Goal: Task Accomplishment & Management: Manage account settings

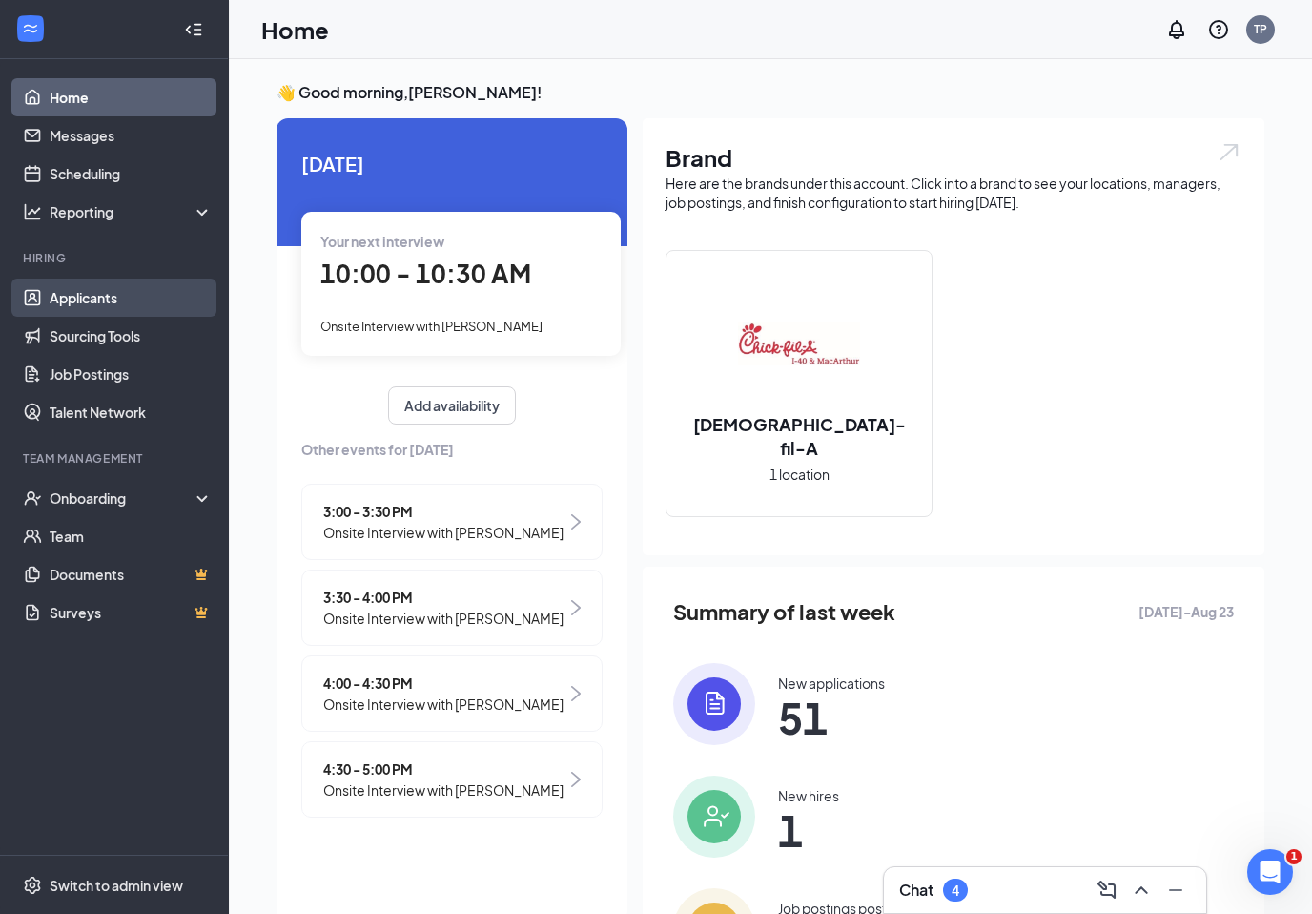
click at [93, 306] on link "Applicants" at bounding box center [131, 297] width 163 height 38
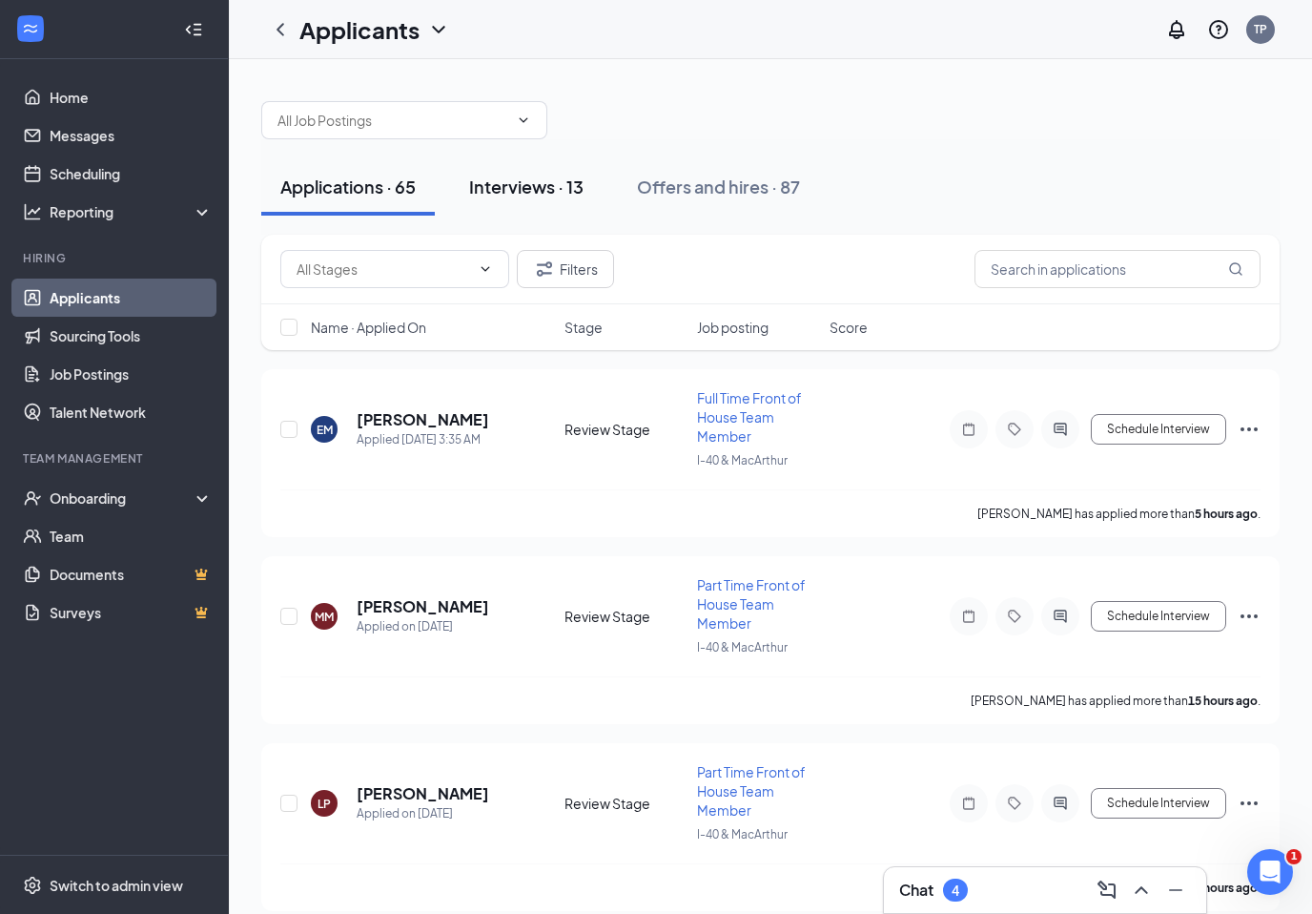
click at [524, 173] on button "Interviews · 13" at bounding box center [526, 186] width 153 height 57
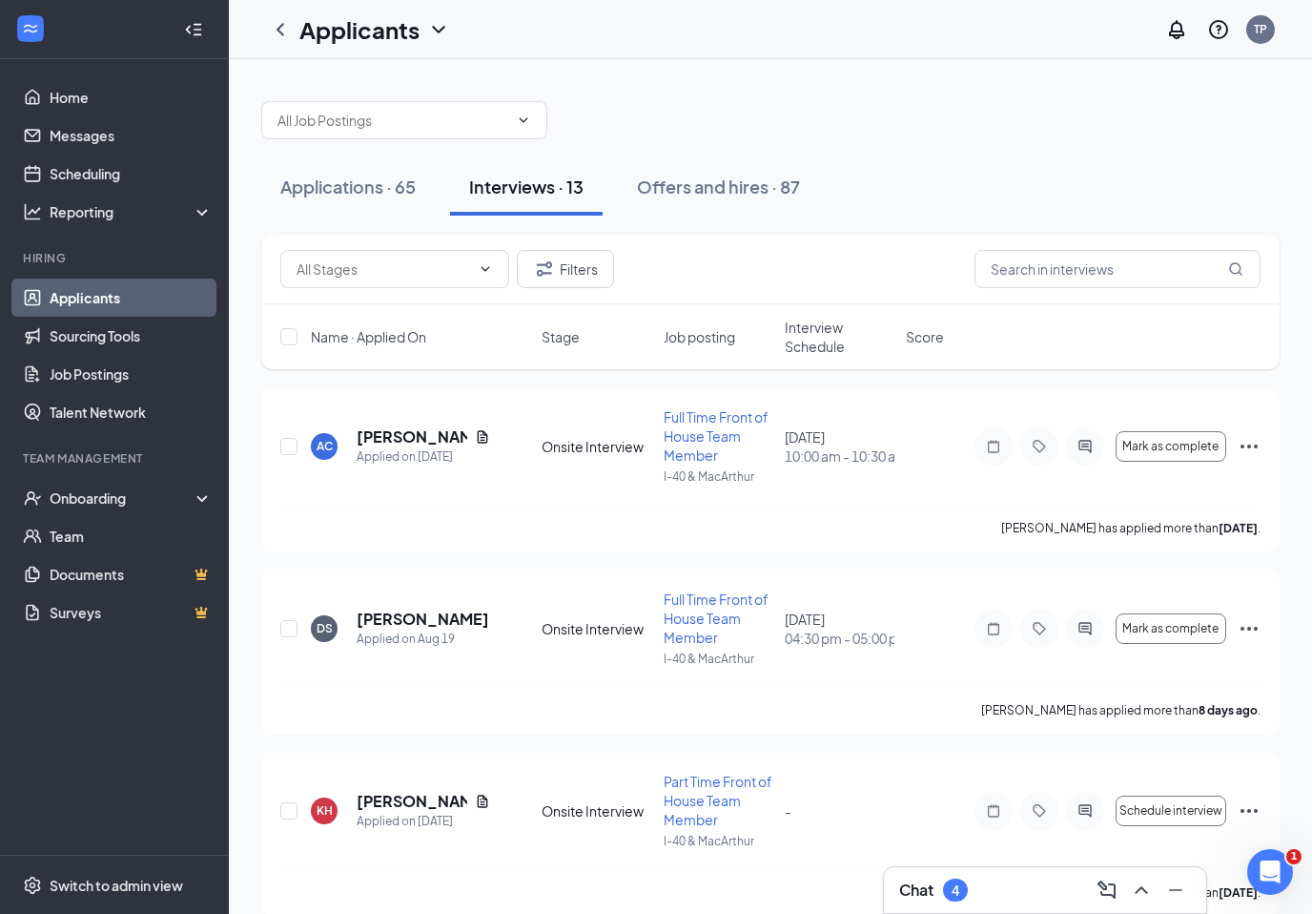
click at [806, 339] on span "Interview Schedule" at bounding box center [840, 337] width 110 height 38
click at [806, 339] on span "Interview Schedule" at bounding box center [828, 337] width 87 height 38
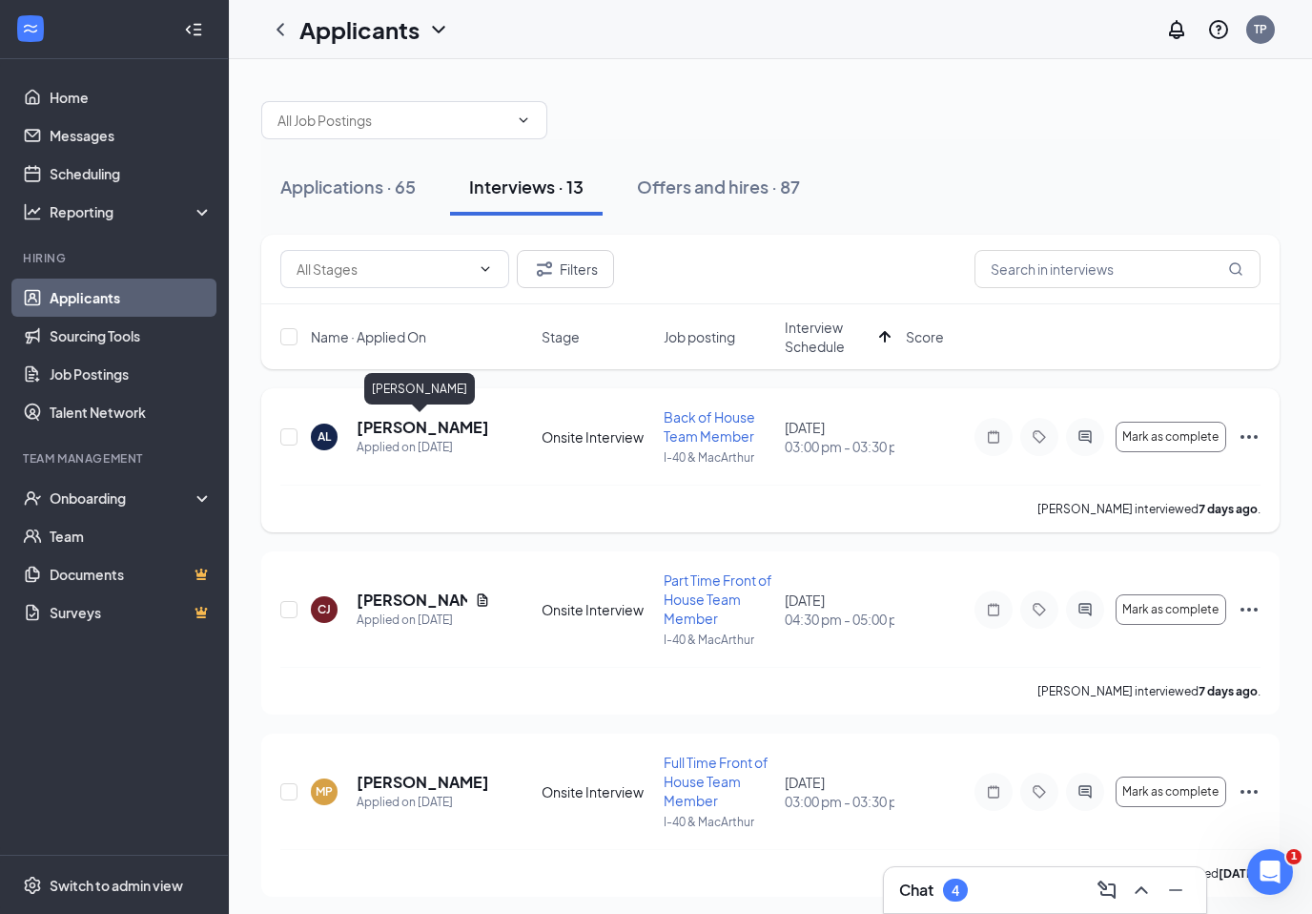
click at [399, 430] on h5 "[PERSON_NAME]" at bounding box center [423, 427] width 133 height 21
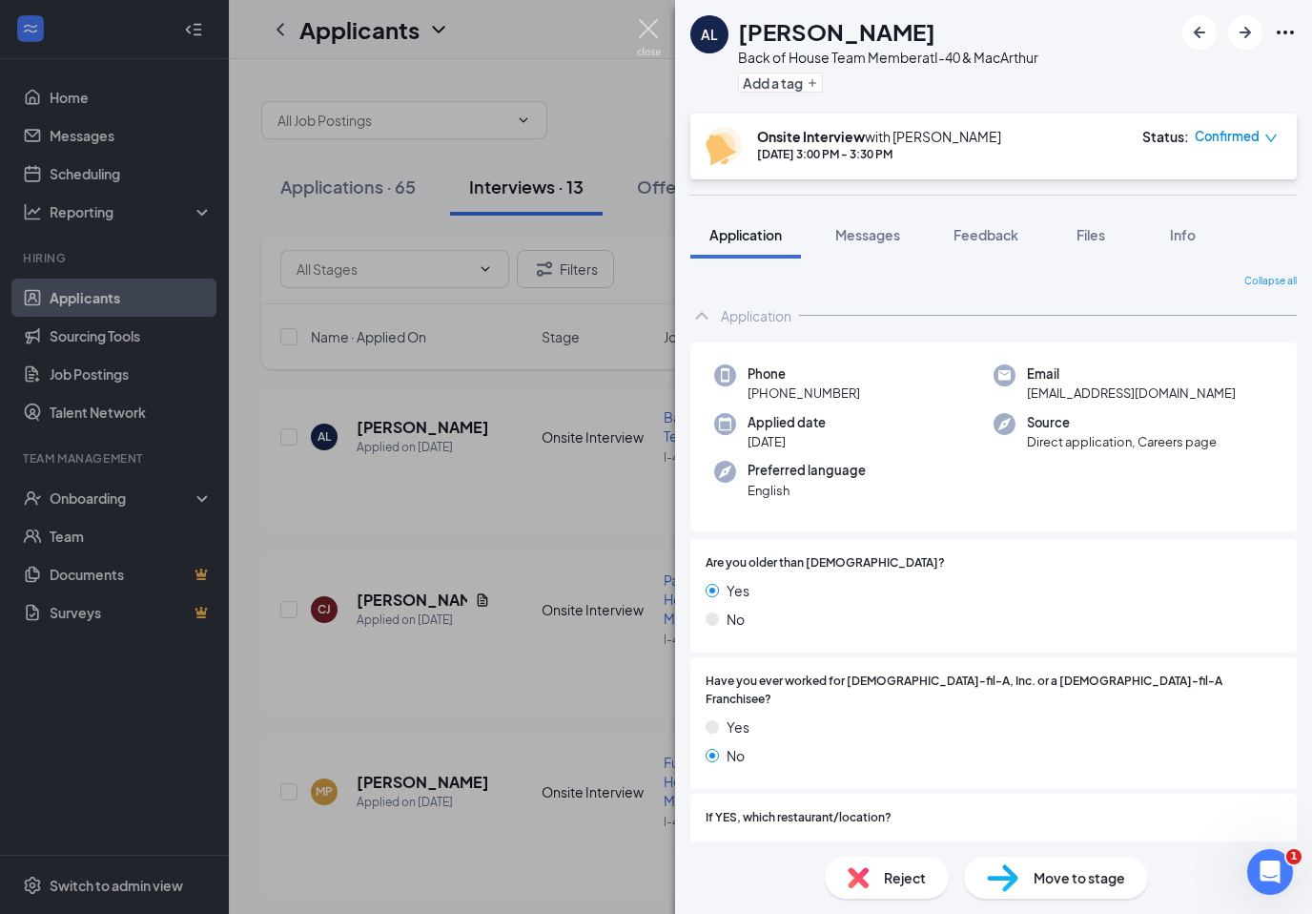
click at [642, 25] on img at bounding box center [649, 37] width 24 height 37
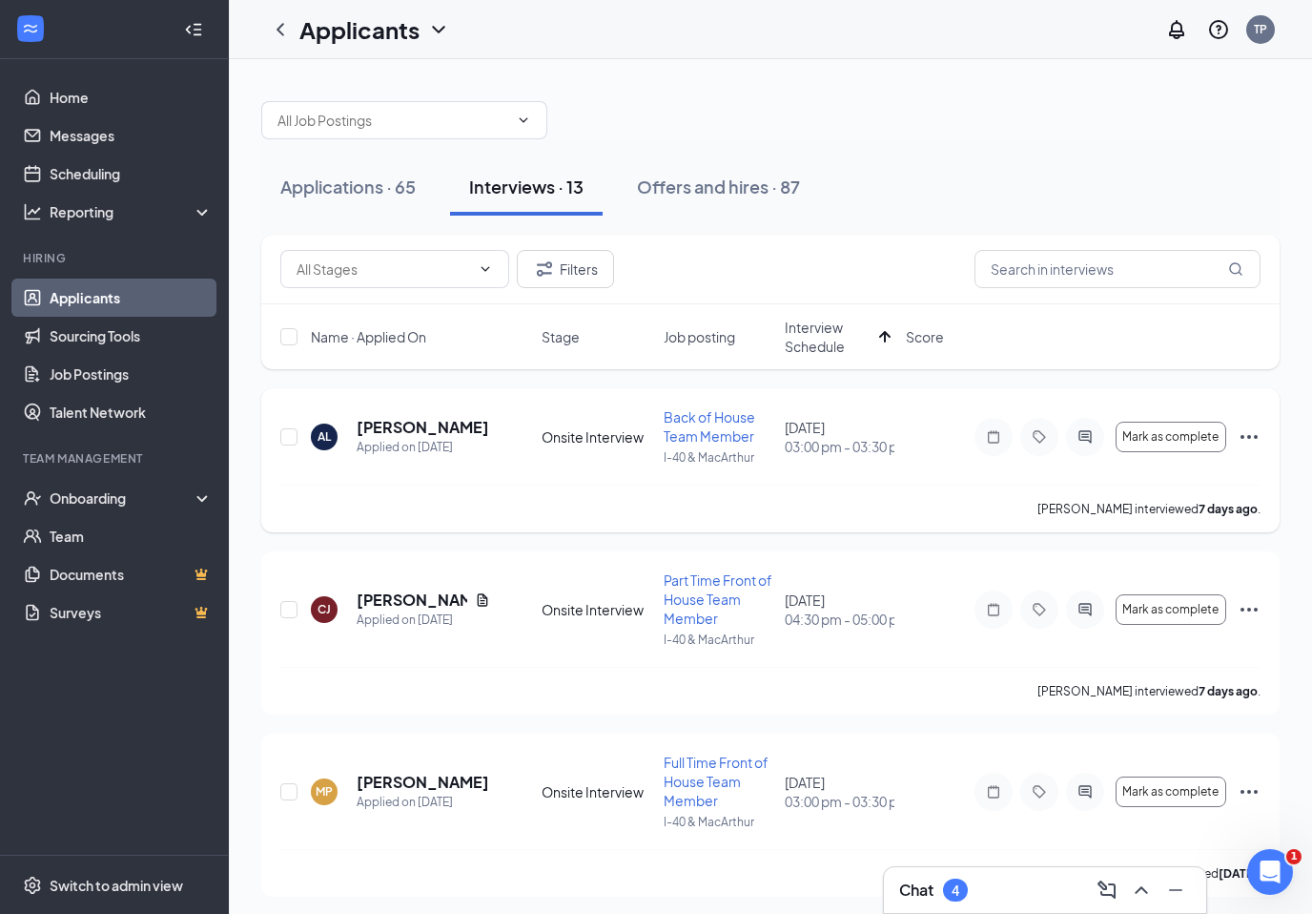
click at [1247, 437] on icon "Ellipses" at bounding box center [1249, 436] width 23 height 23
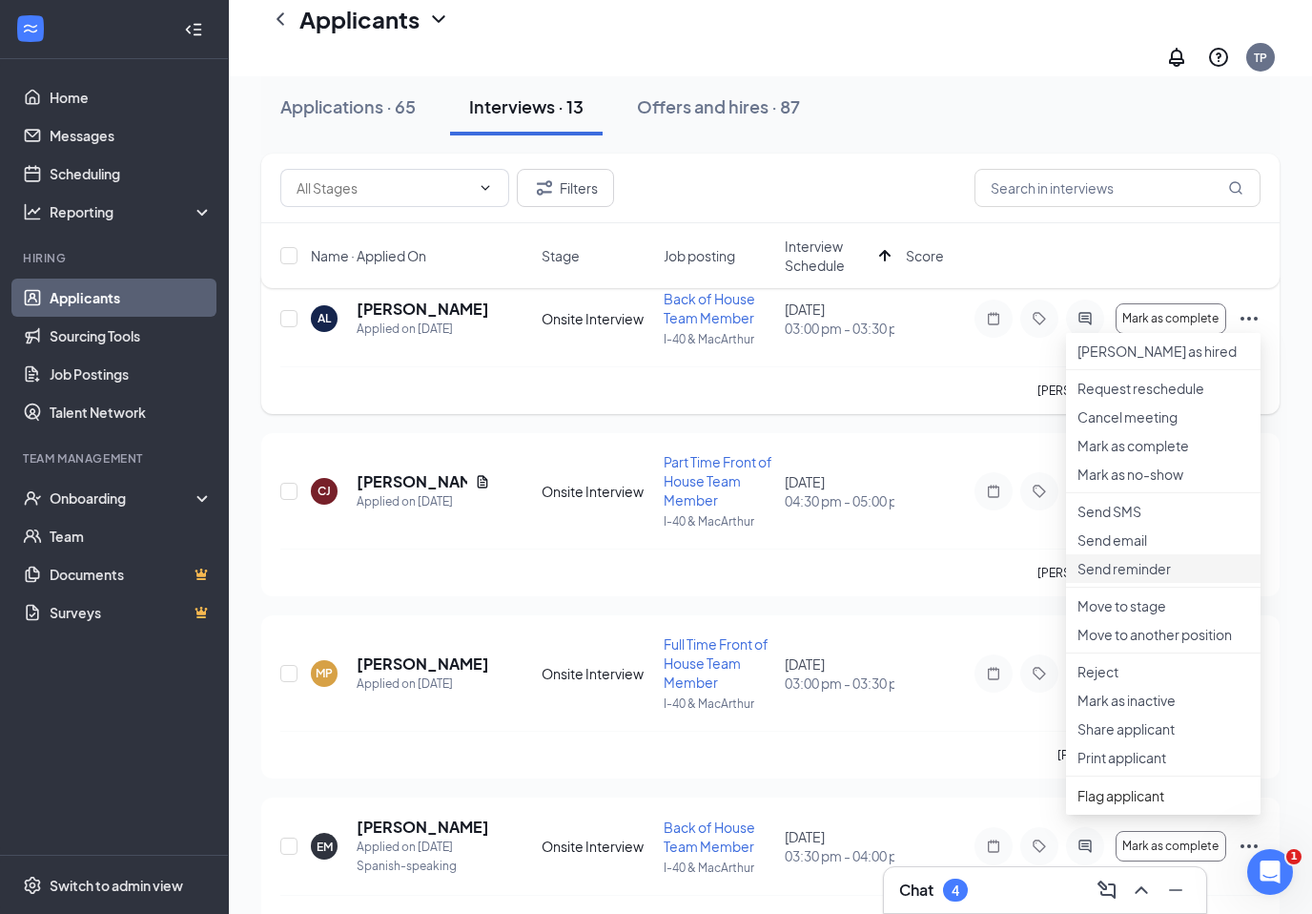
scroll to position [136, 0]
click at [1135, 685] on li "Reject" at bounding box center [1163, 670] width 195 height 29
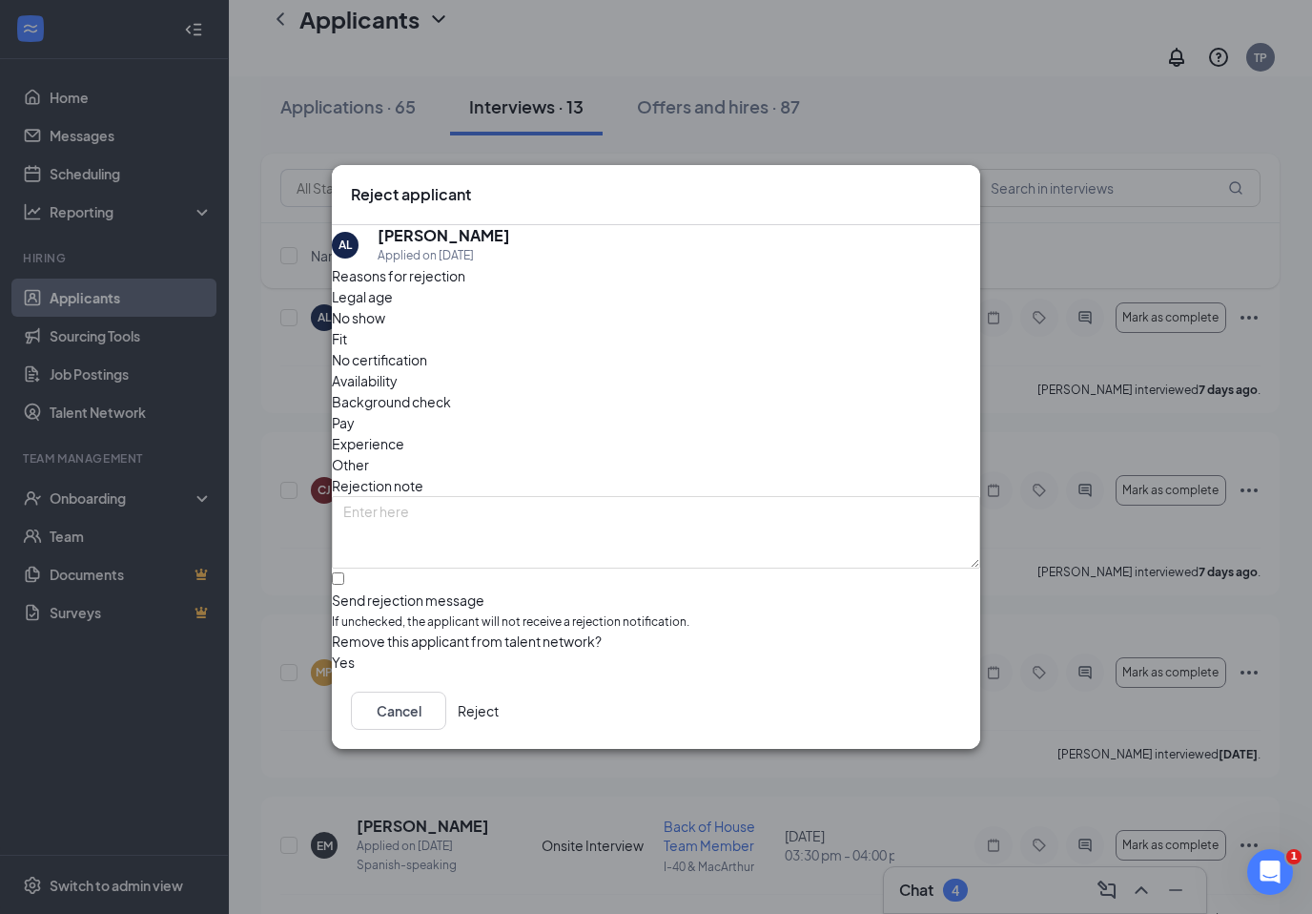
click at [344, 572] on input "Send rejection message If unchecked, the applicant will not receive a rejection…" at bounding box center [338, 578] width 12 height 12
checkbox input "true"
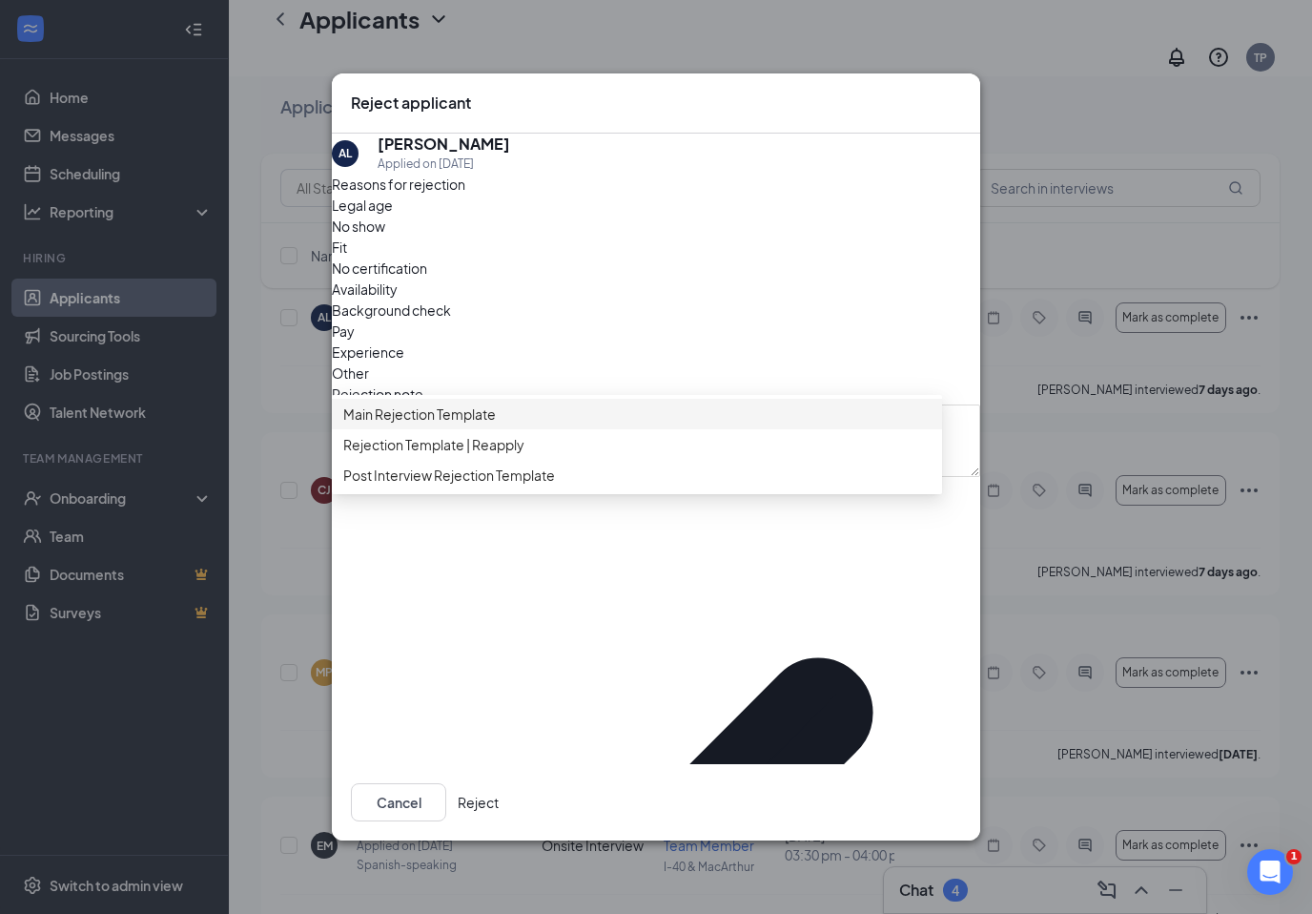
click at [390, 455] on span "Rejection Template | Reapply" at bounding box center [433, 444] width 181 height 21
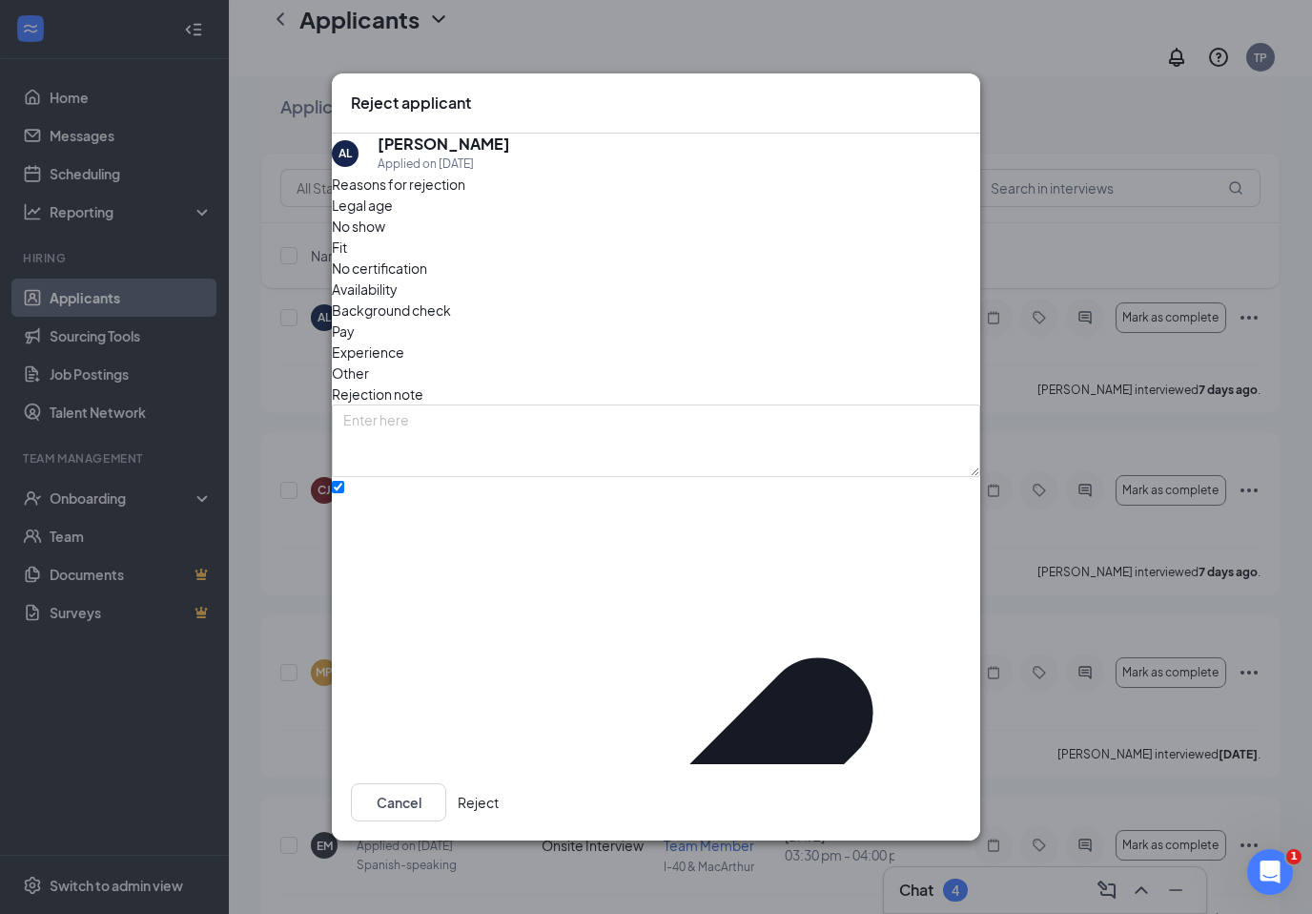
click at [499, 783] on button "Reject" at bounding box center [478, 802] width 41 height 38
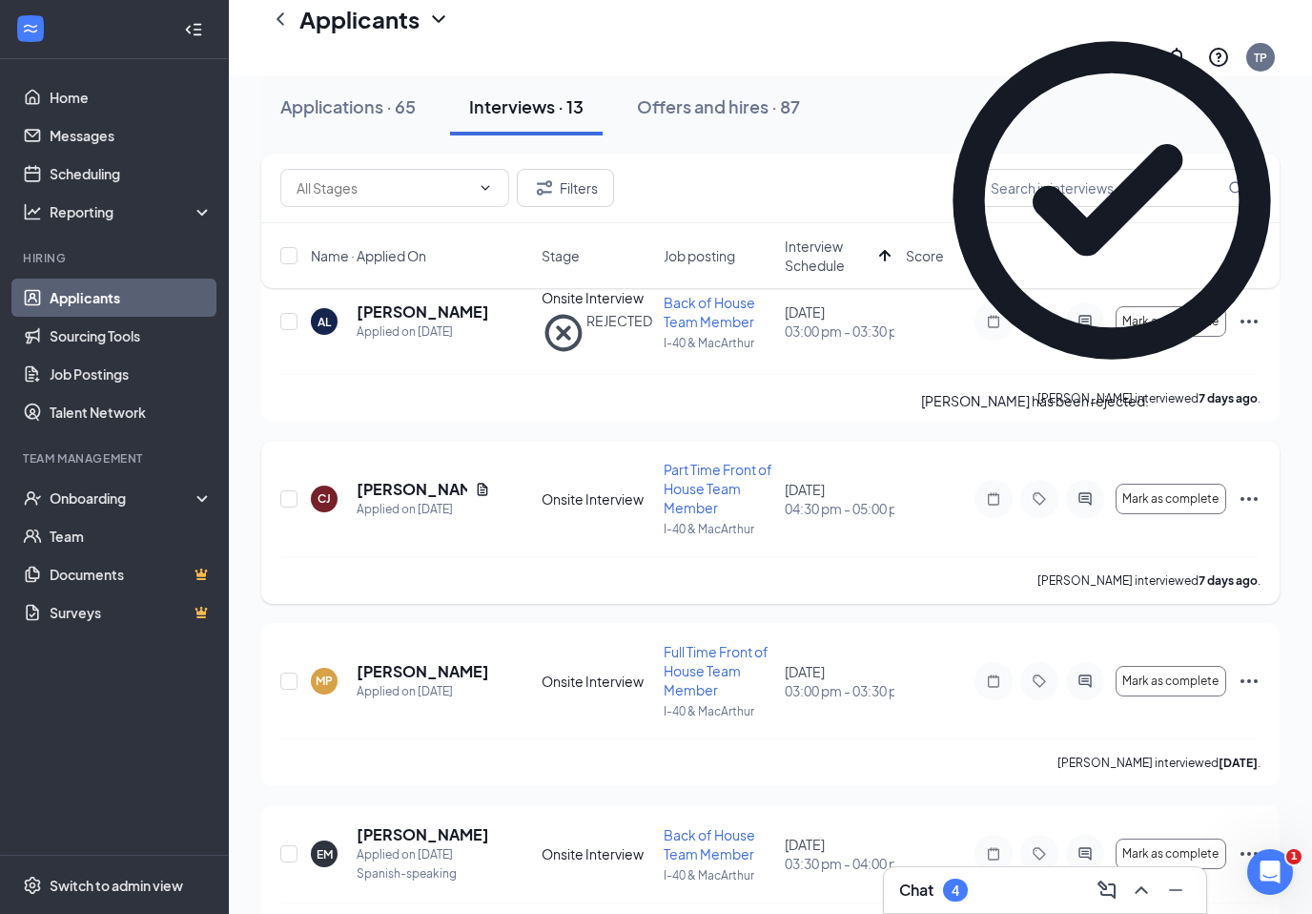
click at [1256, 497] on icon "Ellipses" at bounding box center [1249, 499] width 17 height 4
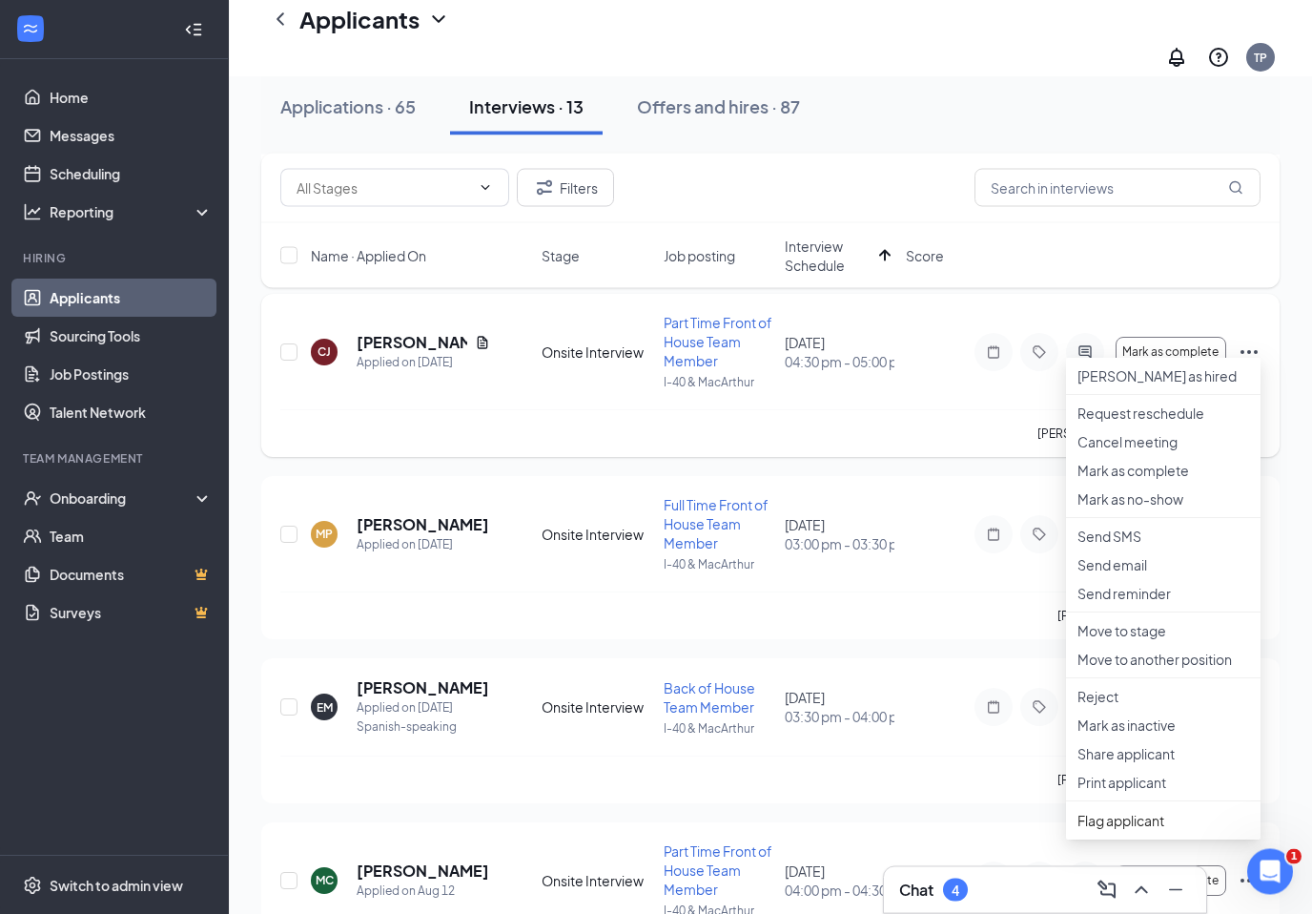
scroll to position [283, 0]
click at [1158, 706] on p "Reject" at bounding box center [1164, 696] width 172 height 19
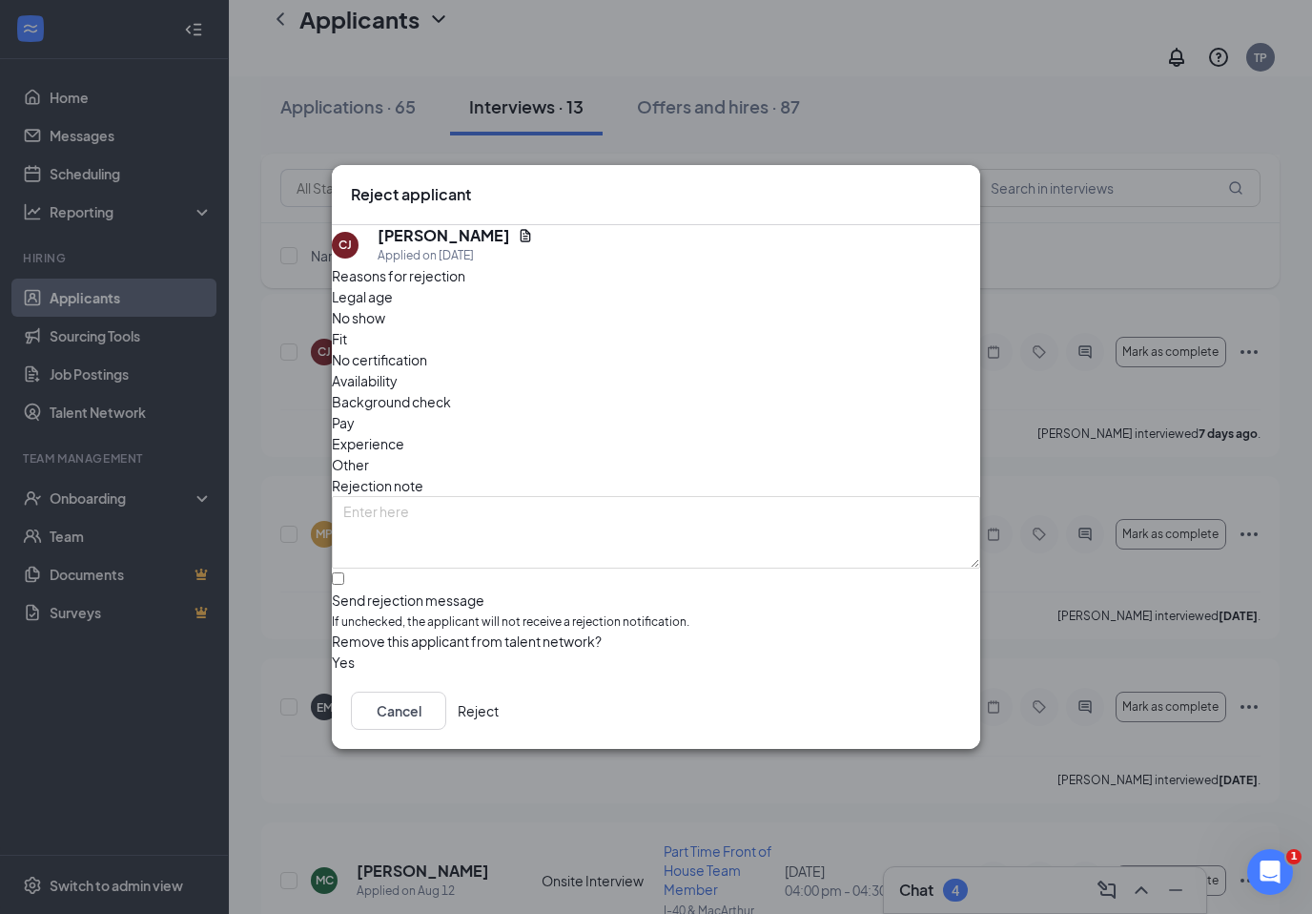
click at [344, 572] on input "Send rejection message If unchecked, the applicant will not receive a rejection…" at bounding box center [338, 578] width 12 height 12
checkbox input "true"
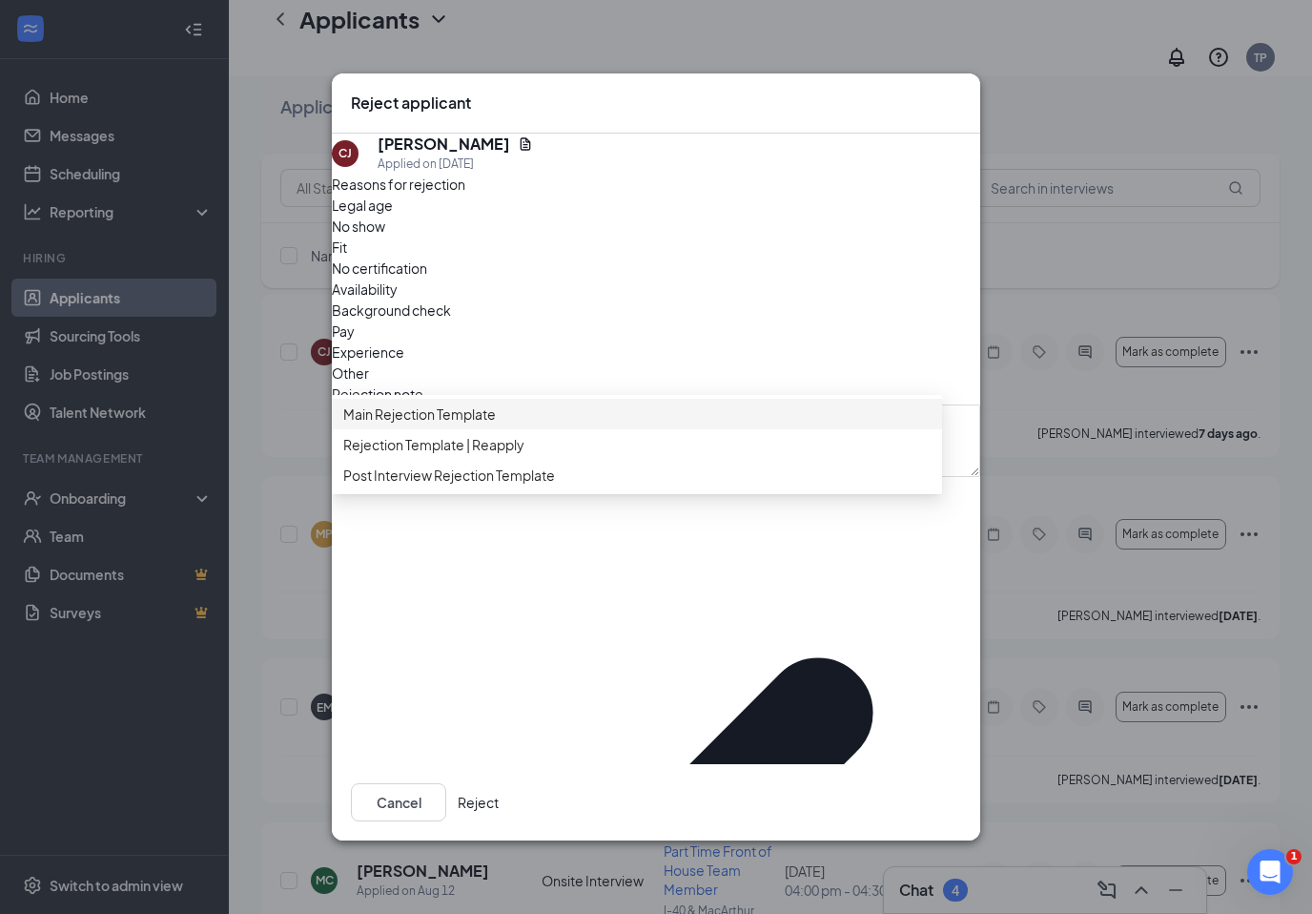
click at [400, 460] on div "Rejection Template | Reapply" at bounding box center [637, 444] width 610 height 31
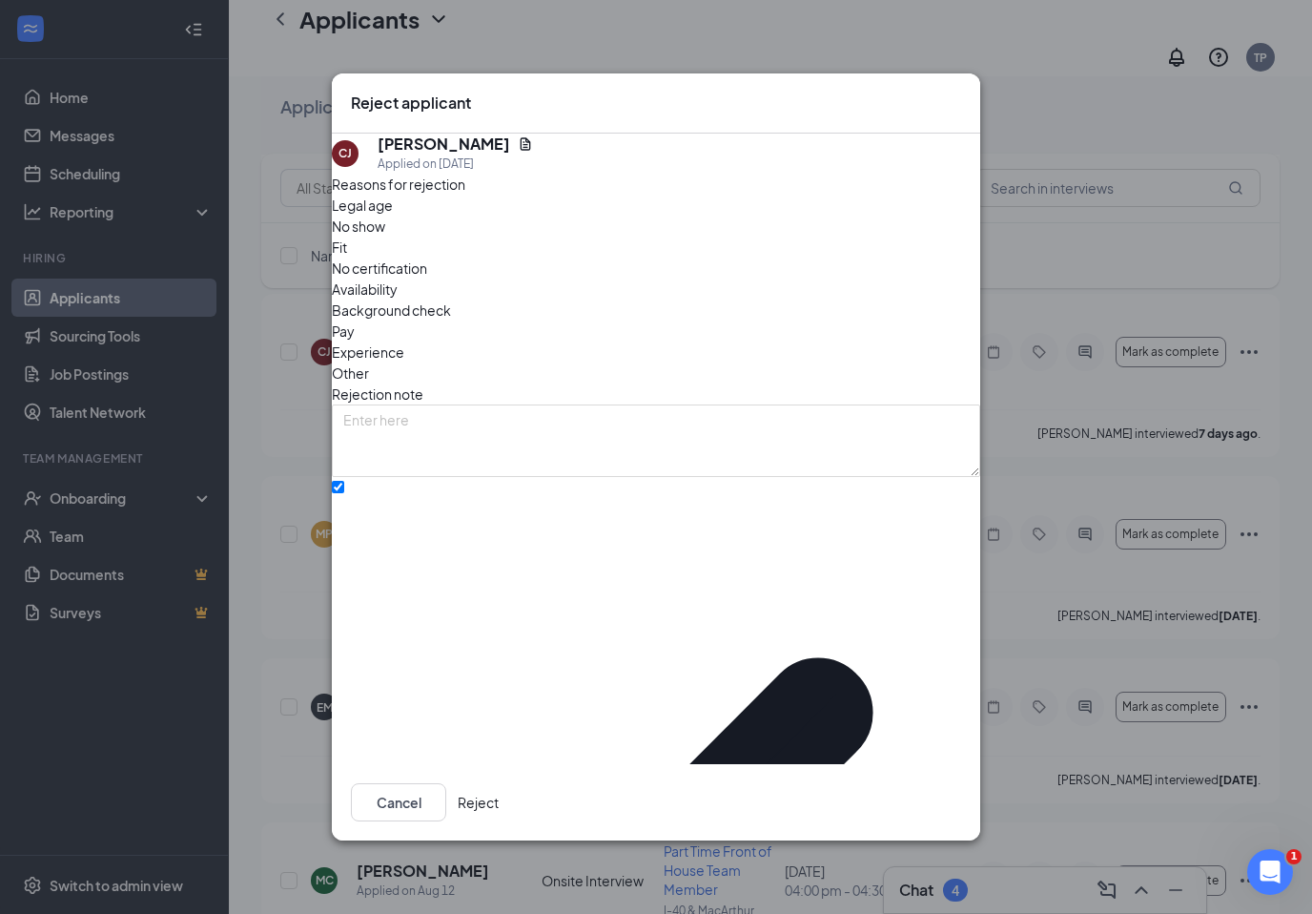
click at [499, 790] on button "Reject" at bounding box center [478, 802] width 41 height 38
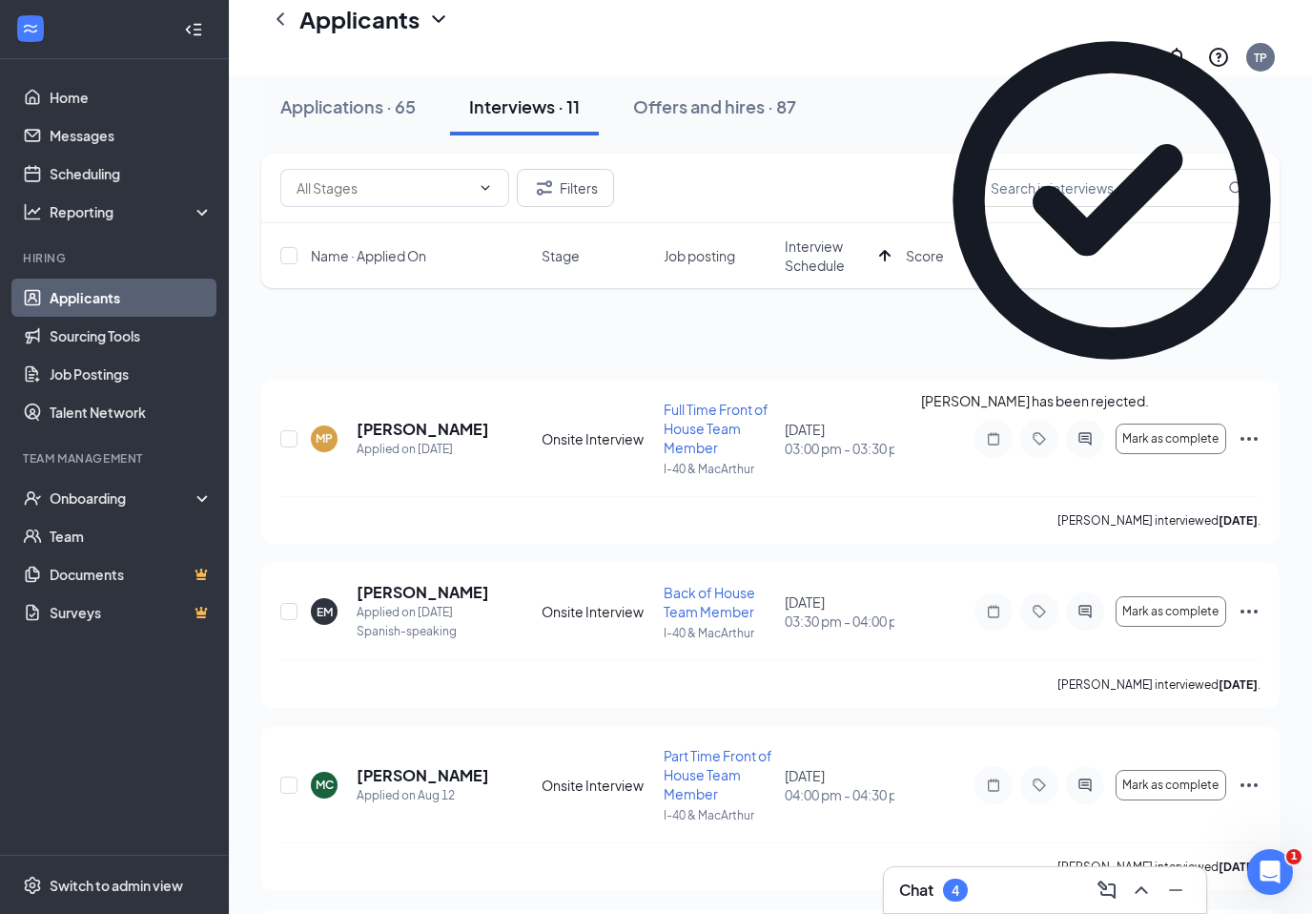
scroll to position [0, 0]
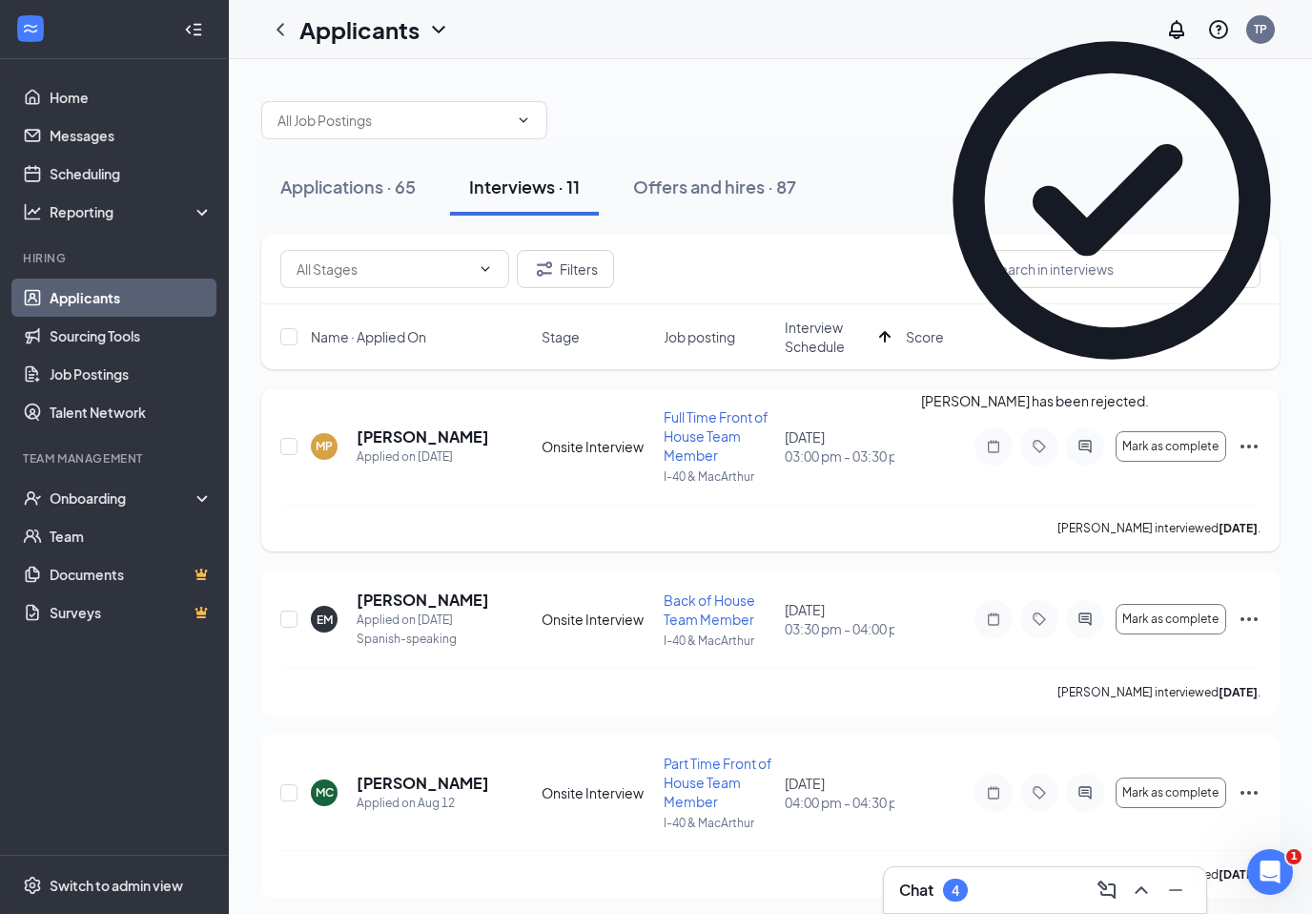
click at [1251, 447] on icon "Ellipses" at bounding box center [1249, 446] width 23 height 23
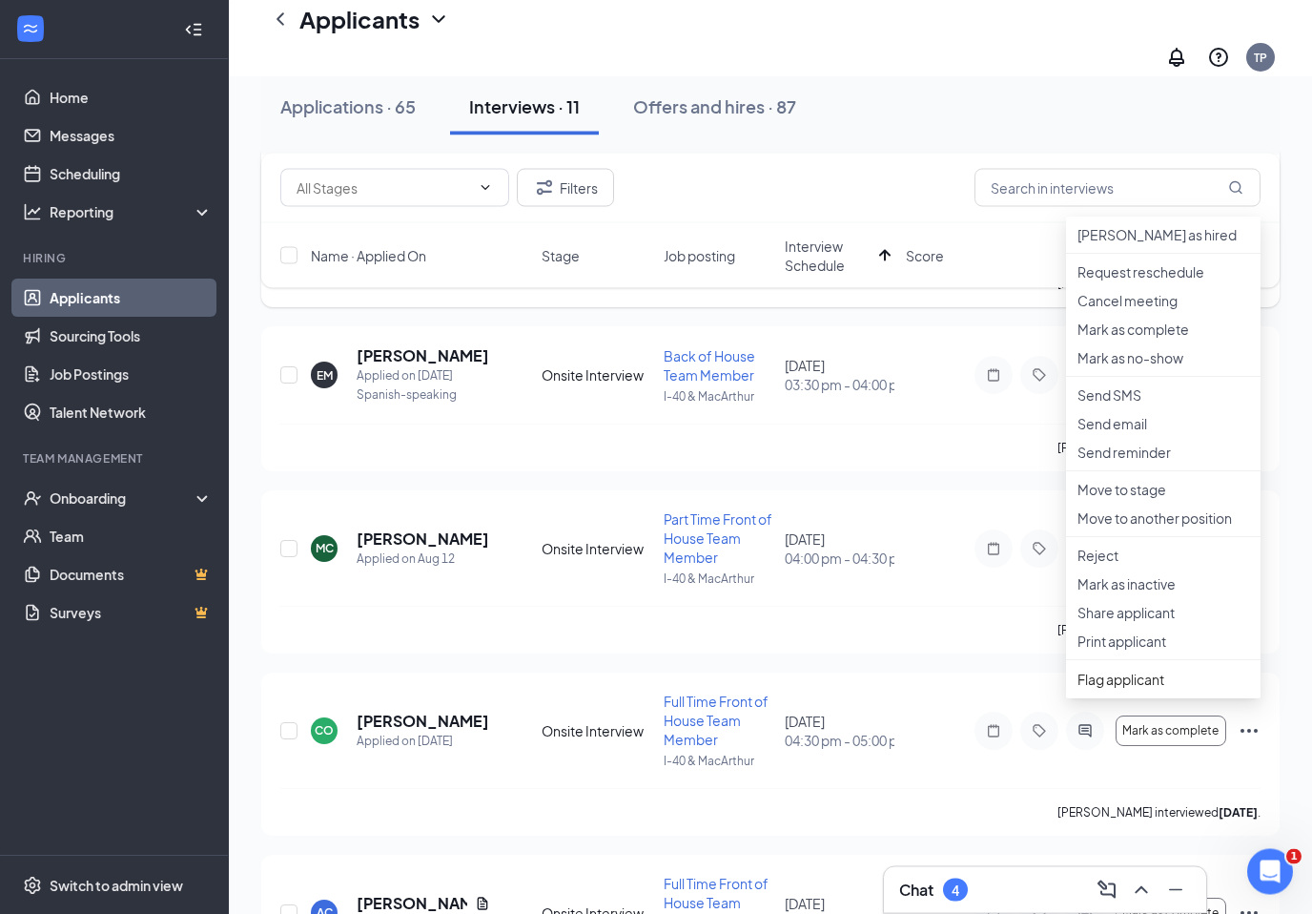
scroll to position [261, 0]
click at [1163, 565] on p "Reject" at bounding box center [1164, 555] width 172 height 19
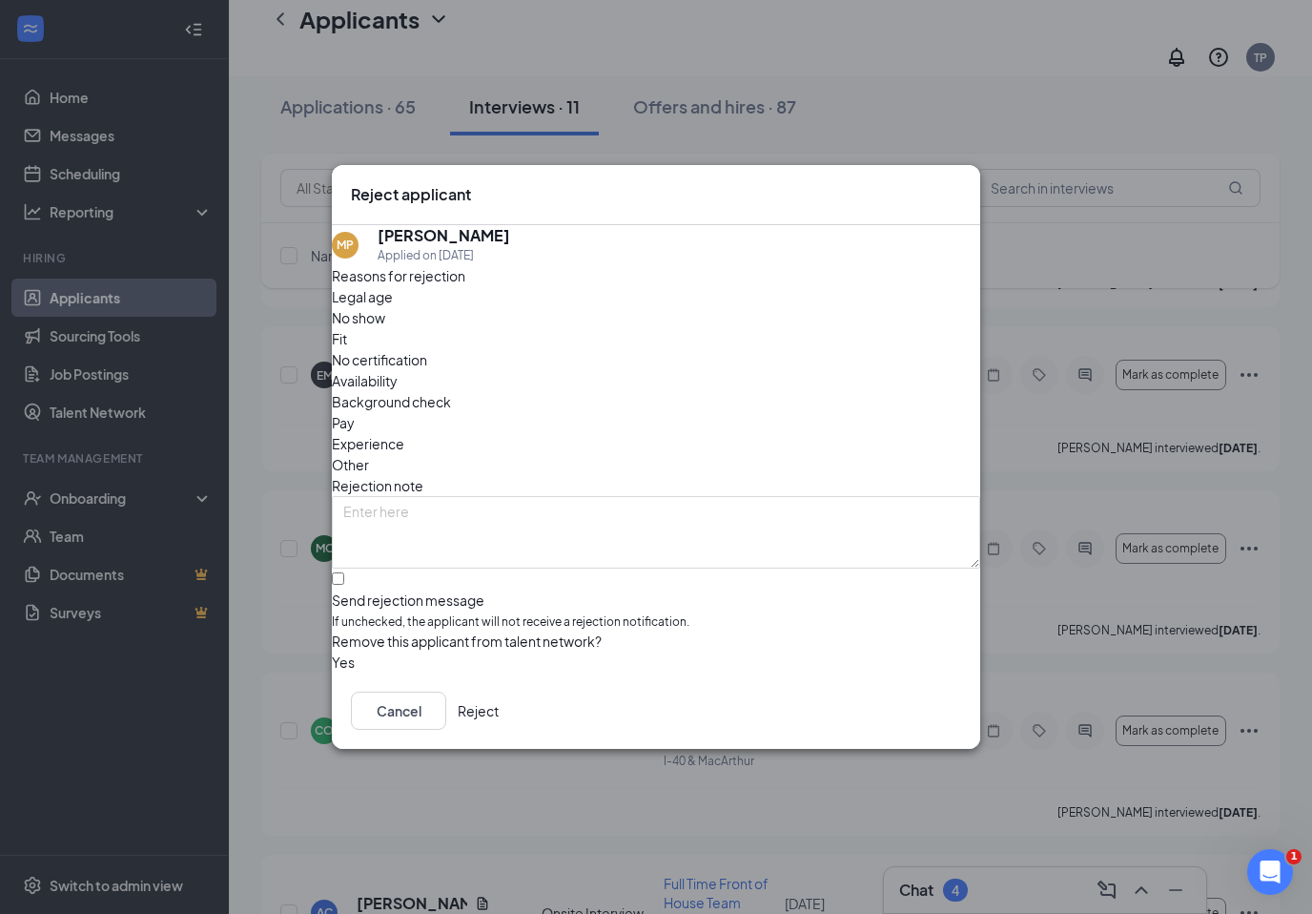
click at [378, 590] on div "Send rejection message" at bounding box center [656, 599] width 648 height 19
click at [344, 572] on input "Send rejection message If unchecked, the applicant will not receive a rejection…" at bounding box center [338, 578] width 12 height 12
checkbox input "true"
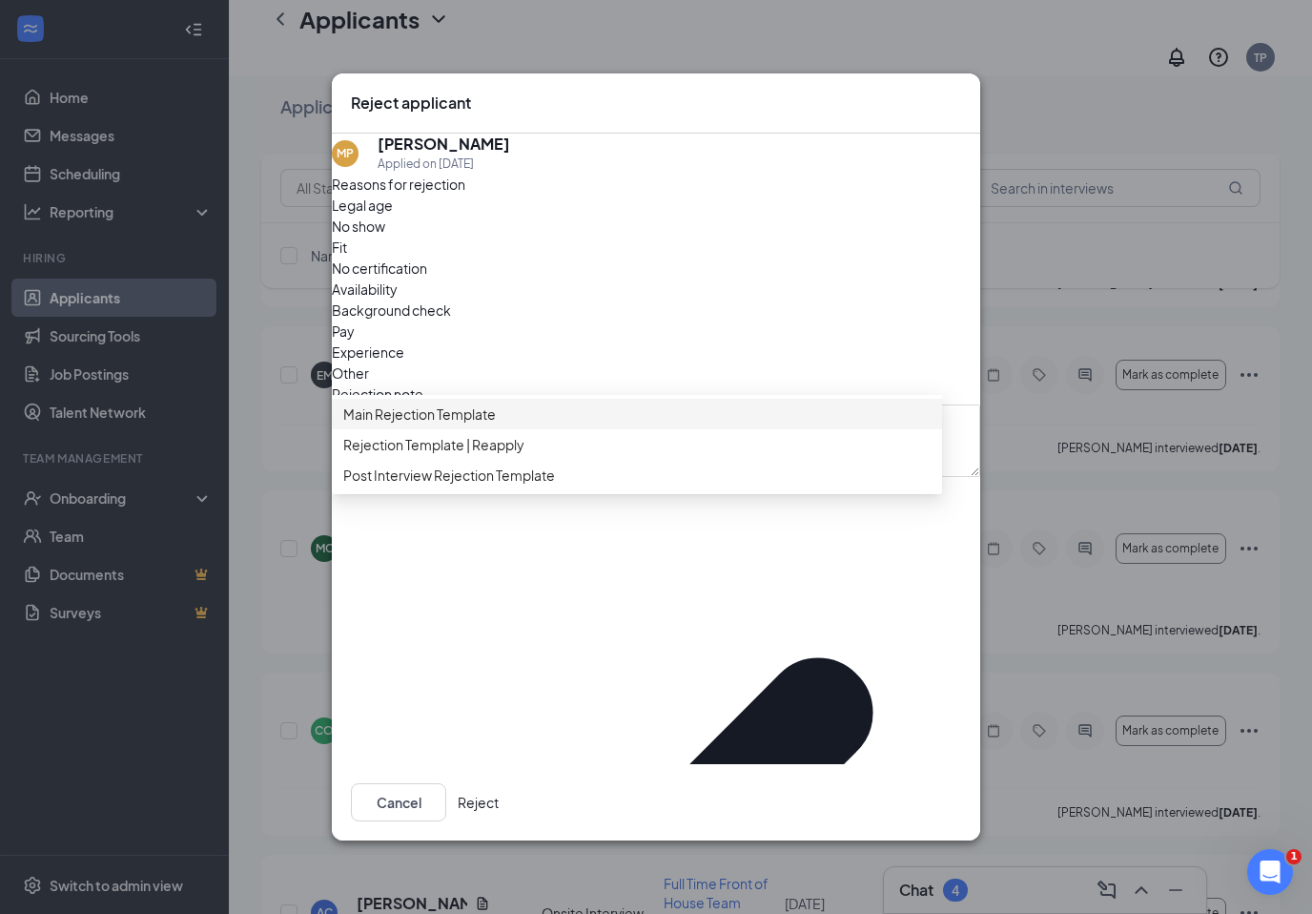
click at [382, 455] on span "Rejection Template | Reapply" at bounding box center [433, 444] width 181 height 21
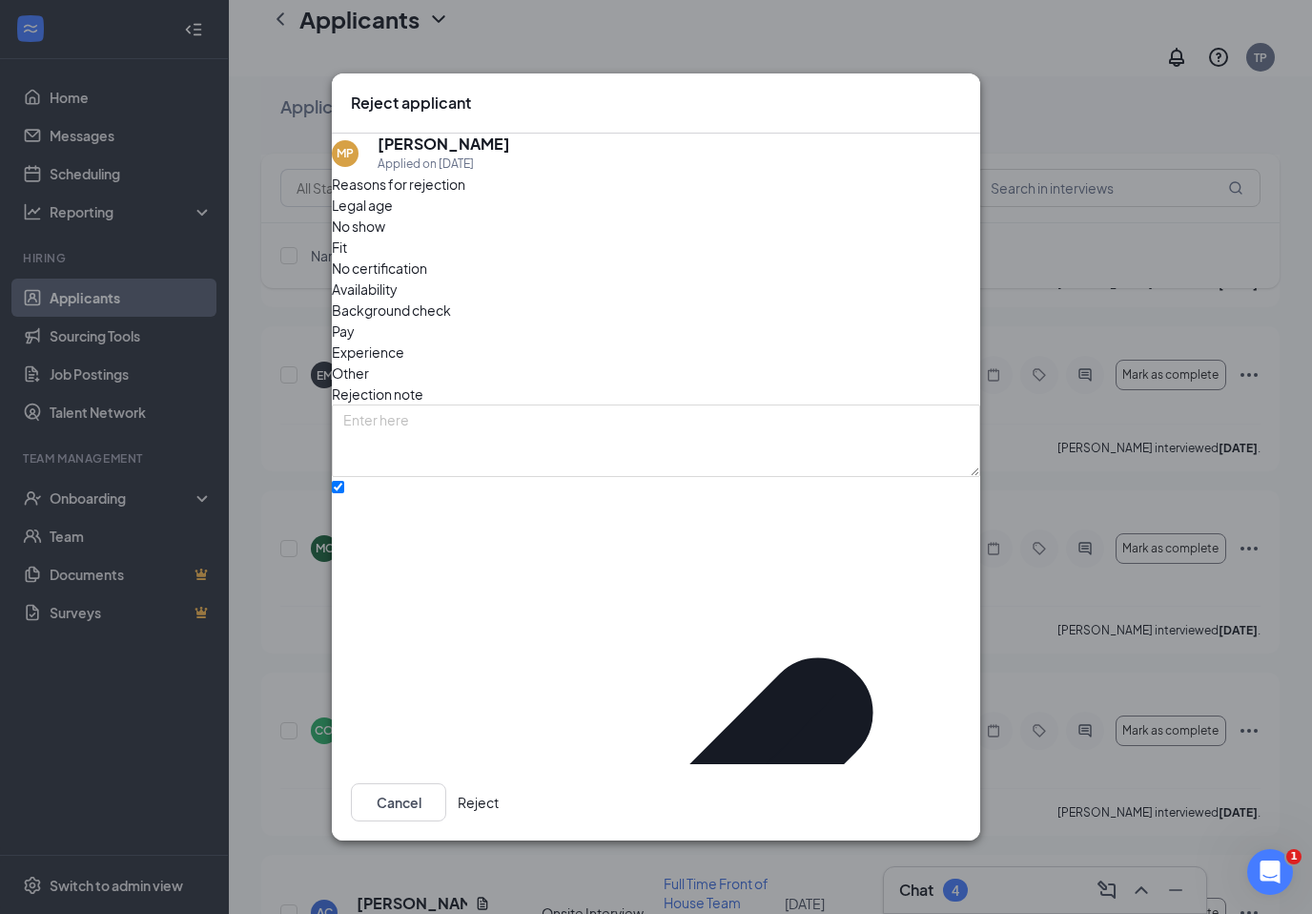
click at [499, 801] on button "Reject" at bounding box center [478, 802] width 41 height 38
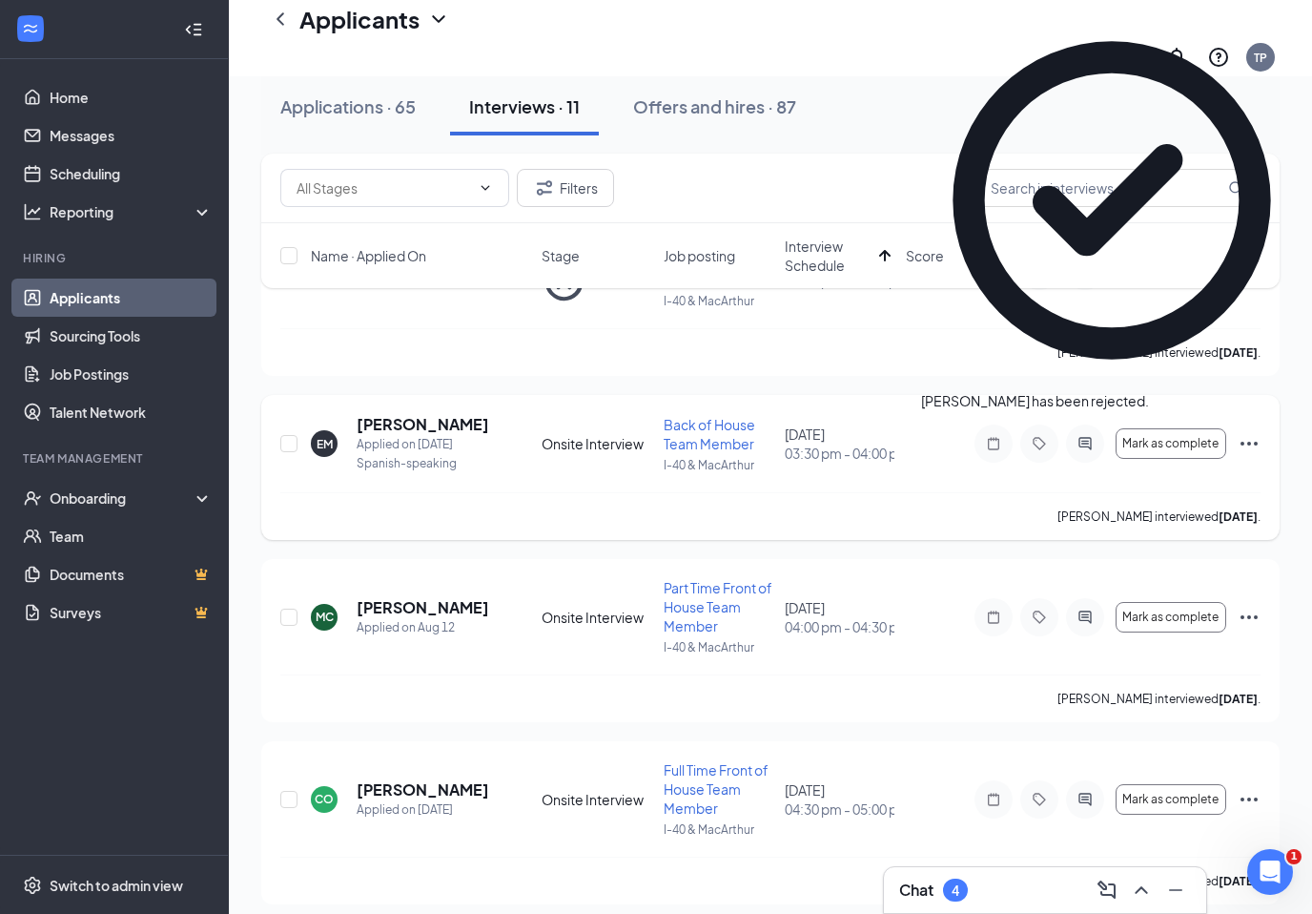
click at [1268, 422] on div "[PERSON_NAME] Applied on [DATE] Spanish-speaking Onsite Interview Back of House…" at bounding box center [770, 467] width 1019 height 145
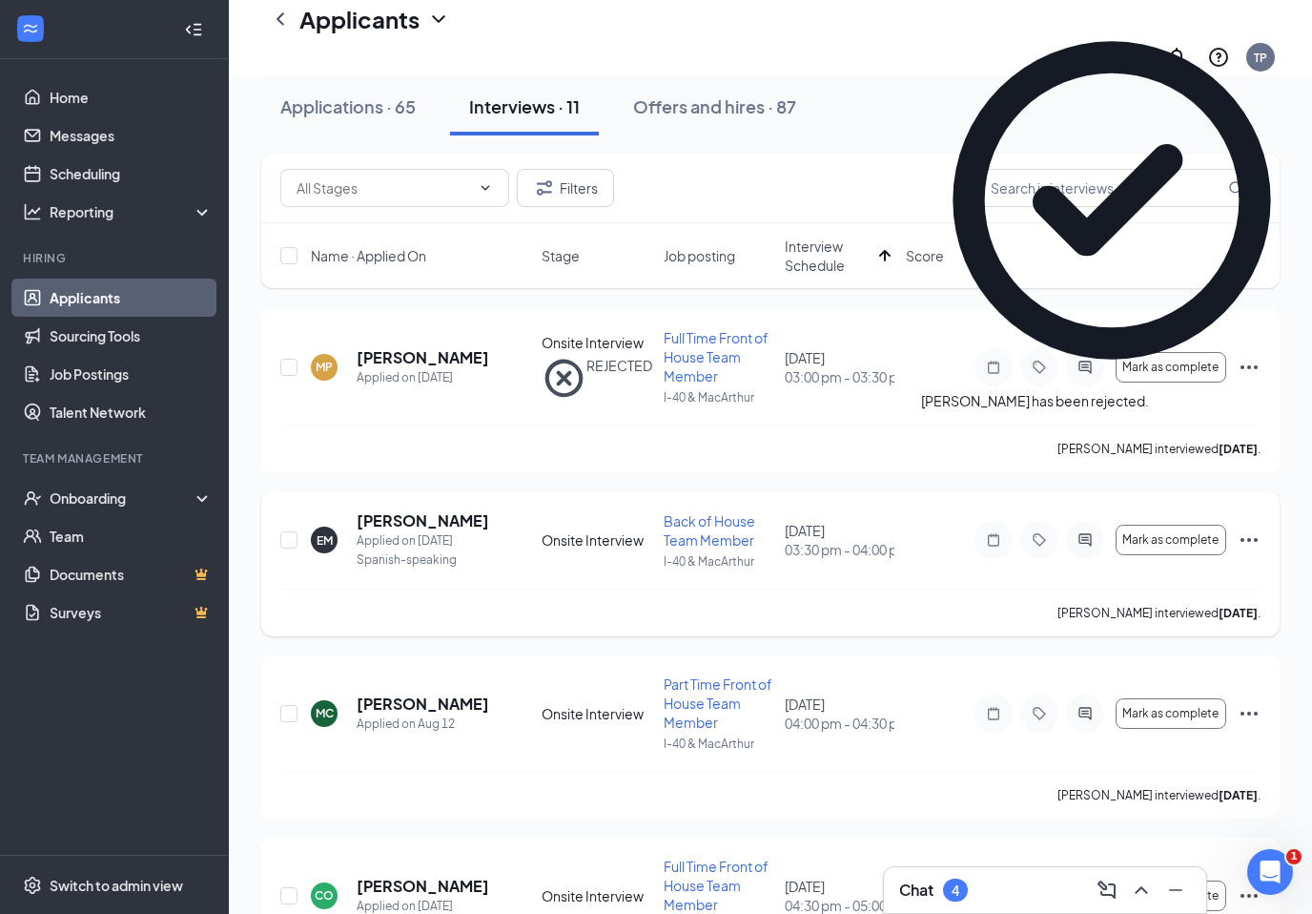
scroll to position [0, 0]
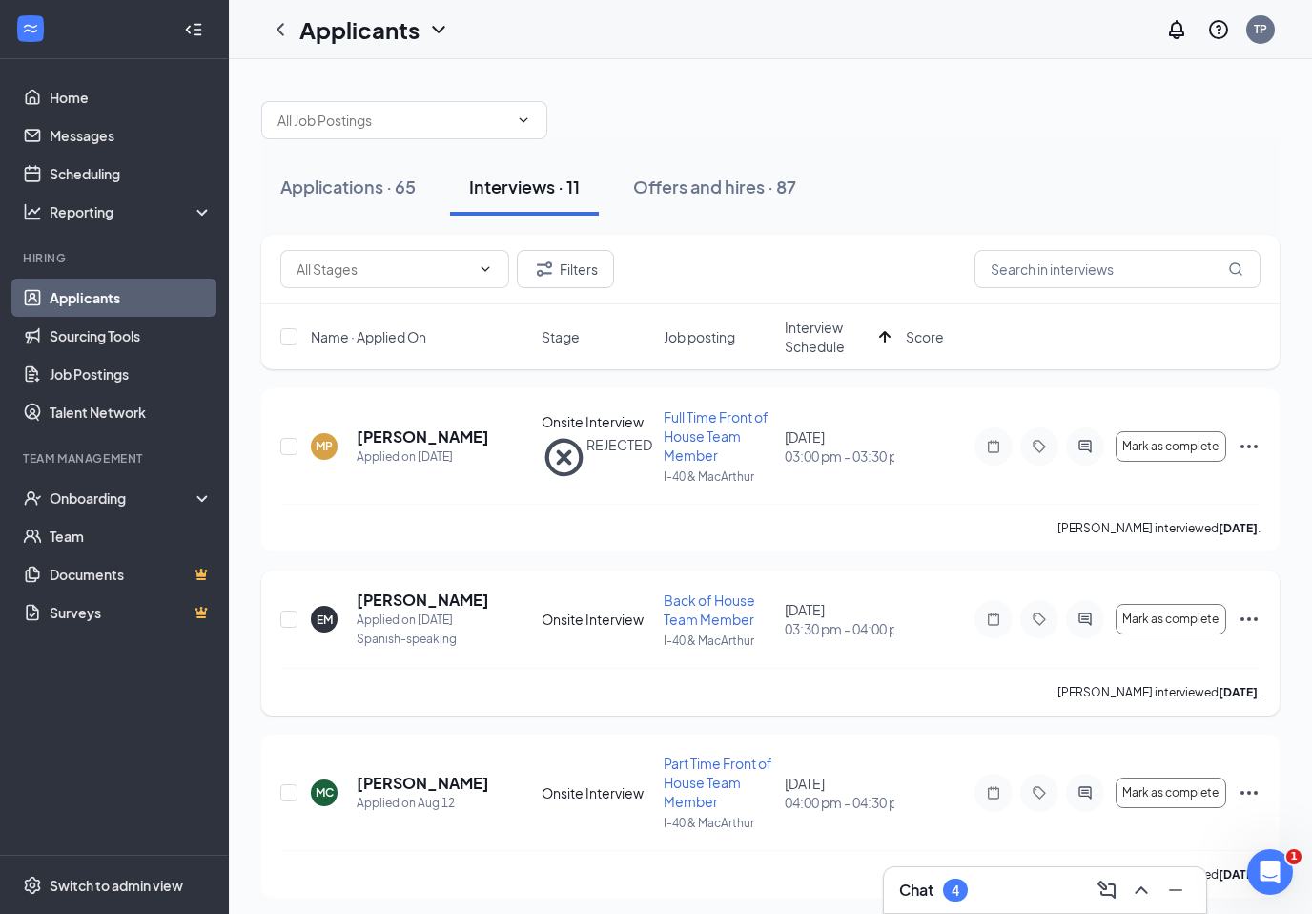
click at [1250, 608] on icon "Ellipses" at bounding box center [1249, 618] width 23 height 23
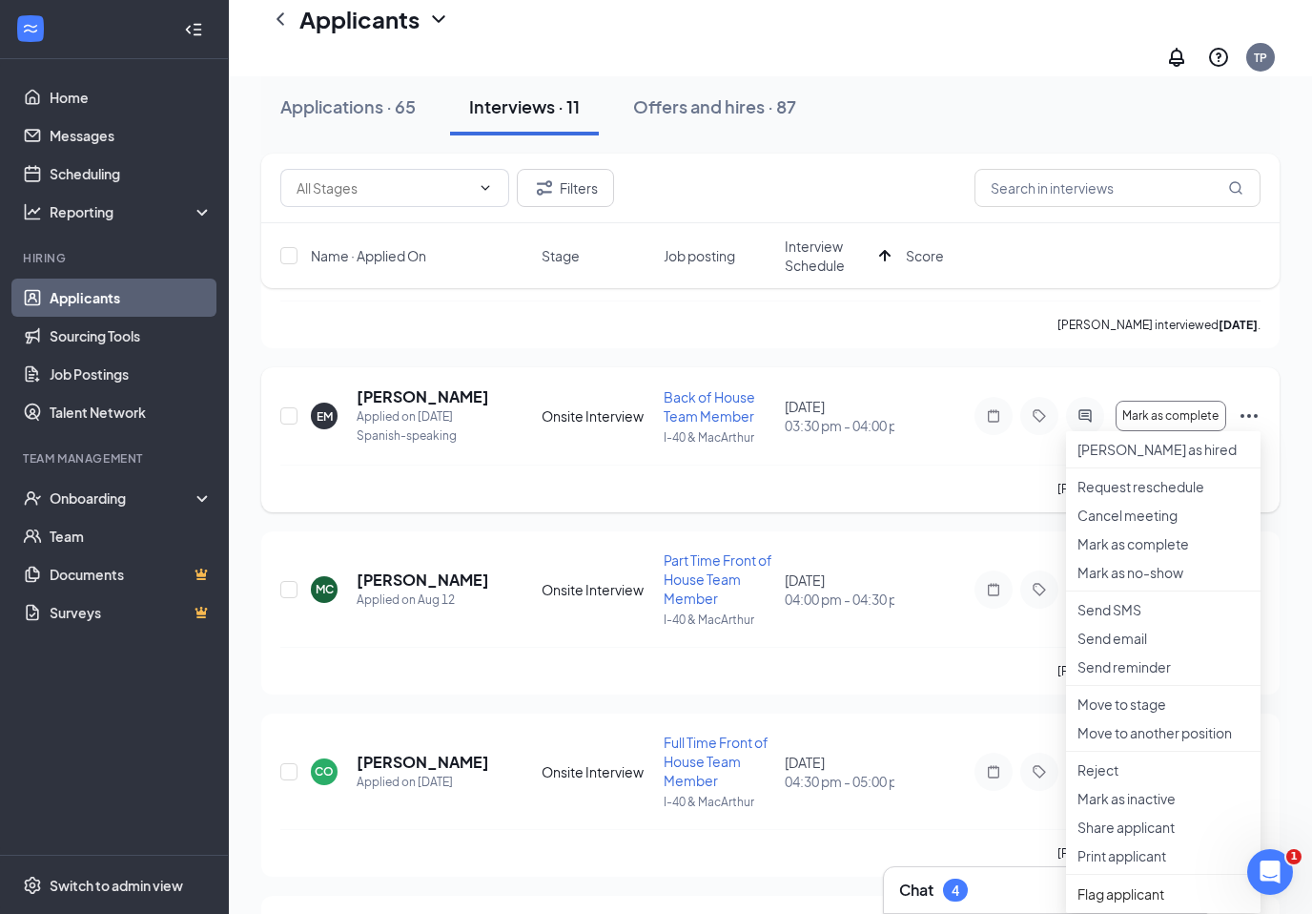
scroll to position [289, 0]
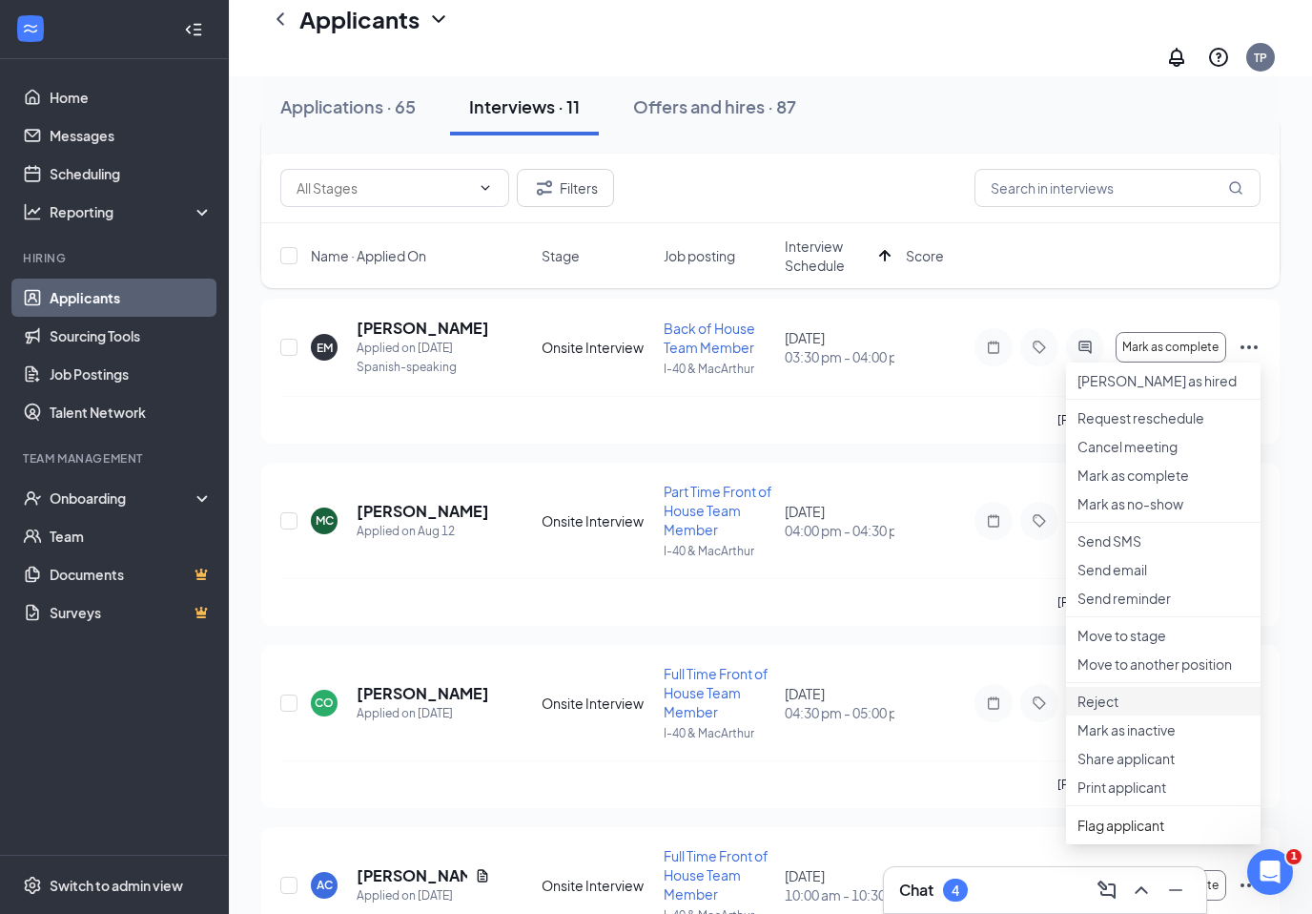
click at [1190, 710] on p "Reject" at bounding box center [1164, 700] width 172 height 19
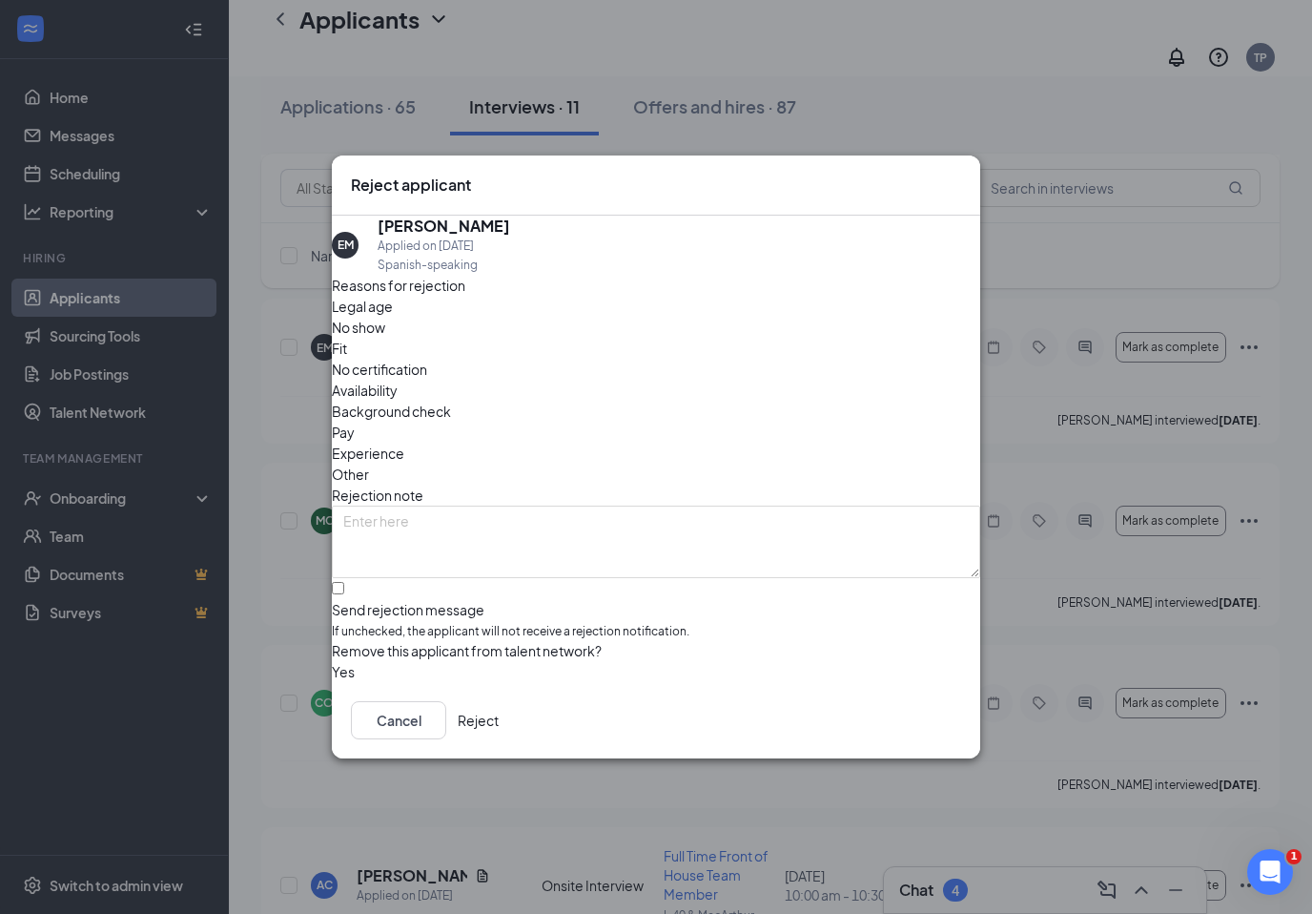
click at [396, 623] on span "If unchecked, the applicant will not receive a rejection notification." at bounding box center [656, 632] width 648 height 18
click at [344, 594] on input "Send rejection message If unchecked, the applicant will not receive a rejection…" at bounding box center [338, 588] width 12 height 12
checkbox input "true"
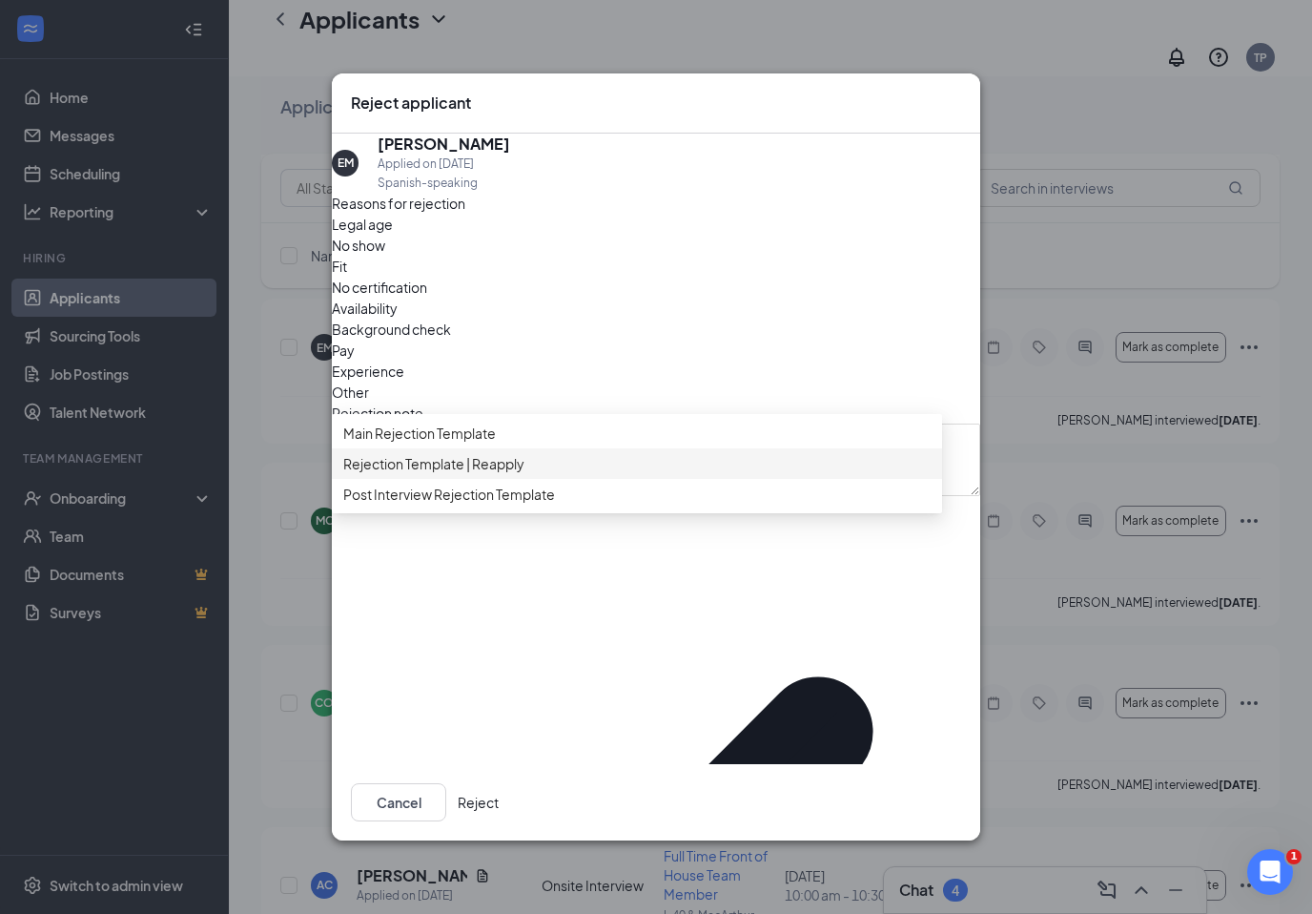
click at [380, 474] on span "Rejection Template | Reapply" at bounding box center [433, 463] width 181 height 21
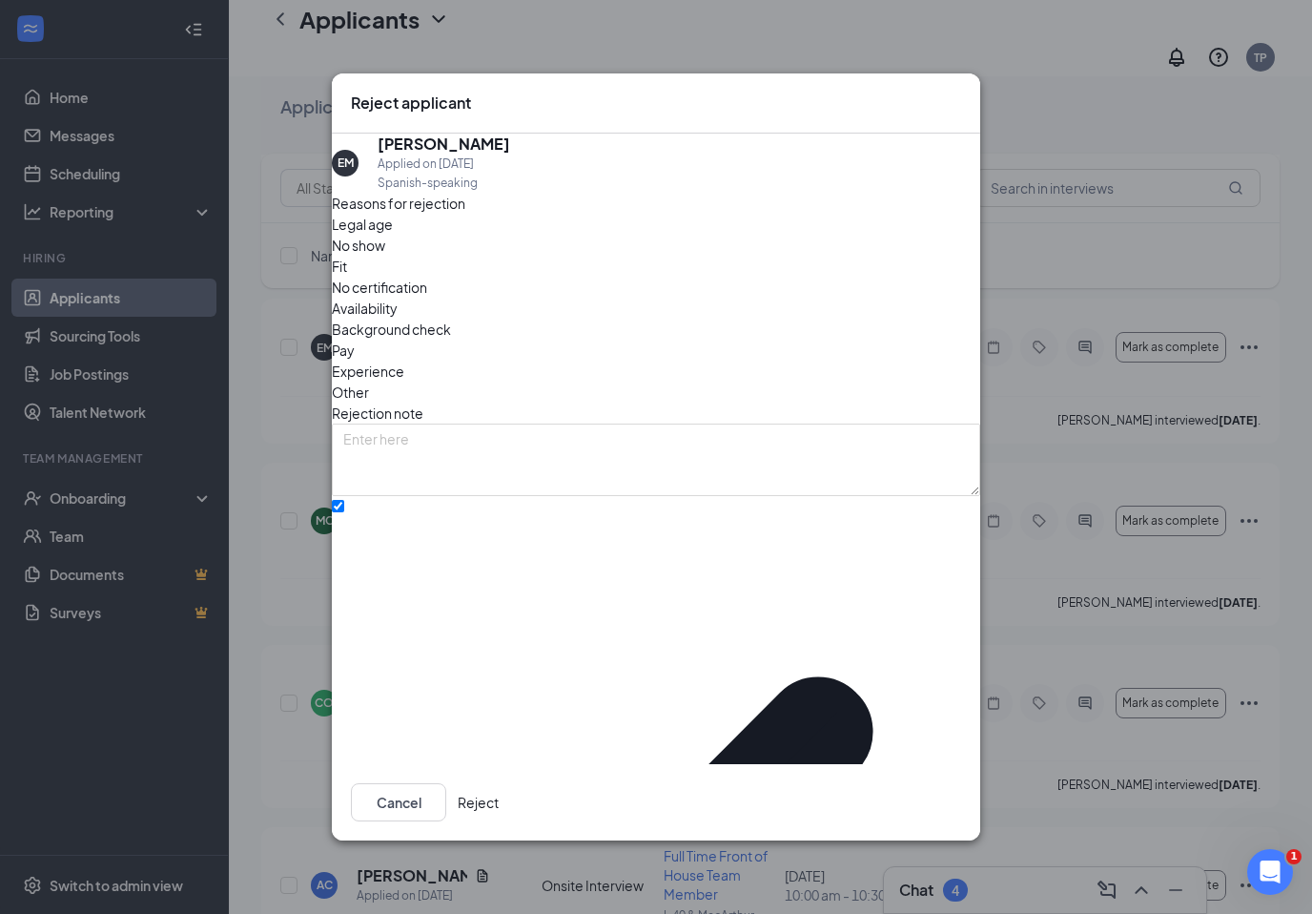
click at [499, 797] on button "Reject" at bounding box center [478, 802] width 41 height 38
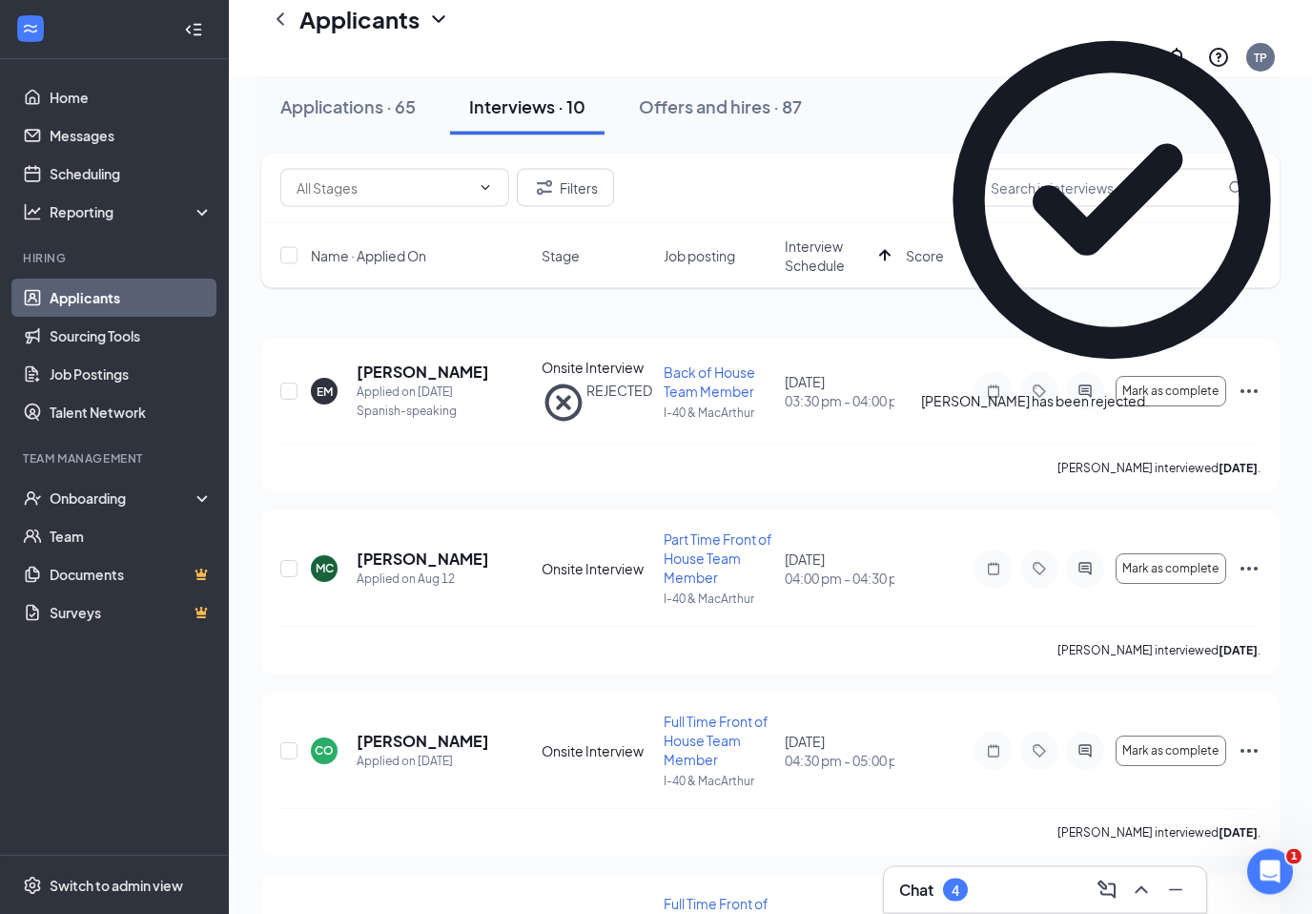
scroll to position [0, 0]
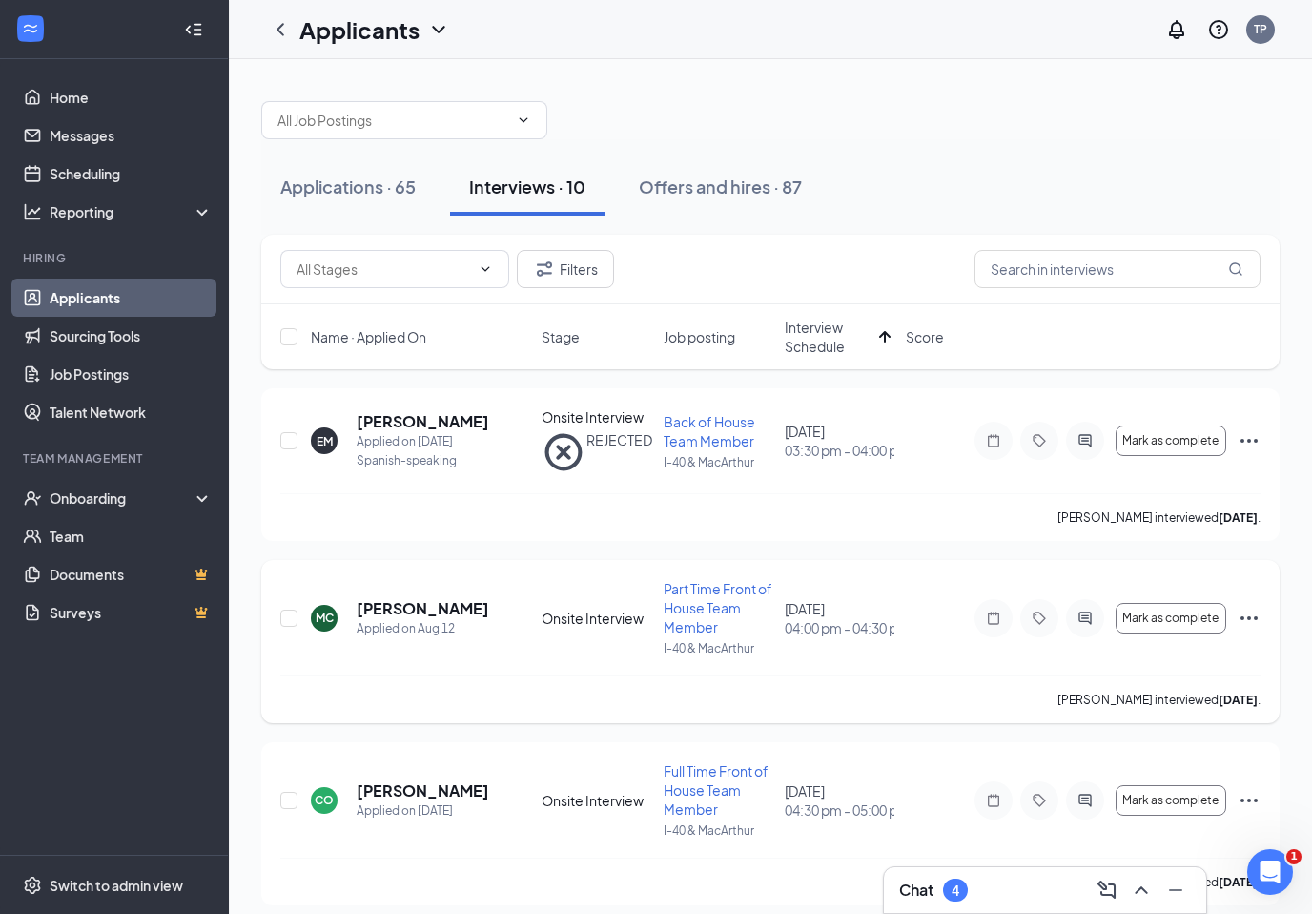
click at [1246, 608] on icon "Ellipses" at bounding box center [1249, 618] width 23 height 23
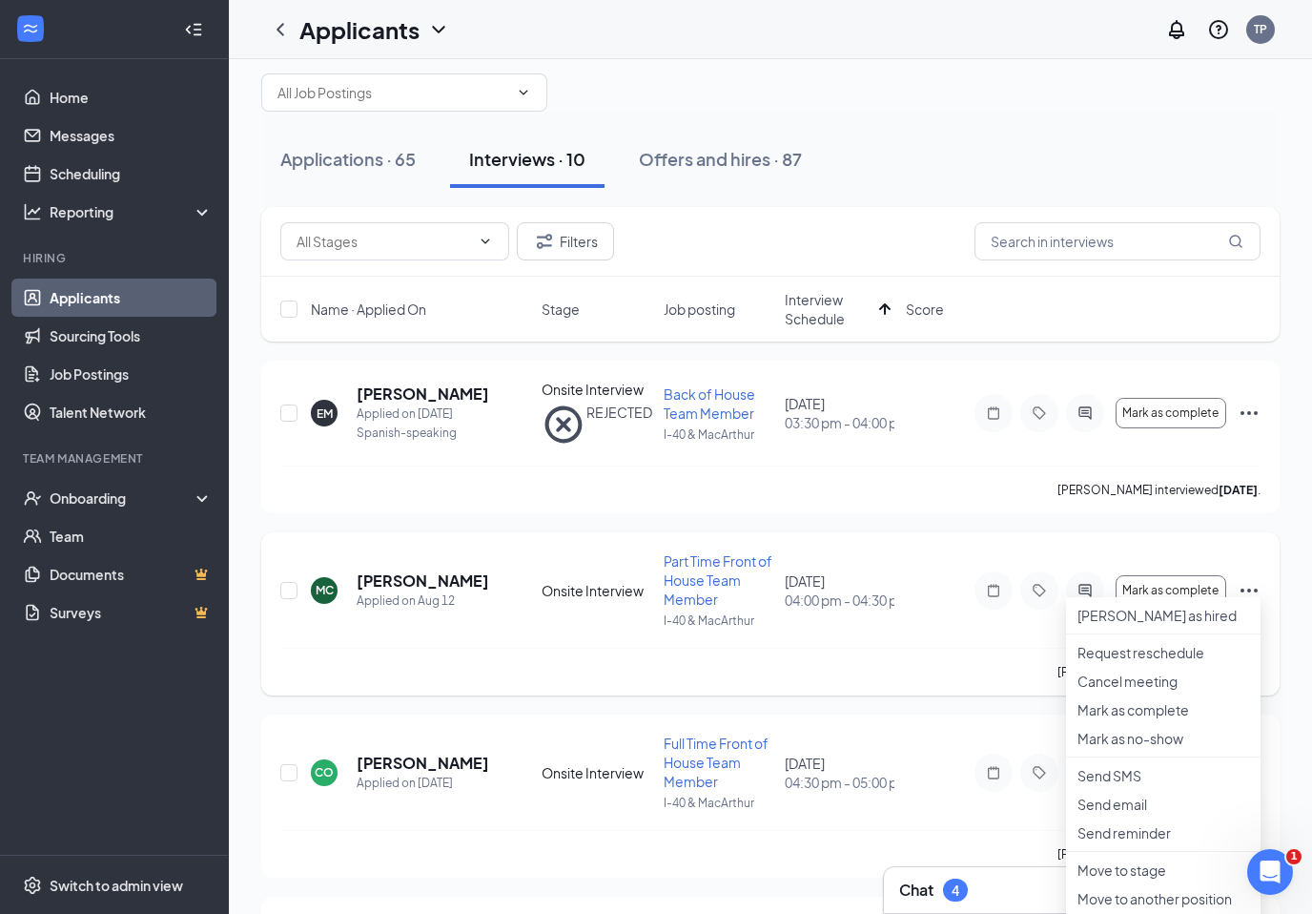
scroll to position [311, 0]
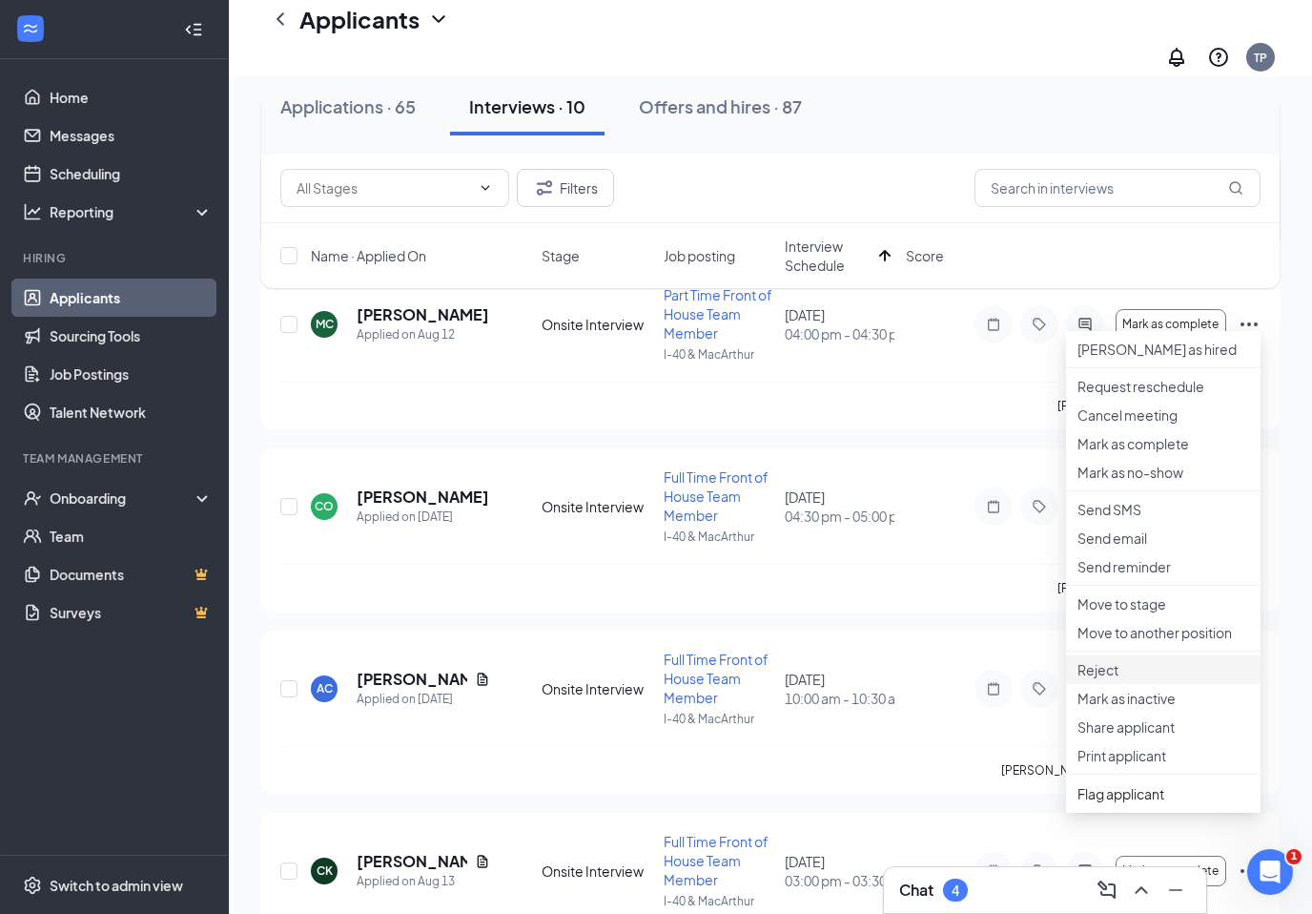
click at [1189, 684] on li "Reject" at bounding box center [1163, 669] width 195 height 29
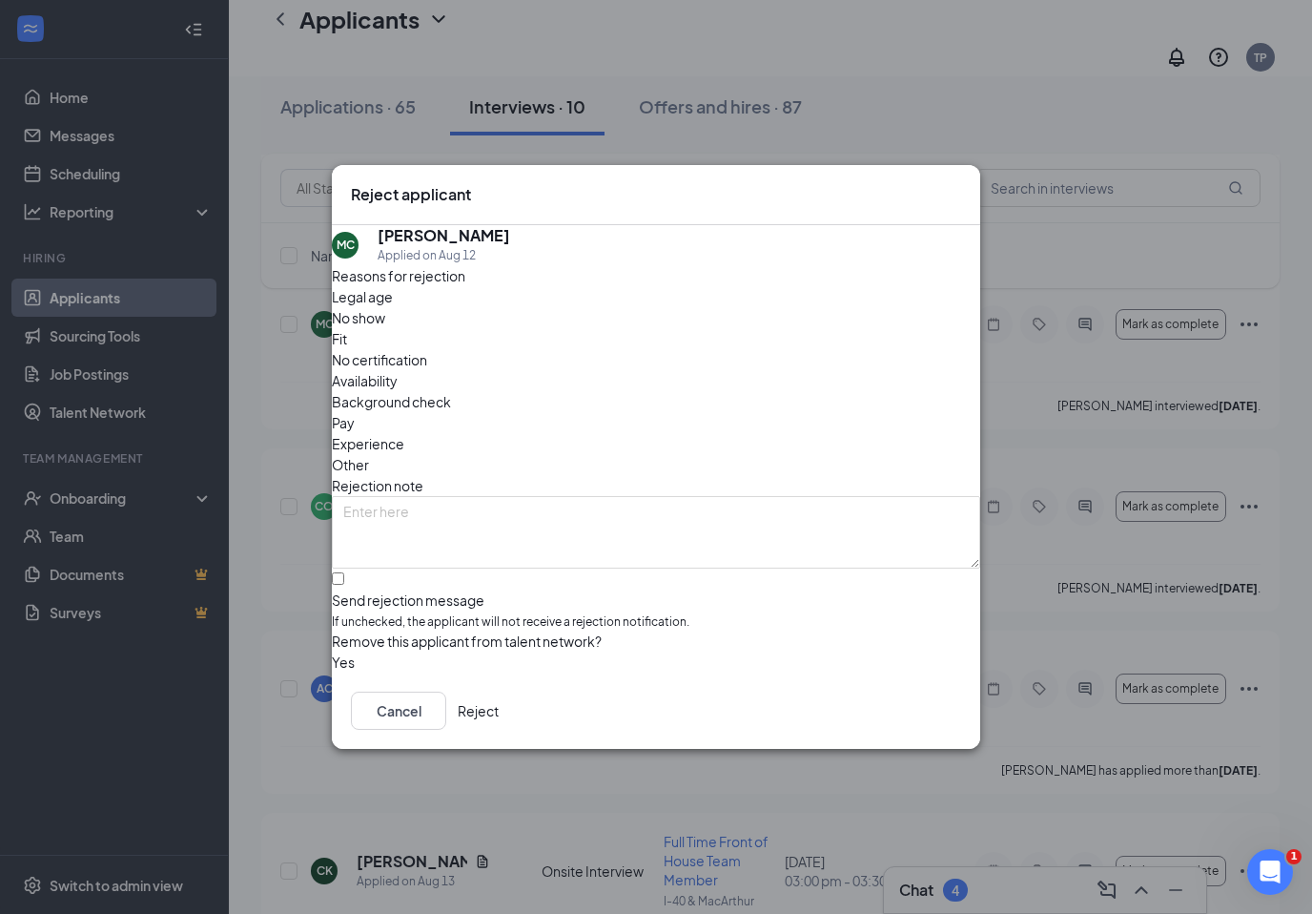
click at [380, 590] on div "Send rejection message" at bounding box center [656, 599] width 648 height 19
click at [344, 572] on input "Send rejection message If unchecked, the applicant will not receive a rejection…" at bounding box center [338, 578] width 12 height 12
checkbox input "true"
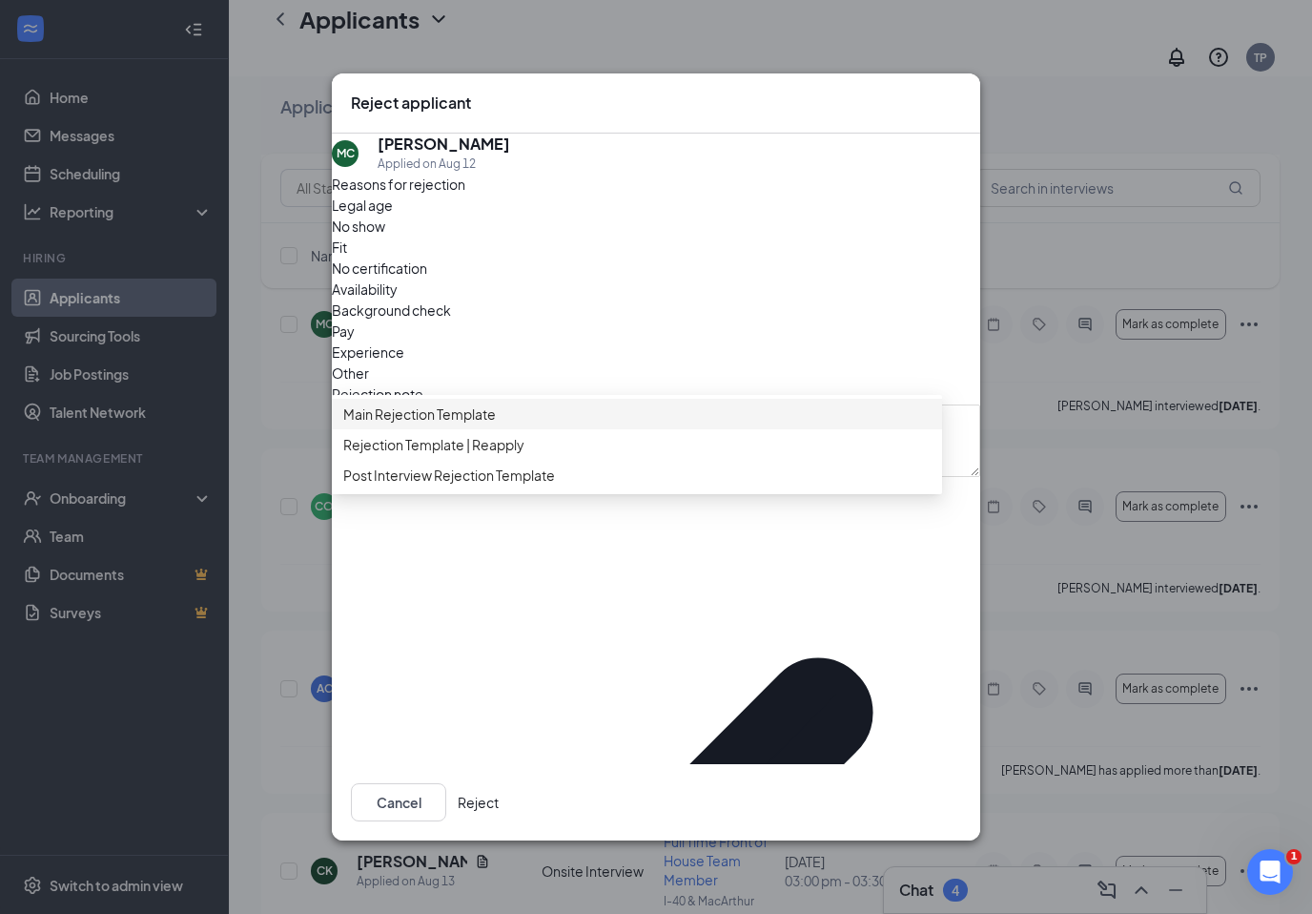
click at [395, 455] on span "Rejection Template | Reapply" at bounding box center [433, 444] width 181 height 21
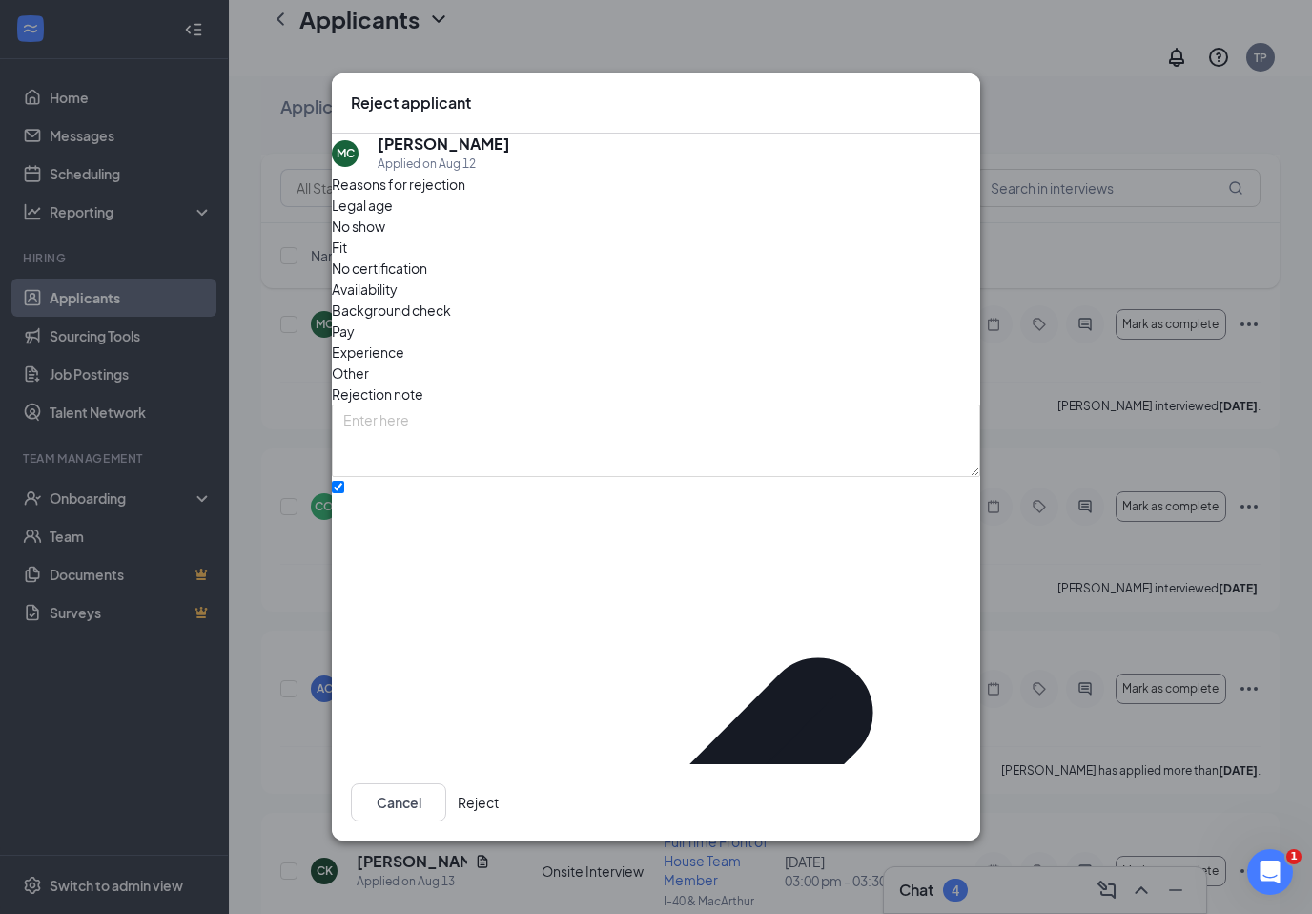
click at [499, 783] on button "Reject" at bounding box center [478, 802] width 41 height 38
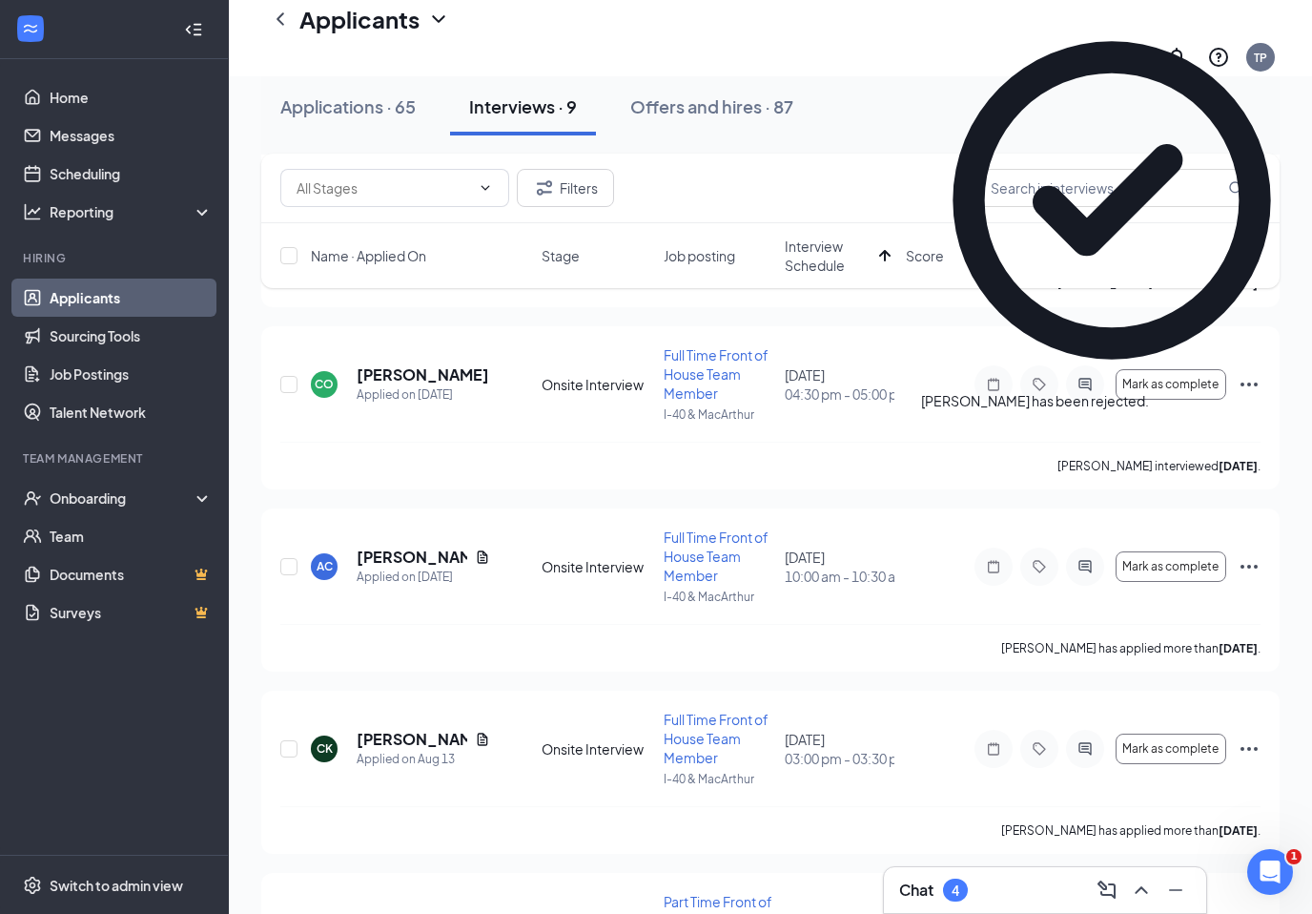
scroll to position [0, 0]
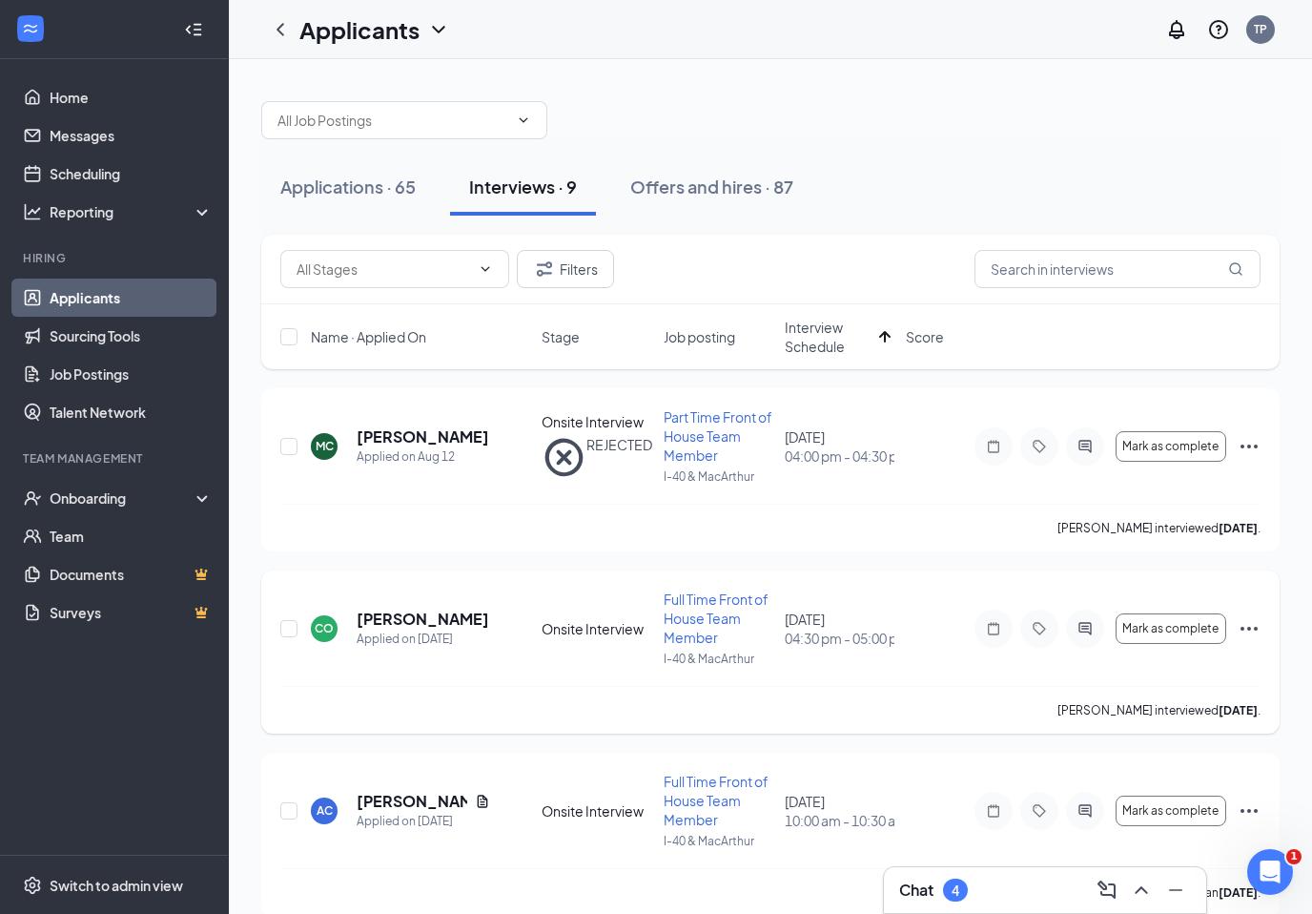
click at [1250, 630] on icon "Ellipses" at bounding box center [1249, 628] width 23 height 23
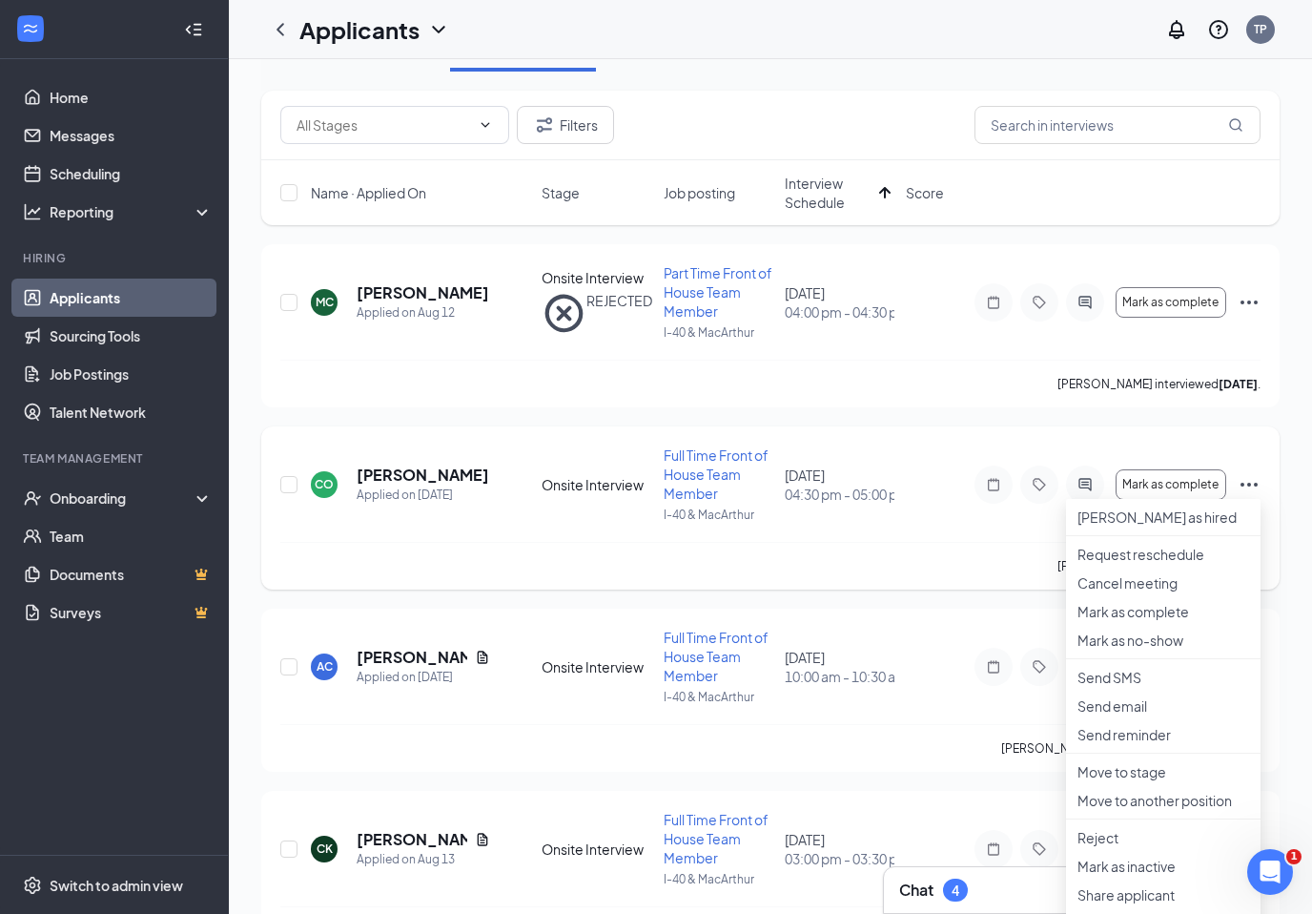
scroll to position [278, 0]
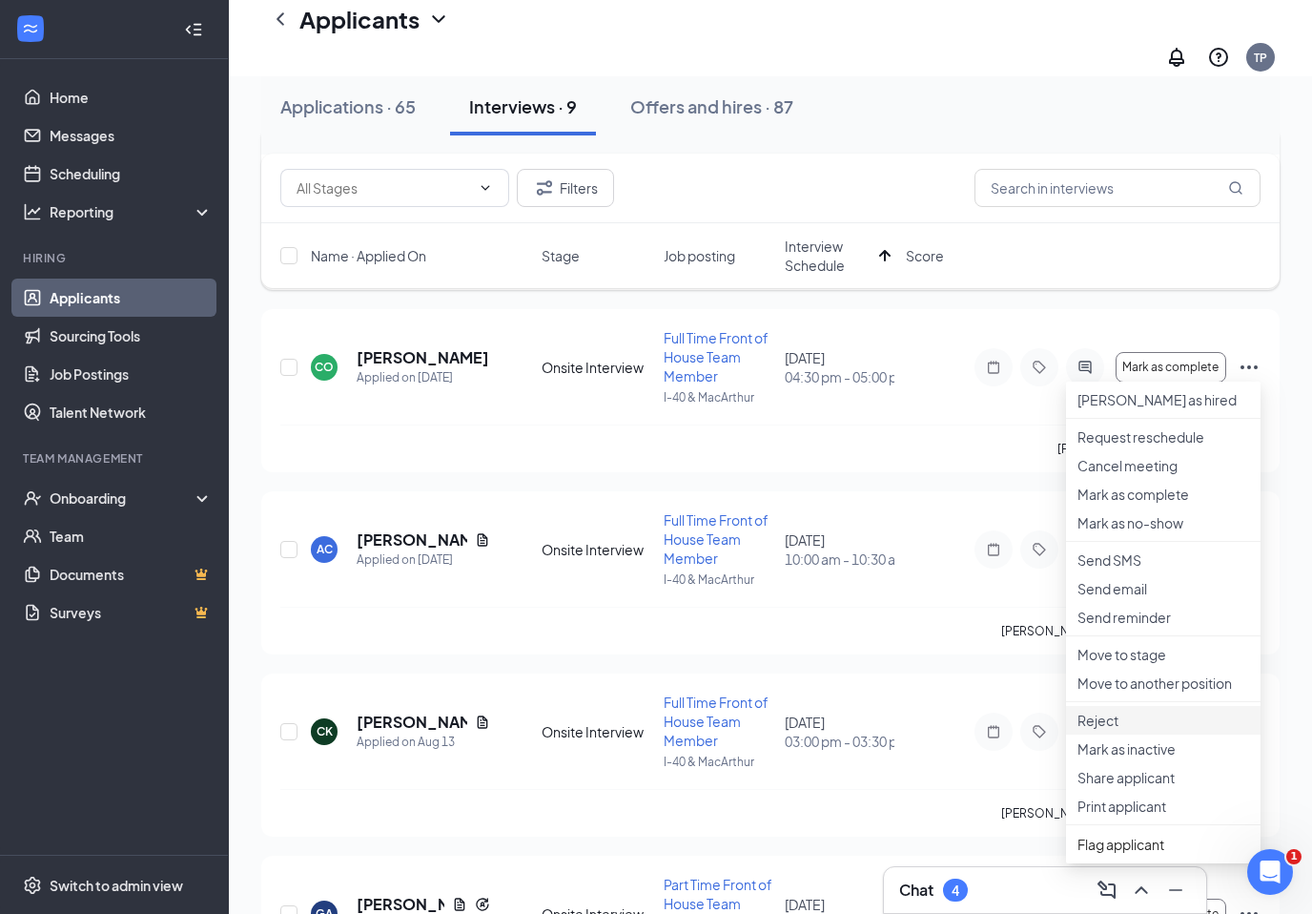
click at [1206, 734] on li "Reject" at bounding box center [1163, 720] width 195 height 29
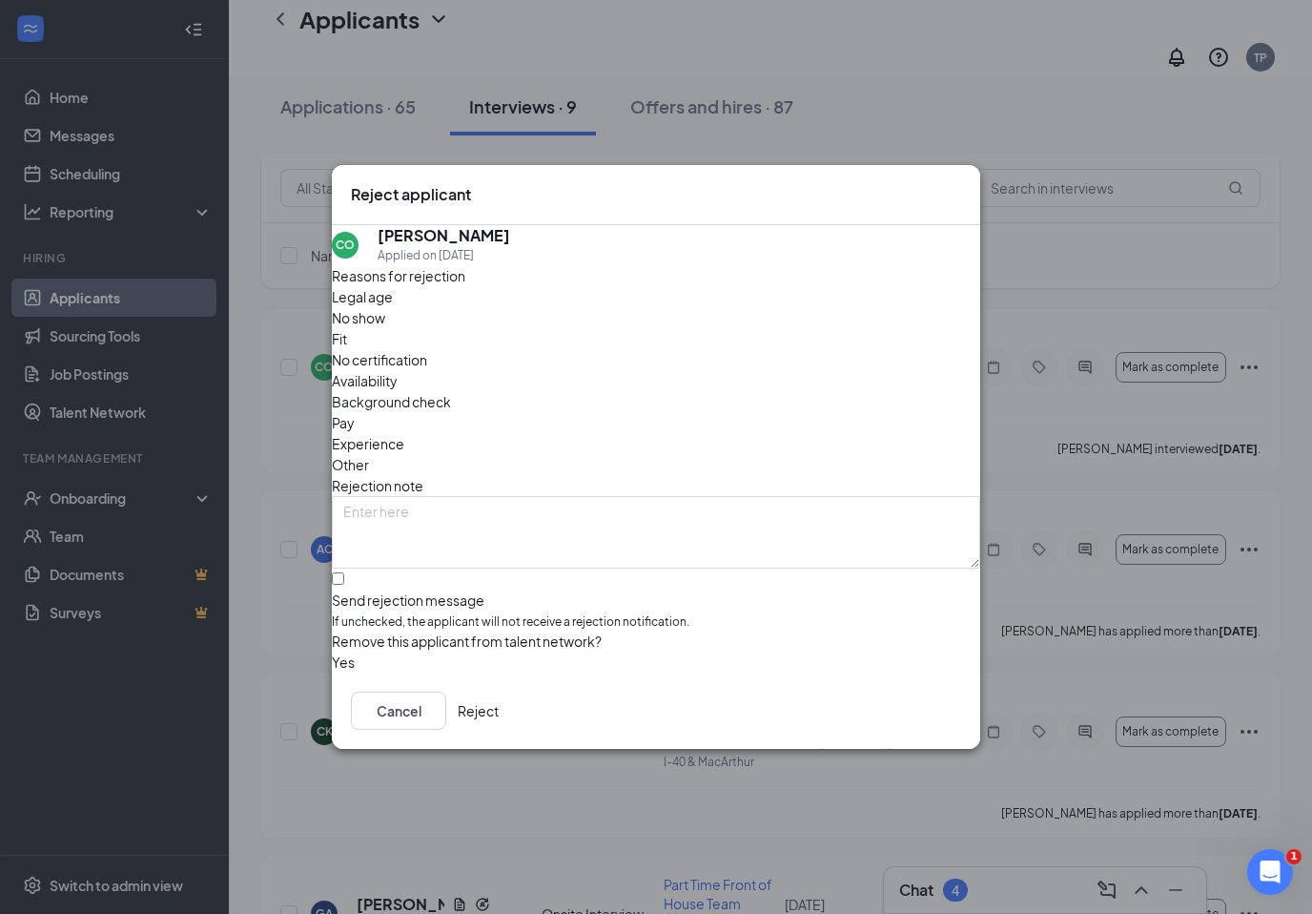
click at [344, 572] on input "Send rejection message If unchecked, the applicant will not receive a rejection…" at bounding box center [338, 578] width 12 height 12
checkbox input "true"
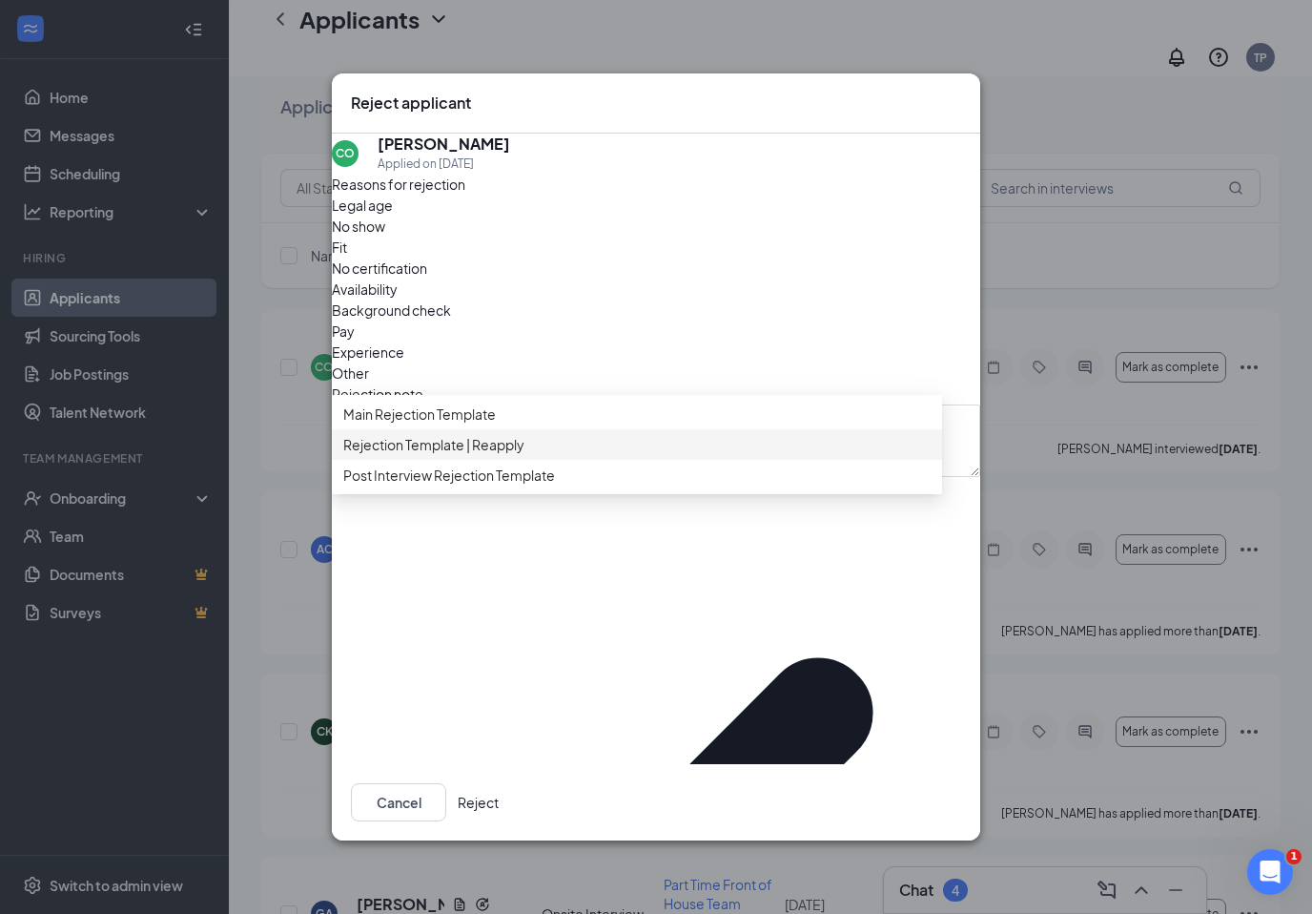
click at [380, 455] on span "Rejection Template | Reapply" at bounding box center [433, 444] width 181 height 21
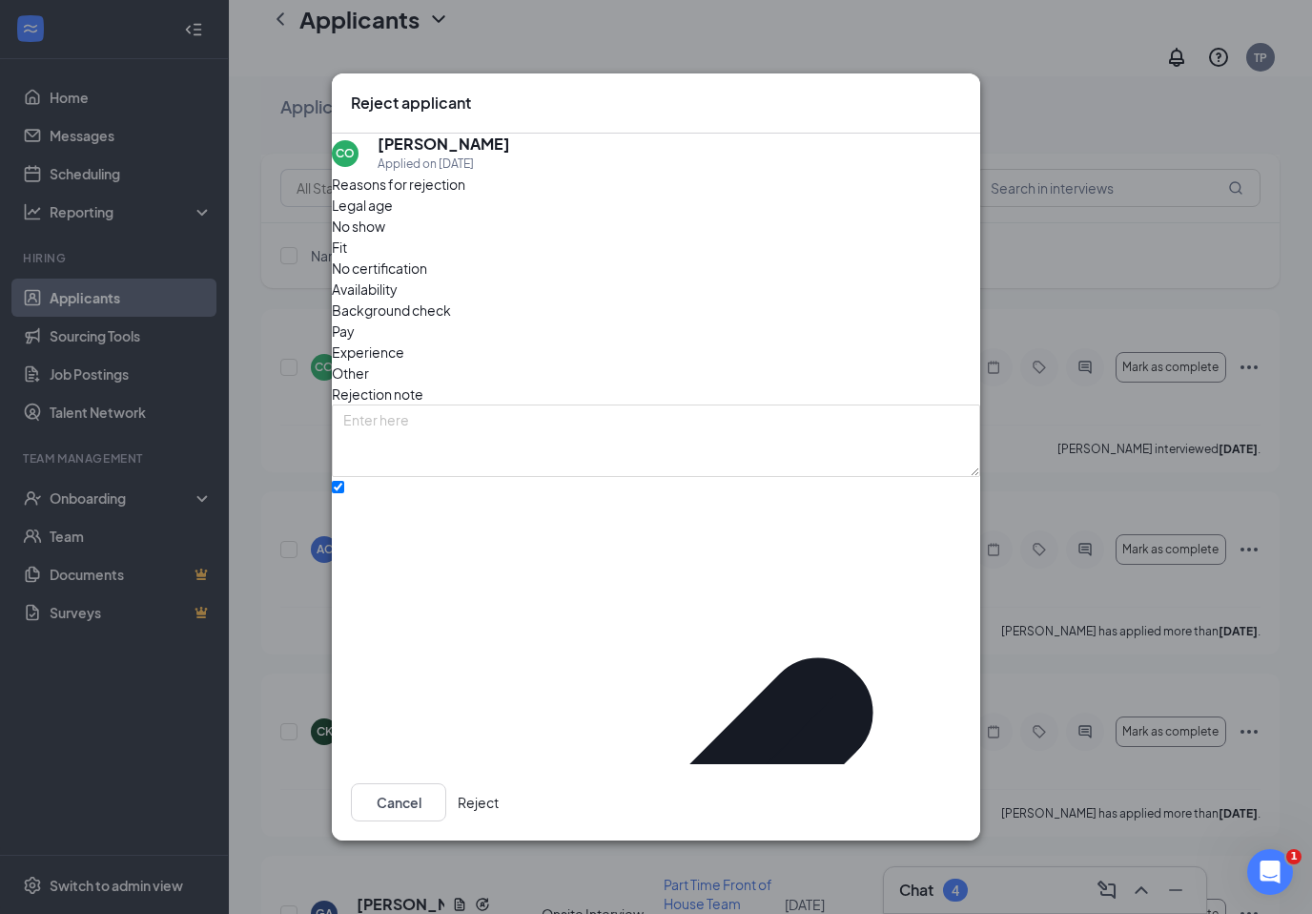
click at [499, 793] on button "Reject" at bounding box center [478, 802] width 41 height 38
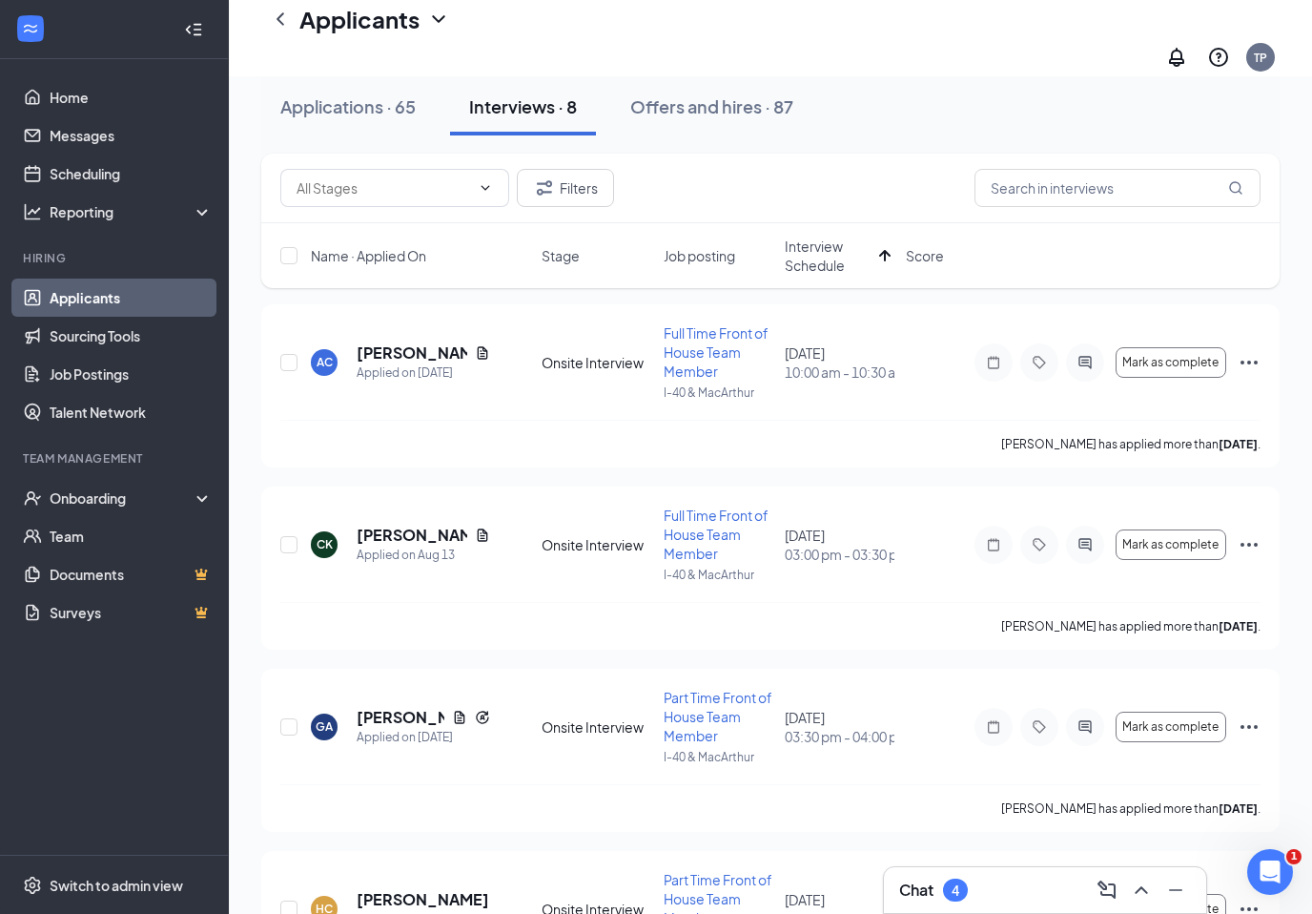
scroll to position [0, 0]
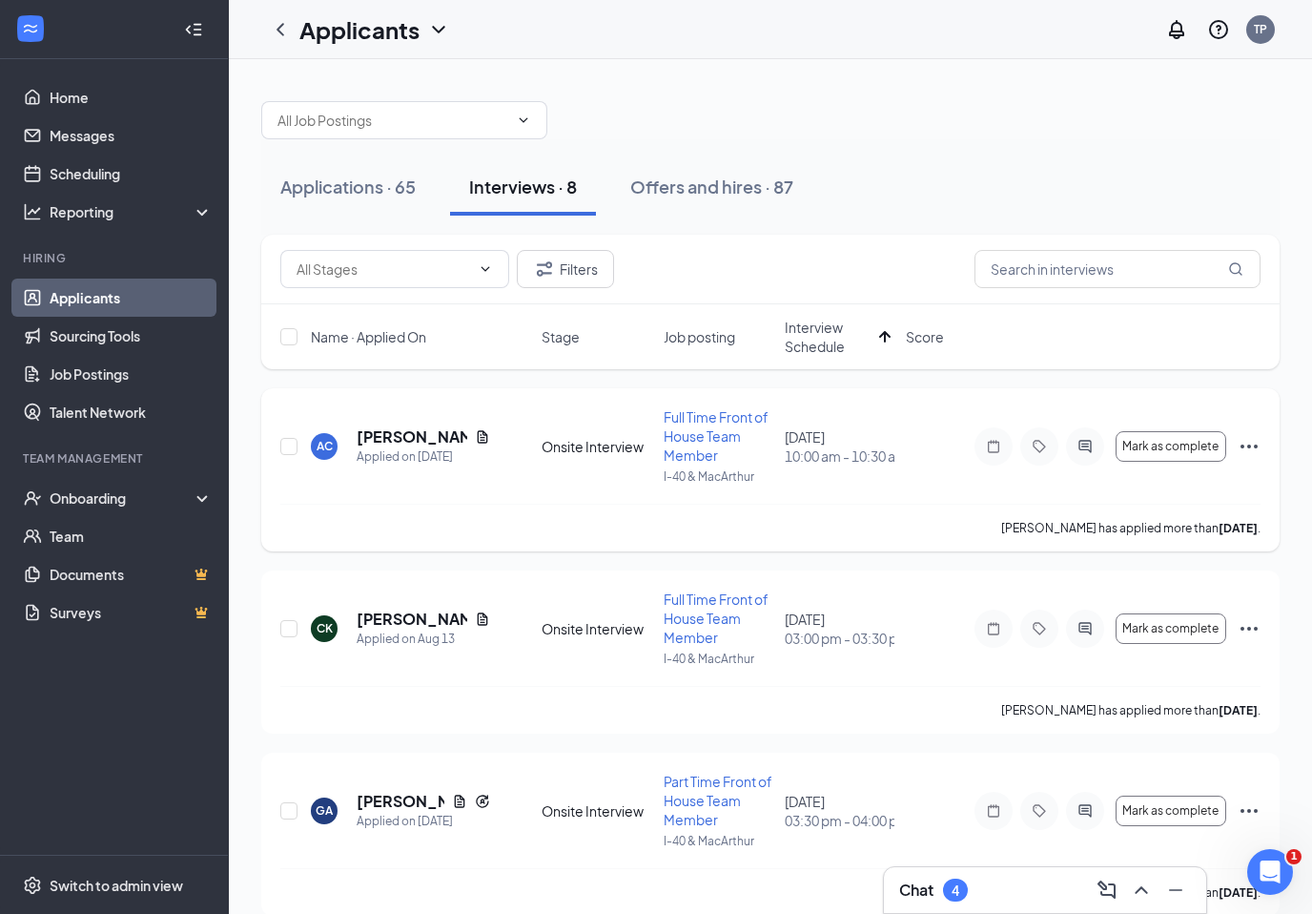
click at [383, 442] on h5 "[PERSON_NAME]" at bounding box center [412, 436] width 111 height 21
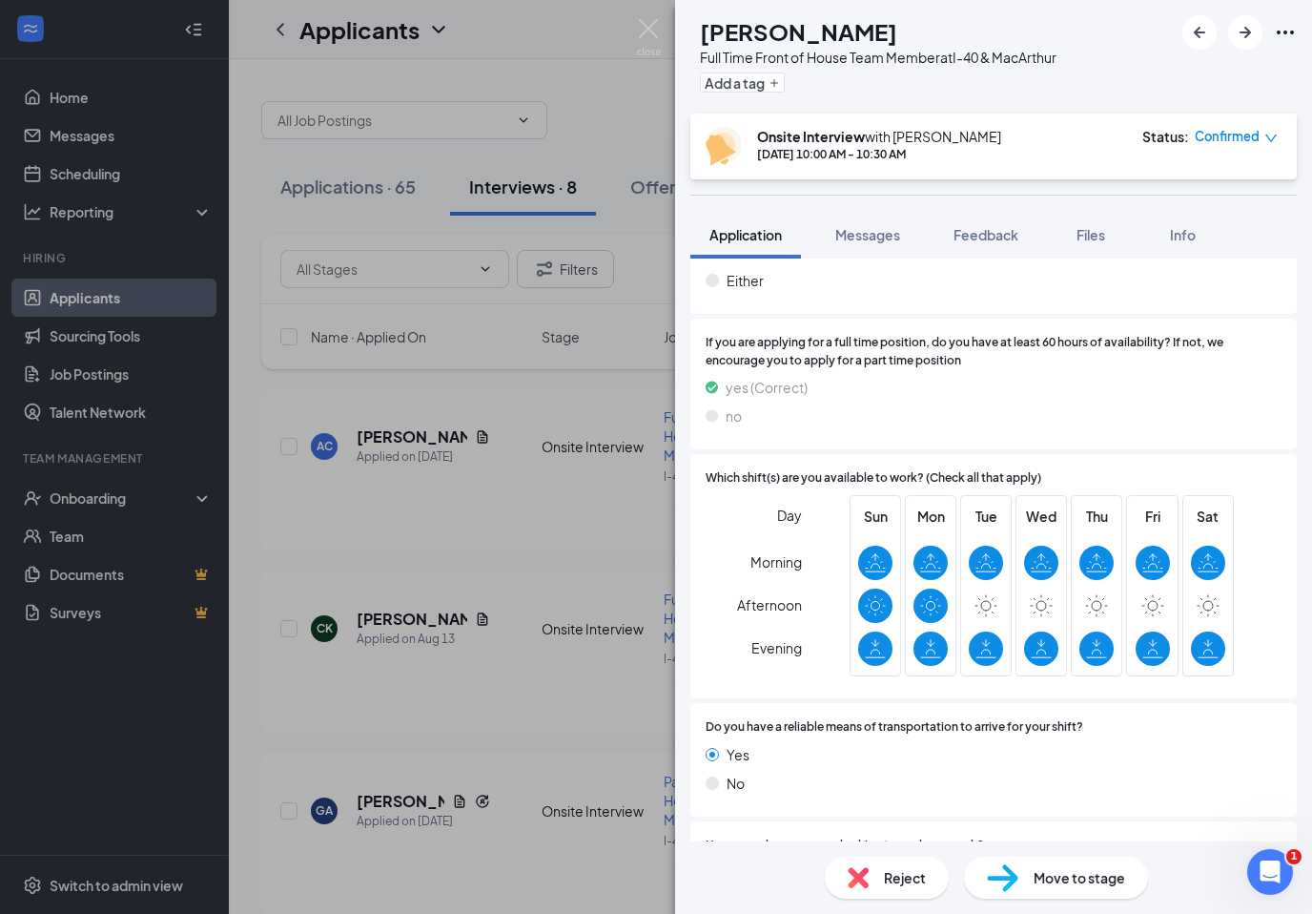
scroll to position [1331, 0]
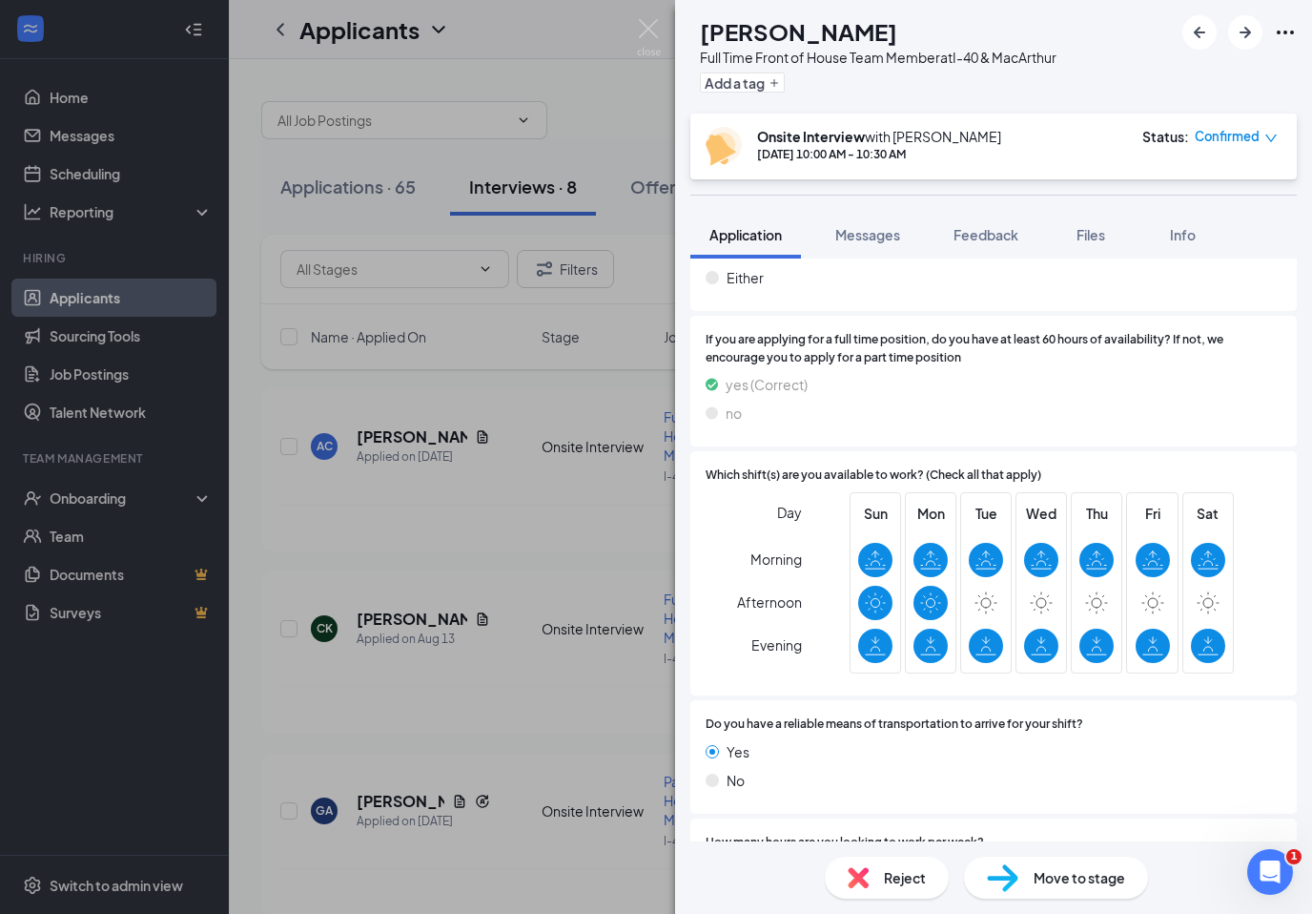
click at [573, 472] on div "AC [PERSON_NAME] Full Time Front of House Team Member at I-40 & MacArthur Add a…" at bounding box center [656, 457] width 1312 height 914
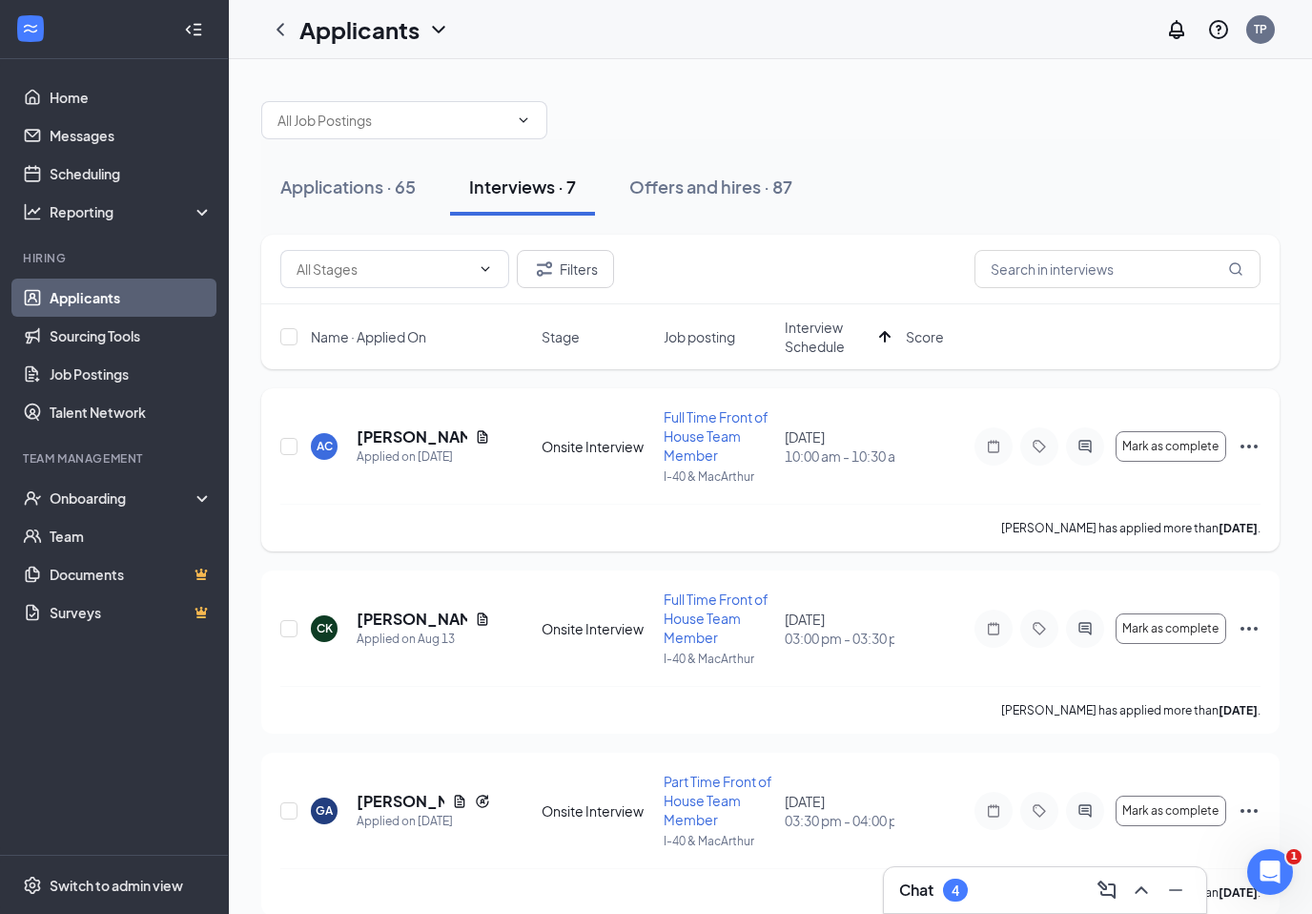
click at [1262, 448] on div "AC [PERSON_NAME] Applied on [DATE] Onsite Interview Full Time Front of House Te…" at bounding box center [770, 469] width 1019 height 163
click at [1250, 449] on icon "Ellipses" at bounding box center [1249, 446] width 23 height 23
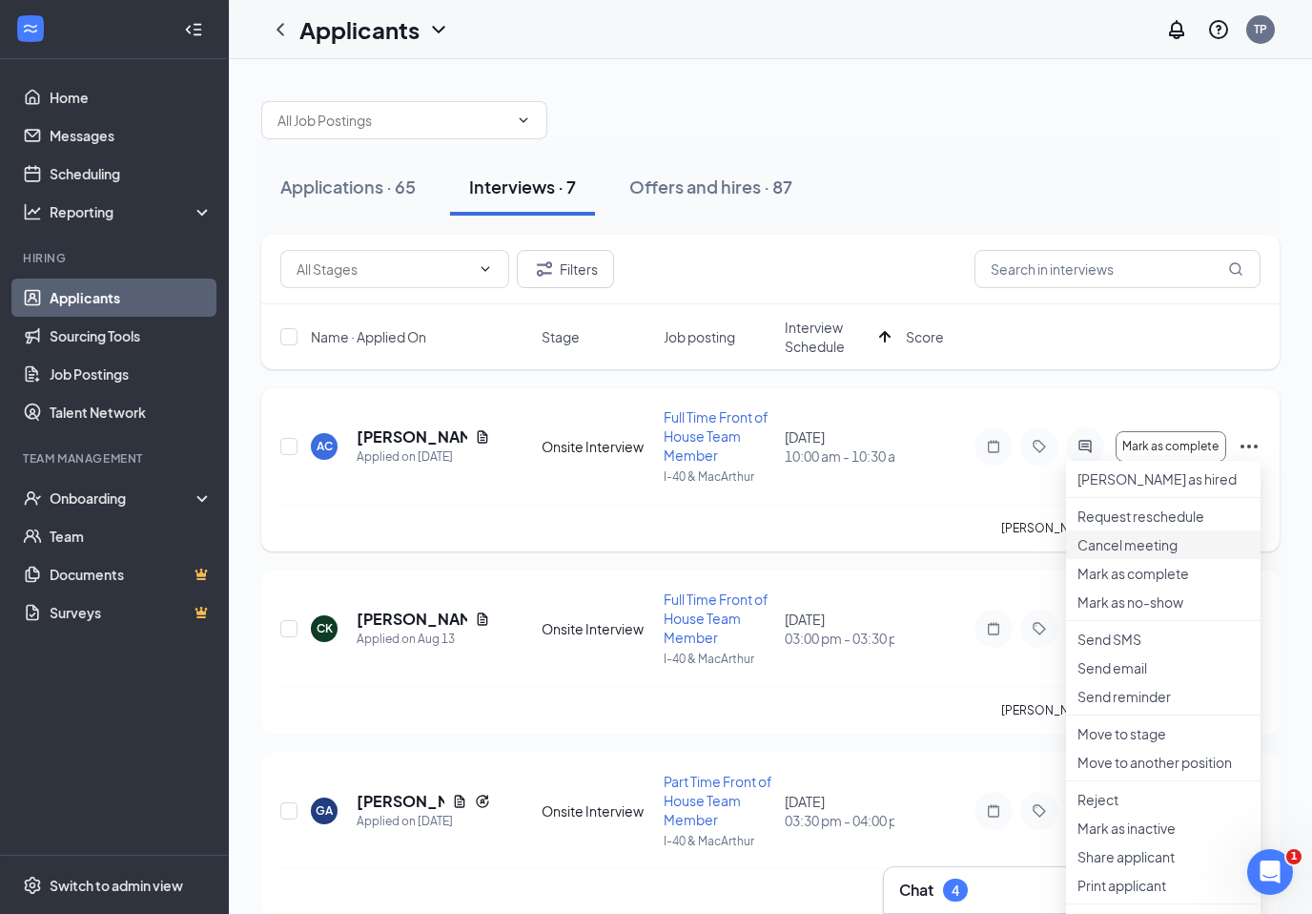
click at [1157, 554] on p "Cancel meeting" at bounding box center [1164, 544] width 172 height 19
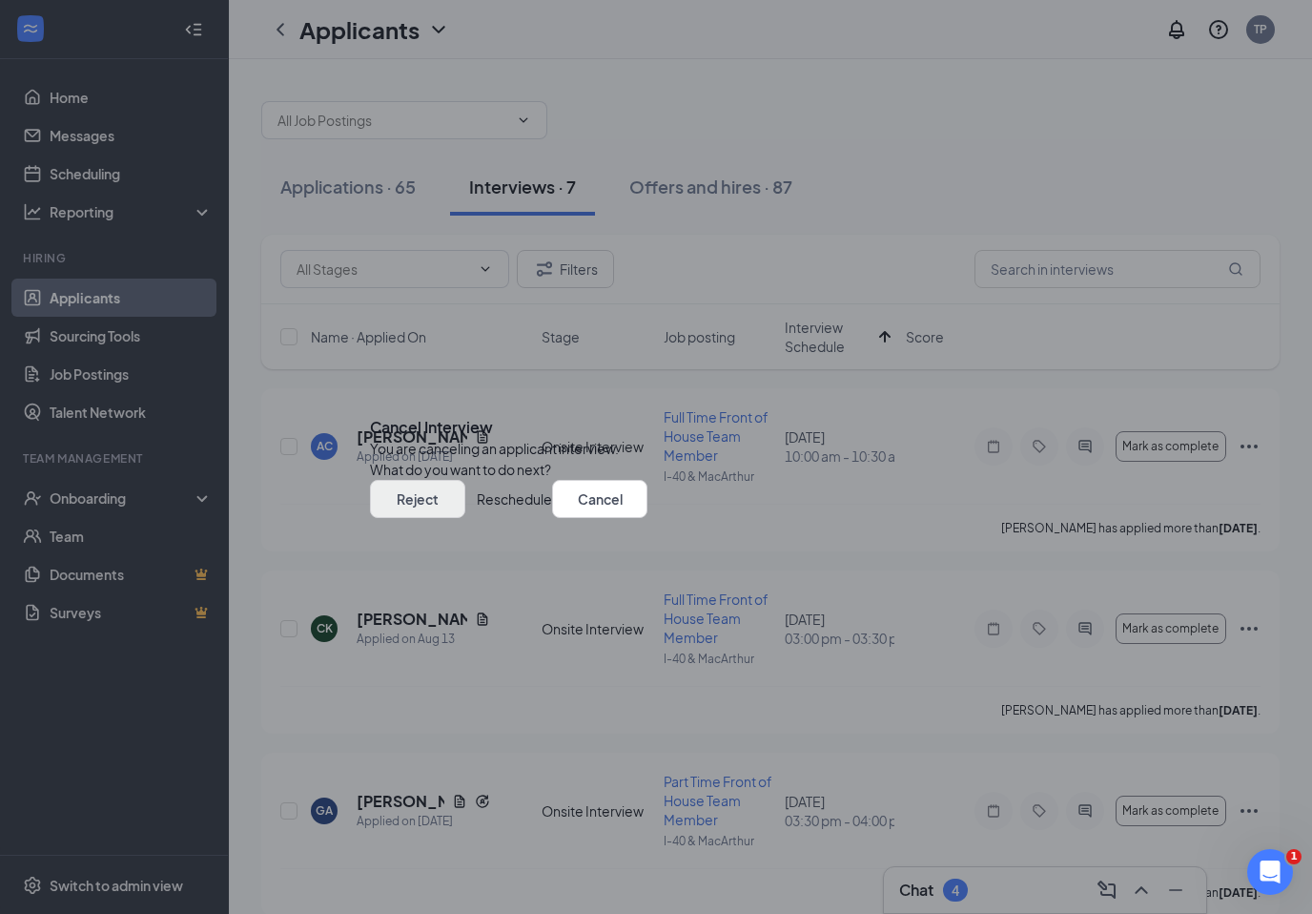
click at [465, 518] on button "Reject" at bounding box center [417, 499] width 95 height 38
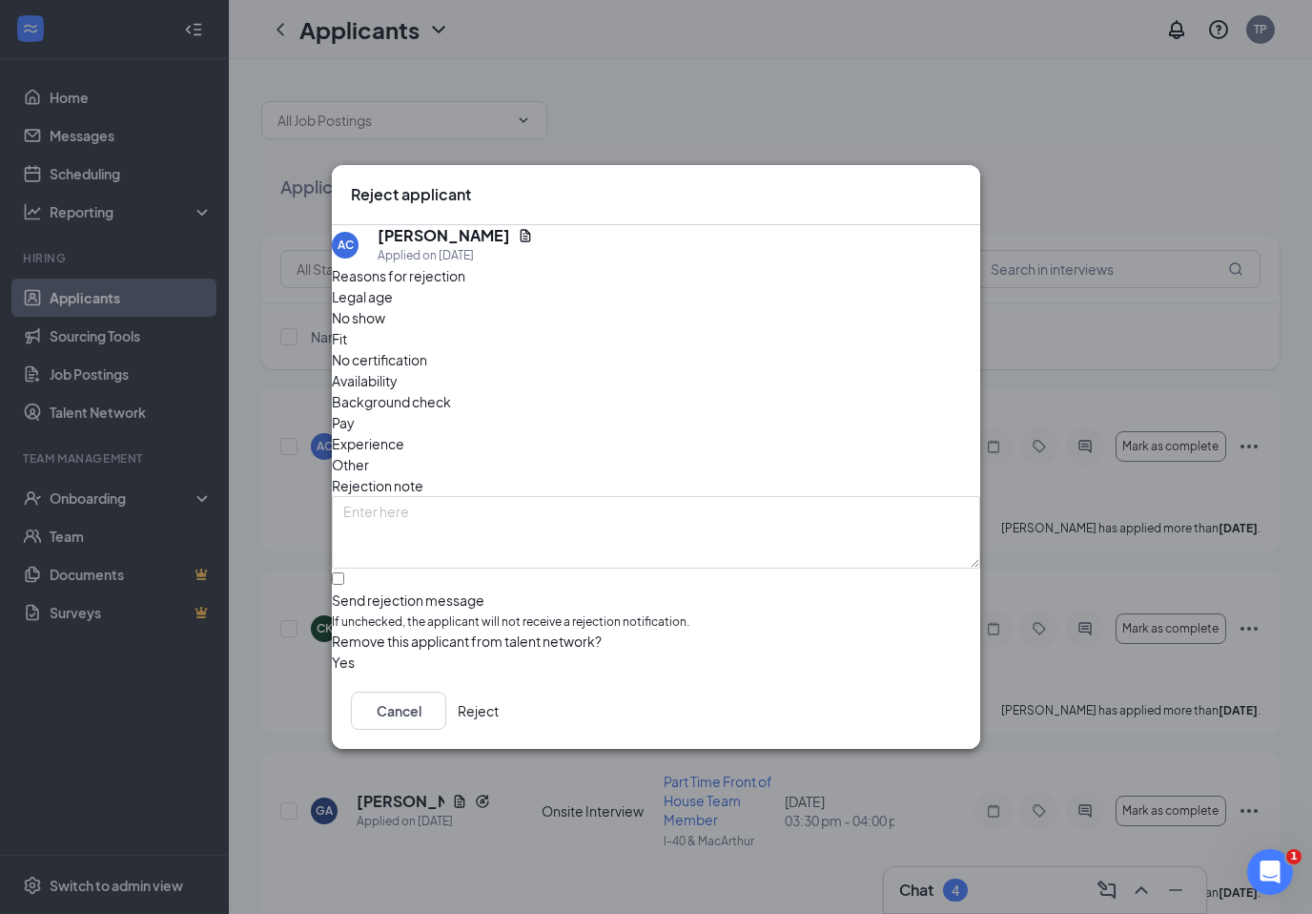
click at [344, 572] on input "Send rejection message If unchecked, the applicant will not receive a rejection…" at bounding box center [338, 578] width 12 height 12
checkbox input "true"
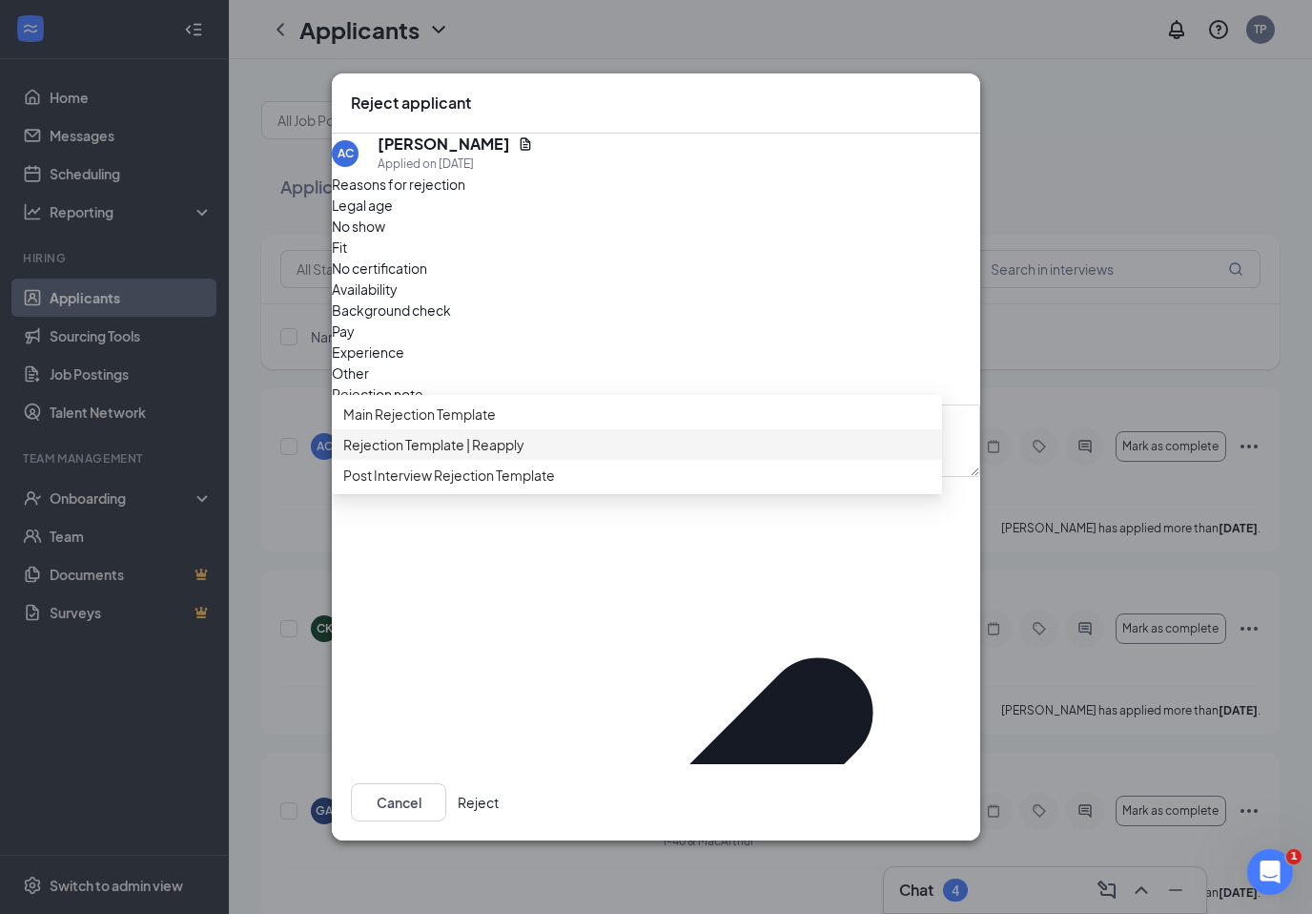
click at [586, 455] on span "Rejection Template | Reapply" at bounding box center [636, 444] width 587 height 21
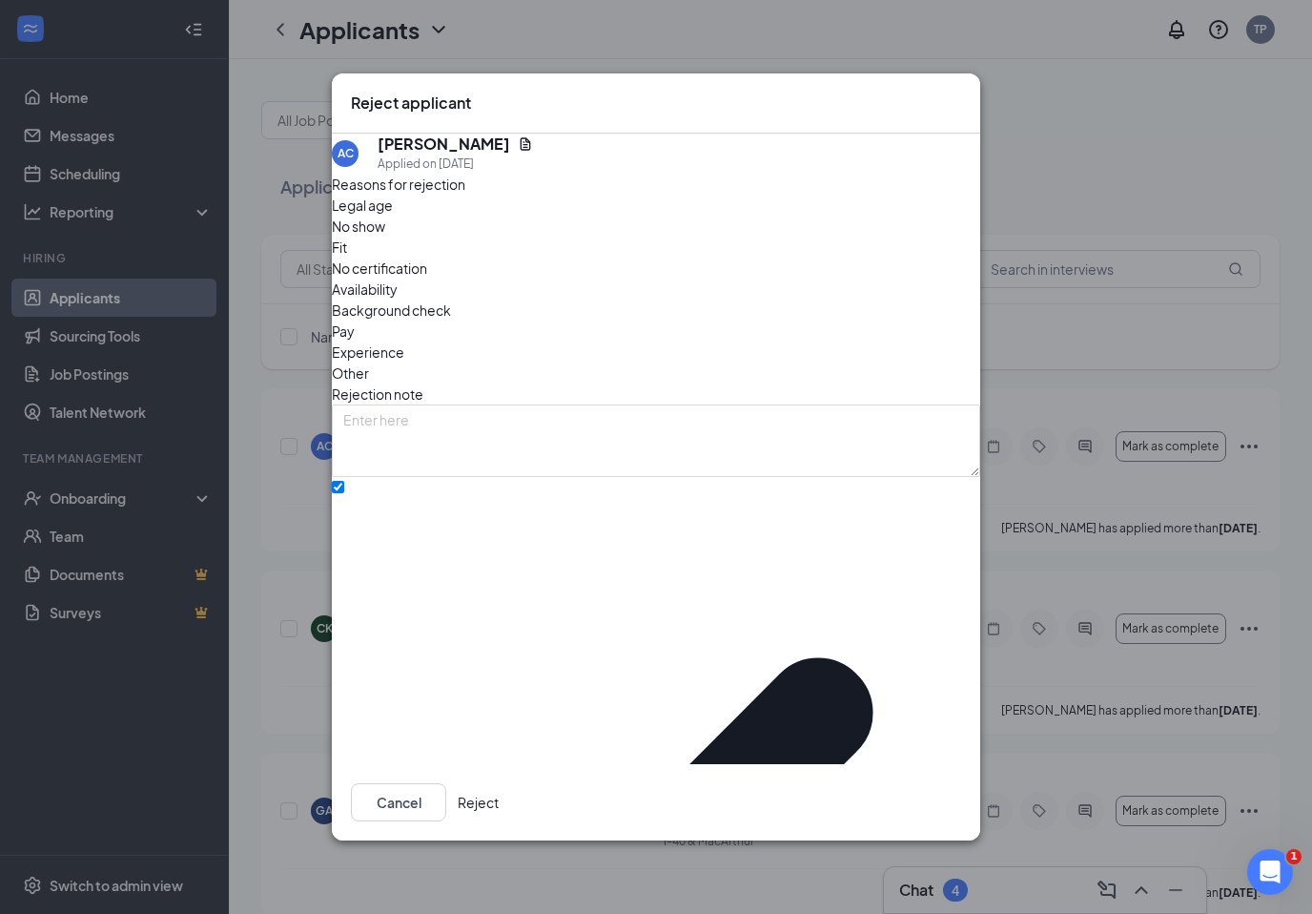
click at [499, 783] on button "Reject" at bounding box center [478, 802] width 41 height 38
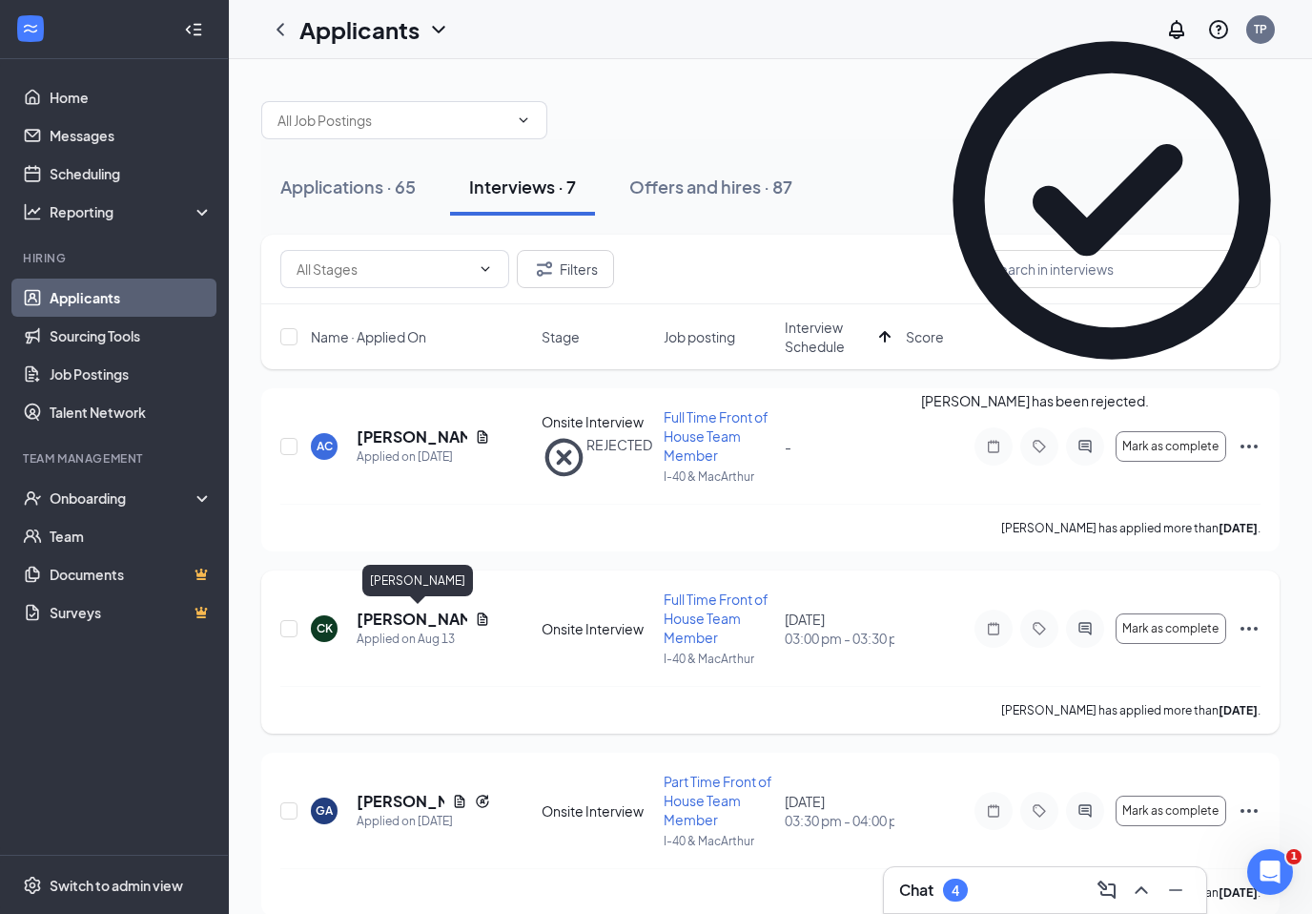
click at [392, 614] on h5 "[PERSON_NAME]" at bounding box center [412, 618] width 111 height 21
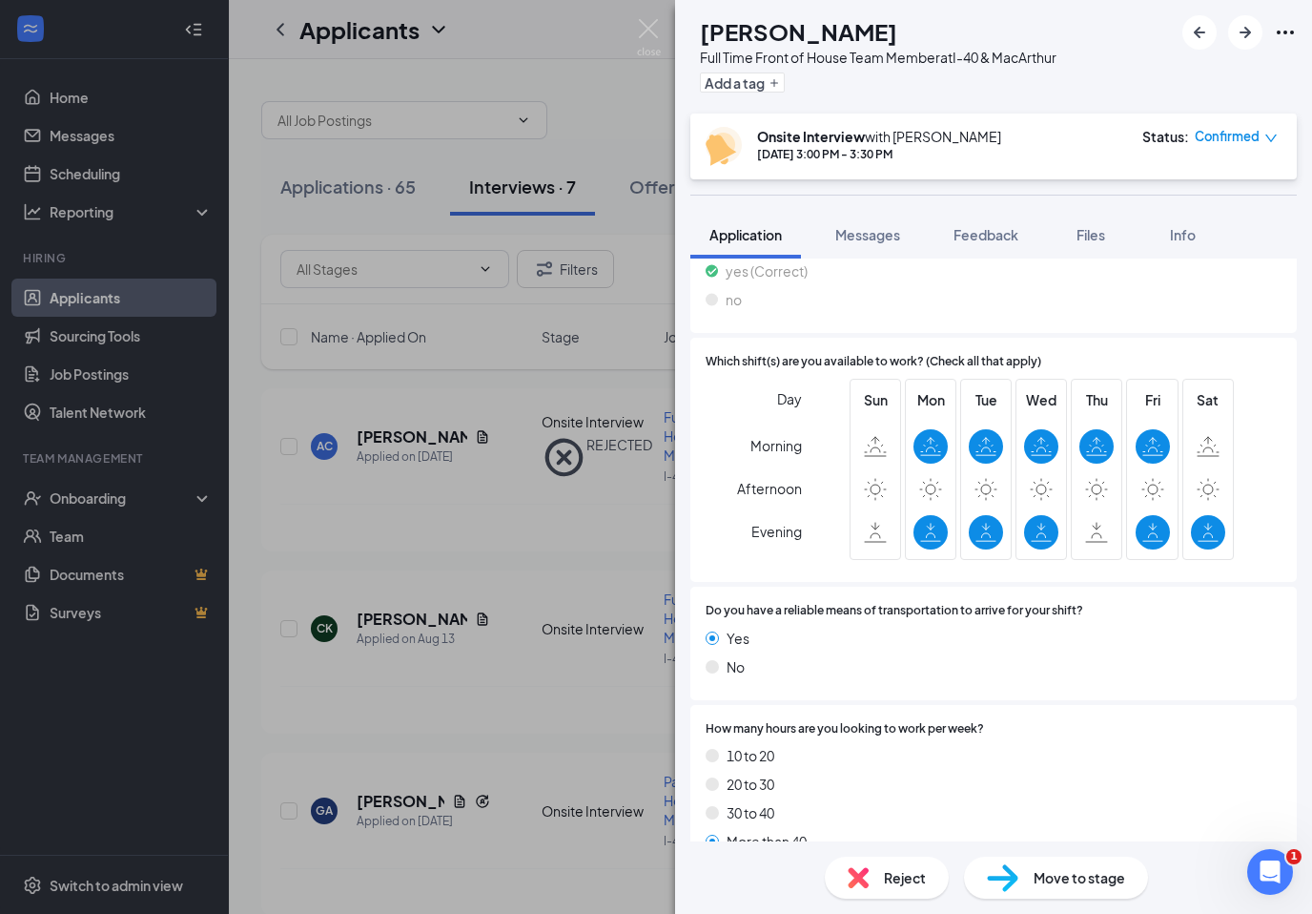
scroll to position [1626, 0]
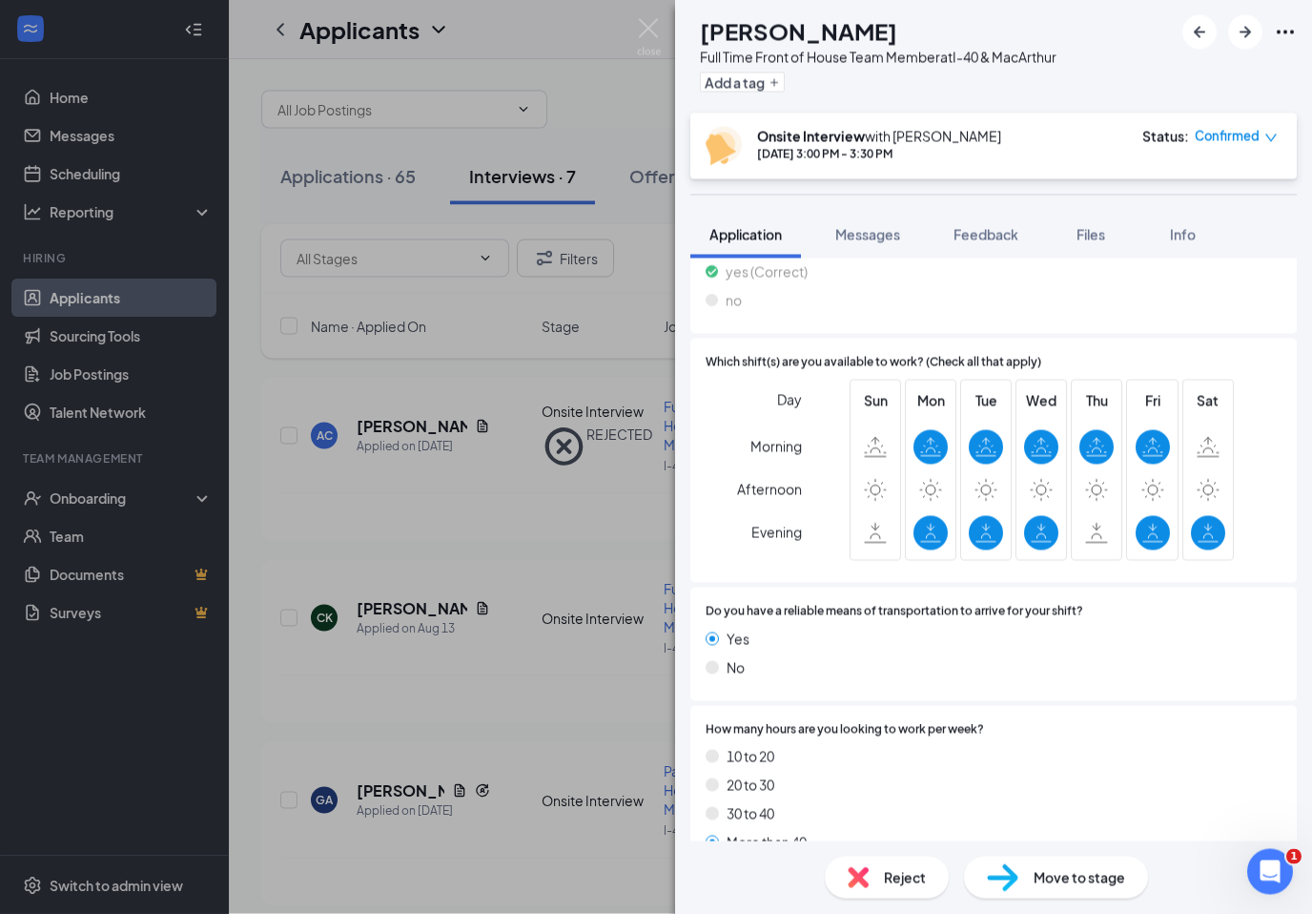
drag, startPoint x: 497, startPoint y: 636, endPoint x: 497, endPoint y: 626, distance: 10.5
click at [497, 636] on div "CK [PERSON_NAME] Full Time Front of House Team Member at I-40 & MacArthur Add a…" at bounding box center [656, 457] width 1312 height 914
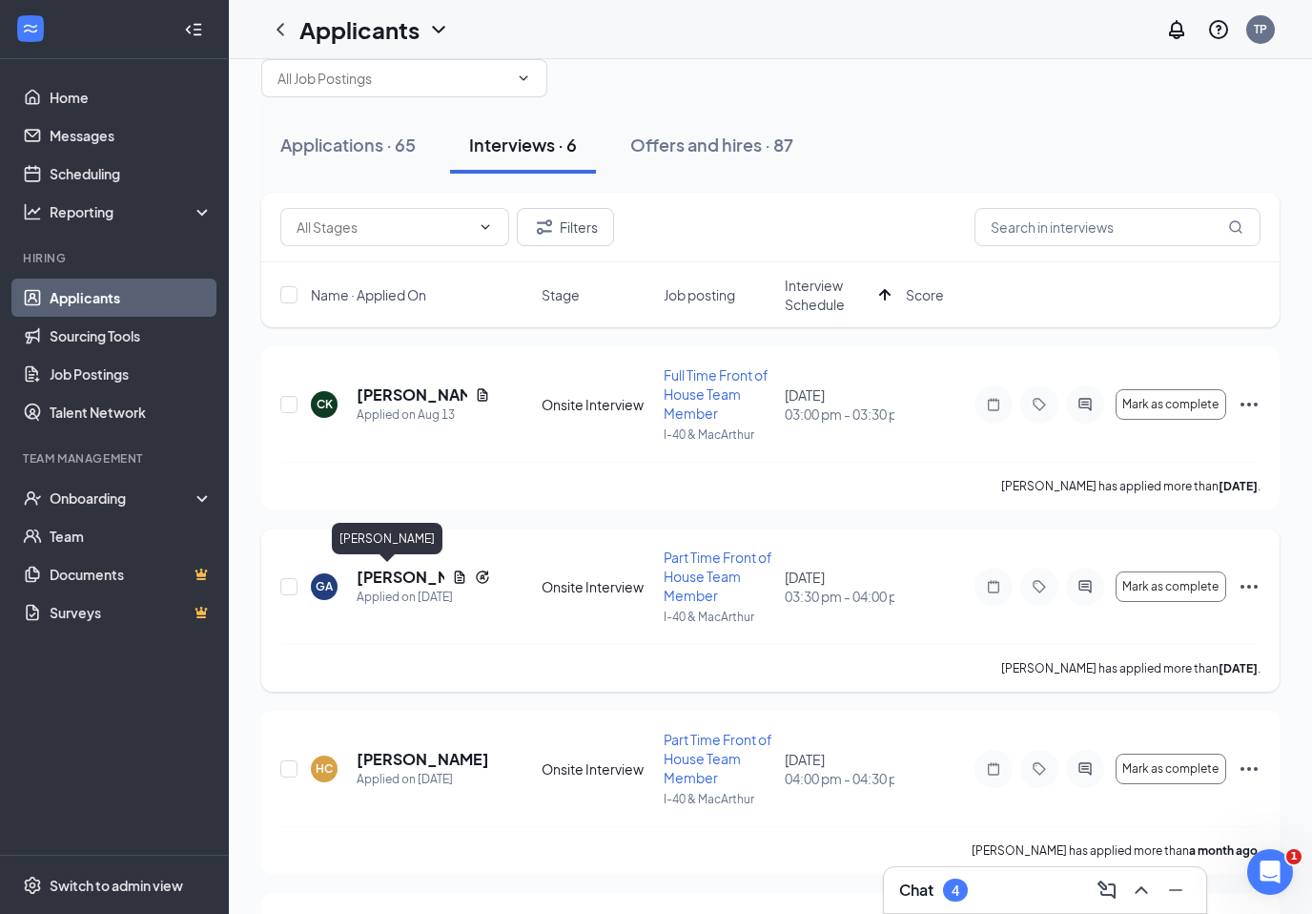
drag, startPoint x: 383, startPoint y: 573, endPoint x: 383, endPoint y: 563, distance: 10.5
click at [383, 573] on h5 "[PERSON_NAME]" at bounding box center [401, 576] width 88 height 21
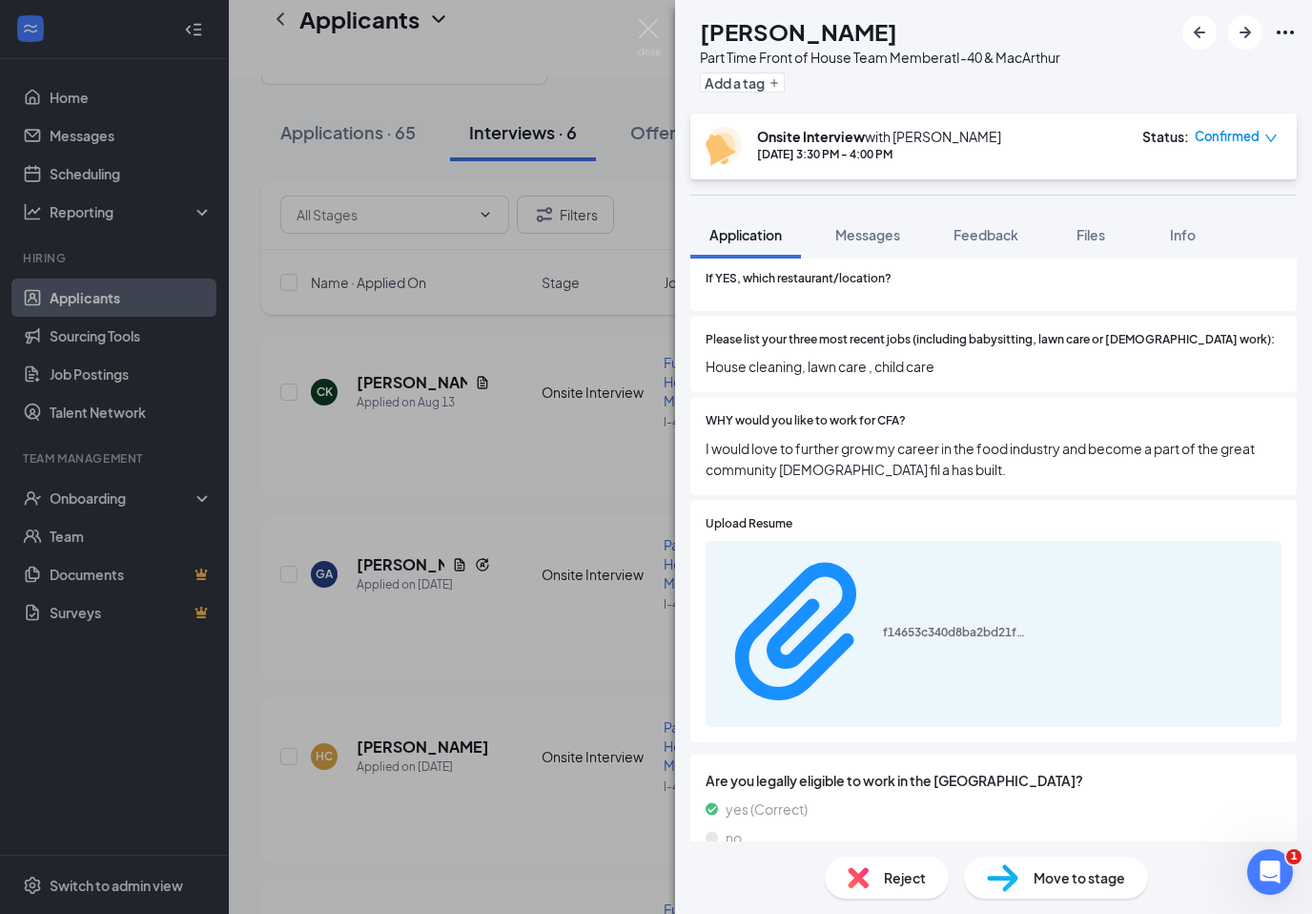
scroll to position [659, 0]
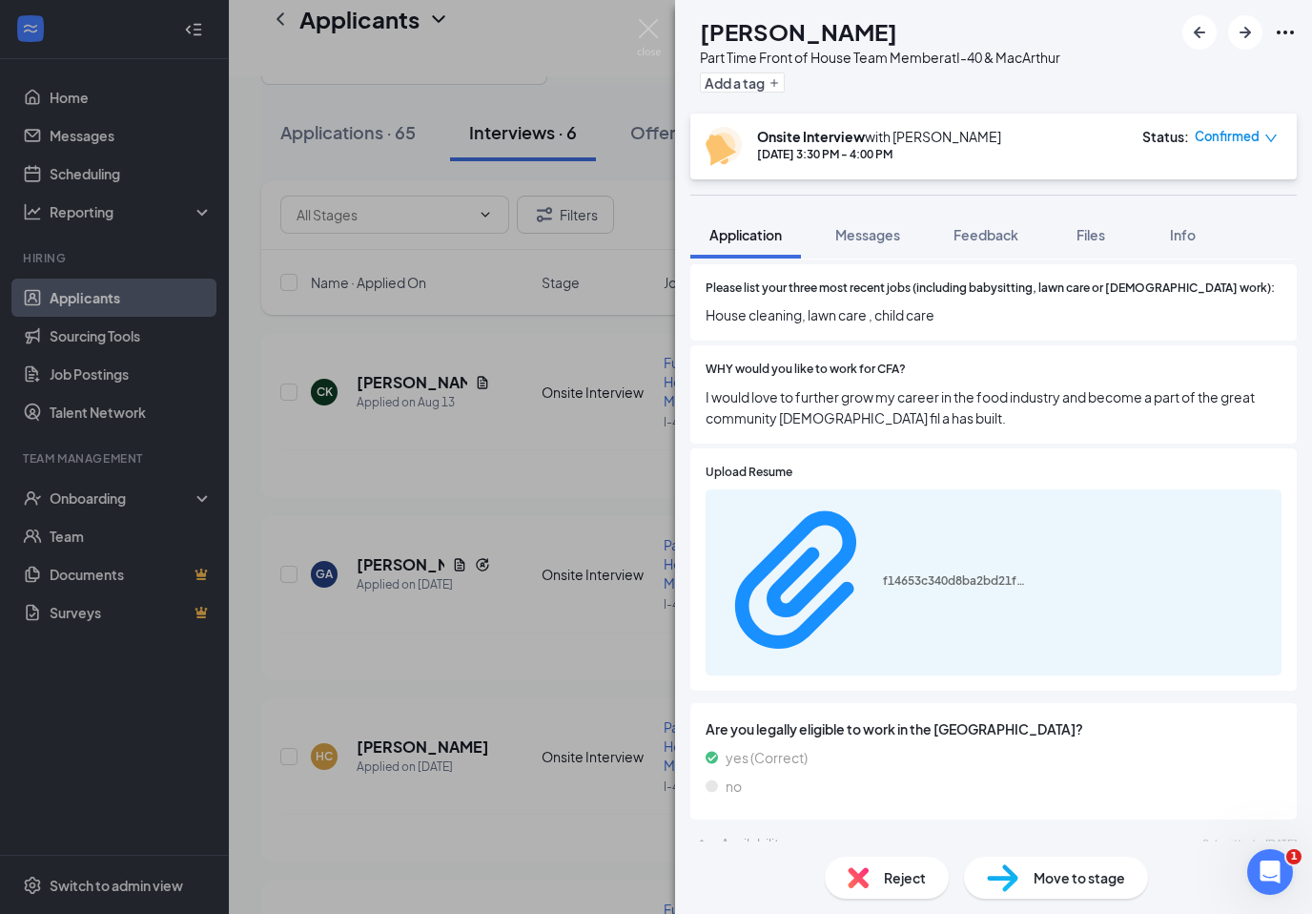
click at [536, 424] on div "GA [PERSON_NAME] Part Time Front of House Team Member at I-40 & MacArthur Add a…" at bounding box center [656, 457] width 1312 height 914
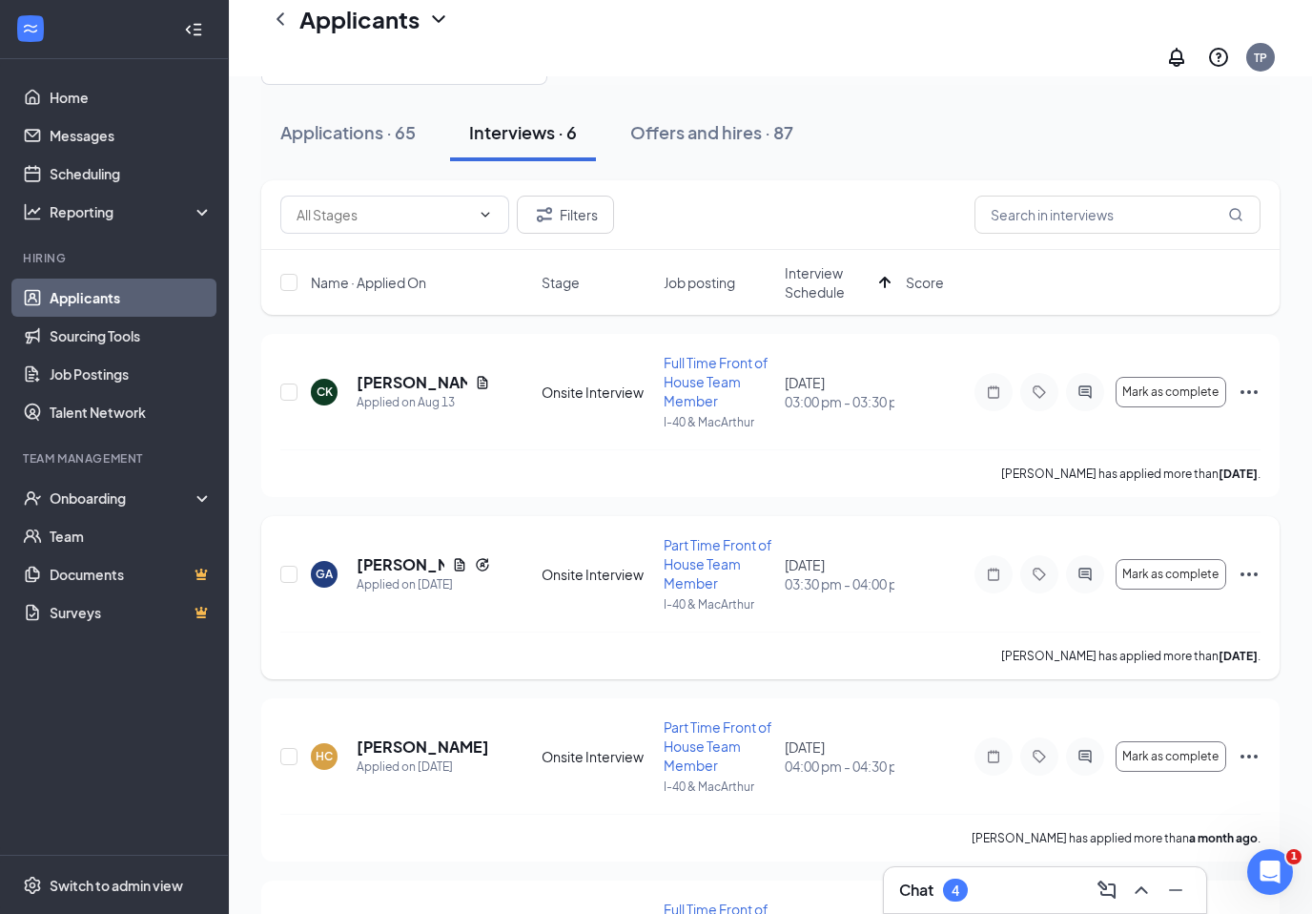
click at [1249, 572] on icon "Ellipses" at bounding box center [1249, 574] width 17 height 4
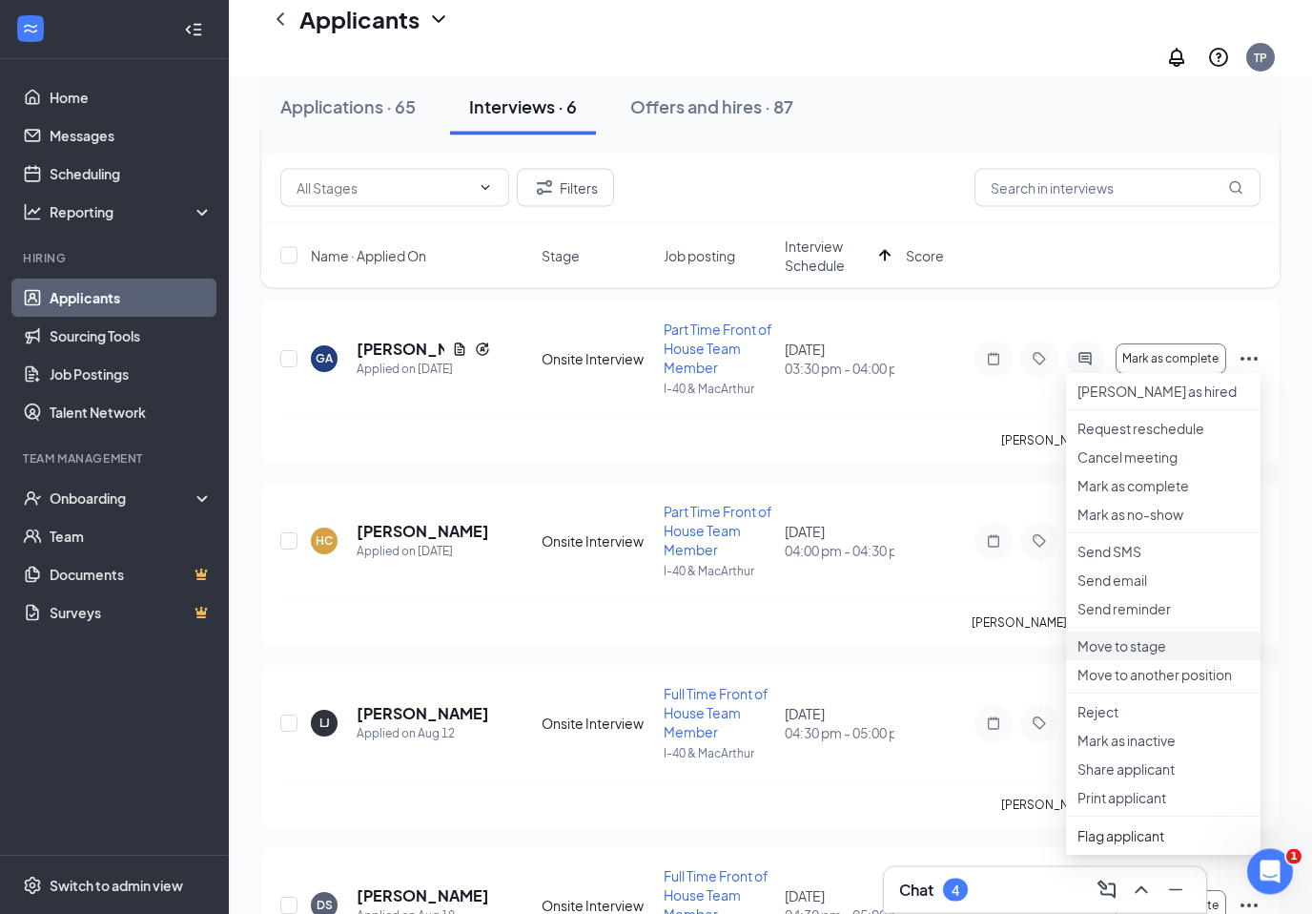
scroll to position [287, 0]
click at [1161, 471] on li "Cancel meeting" at bounding box center [1163, 457] width 195 height 29
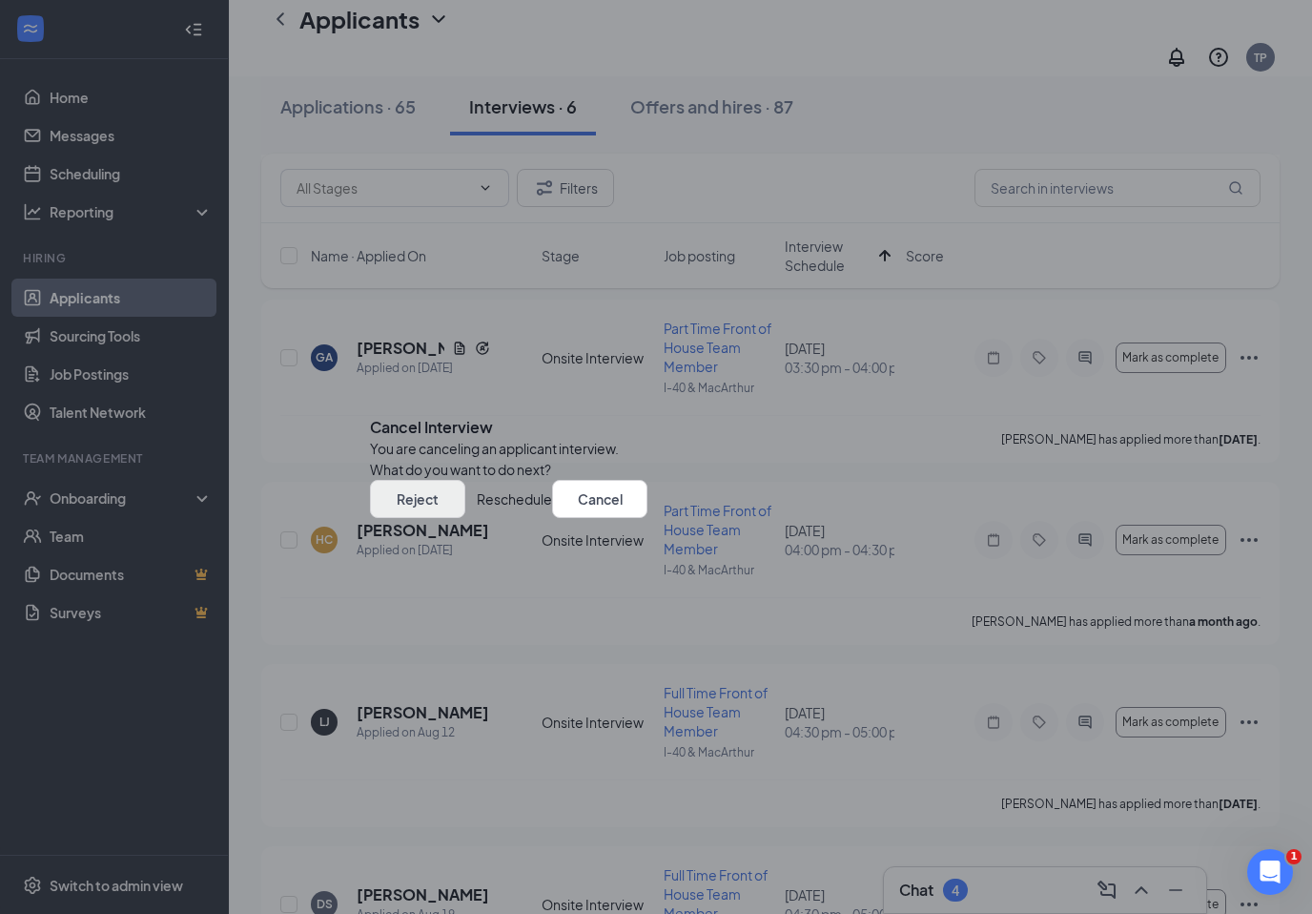
click at [465, 518] on button "Reject" at bounding box center [417, 499] width 95 height 38
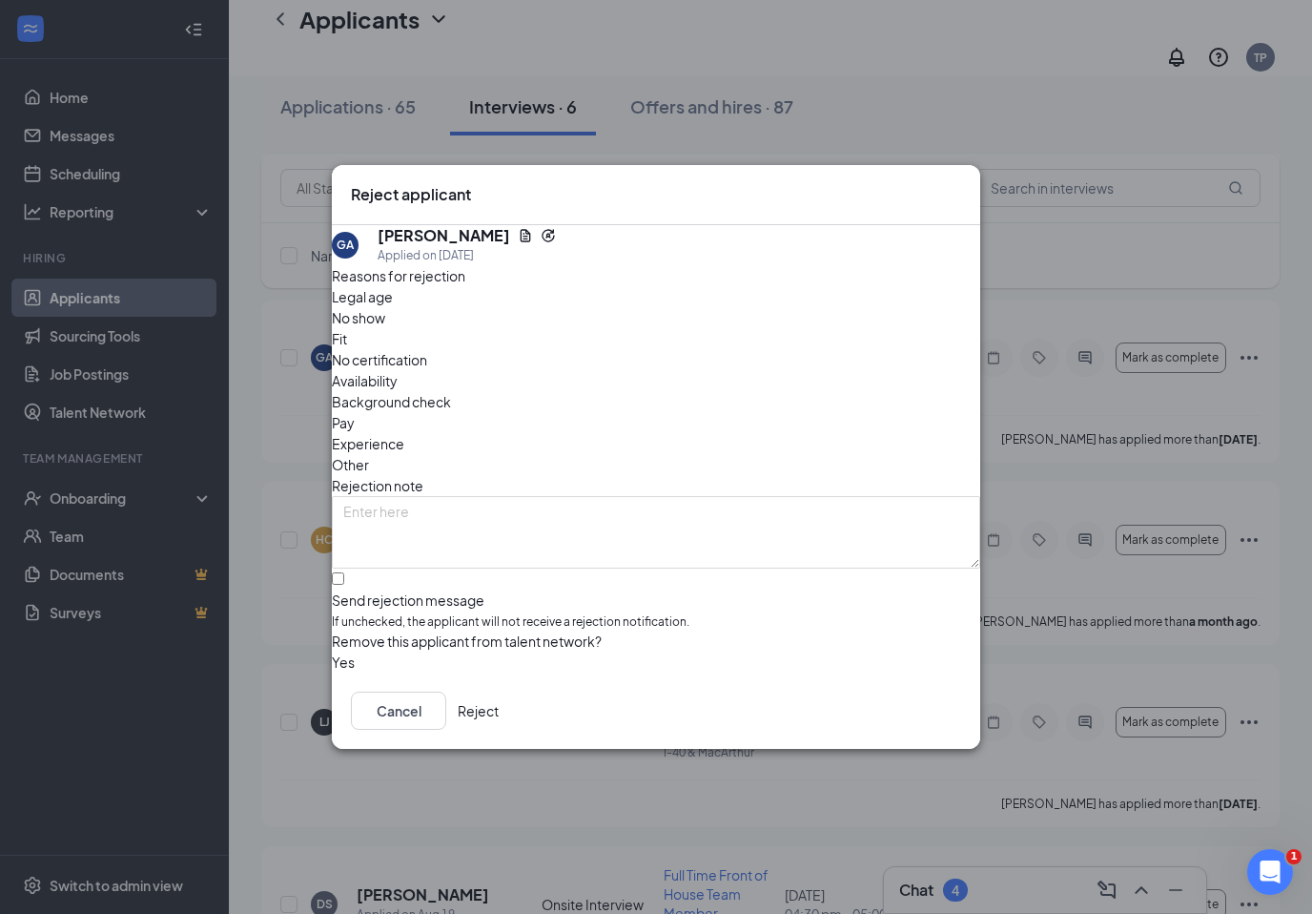
click at [423, 590] on div "Send rejection message If unchecked, the applicant will not receive a rejection…" at bounding box center [656, 610] width 648 height 41
click at [344, 575] on input "Send rejection message If unchecked, the applicant will not receive a rejection…" at bounding box center [338, 578] width 12 height 12
checkbox input "true"
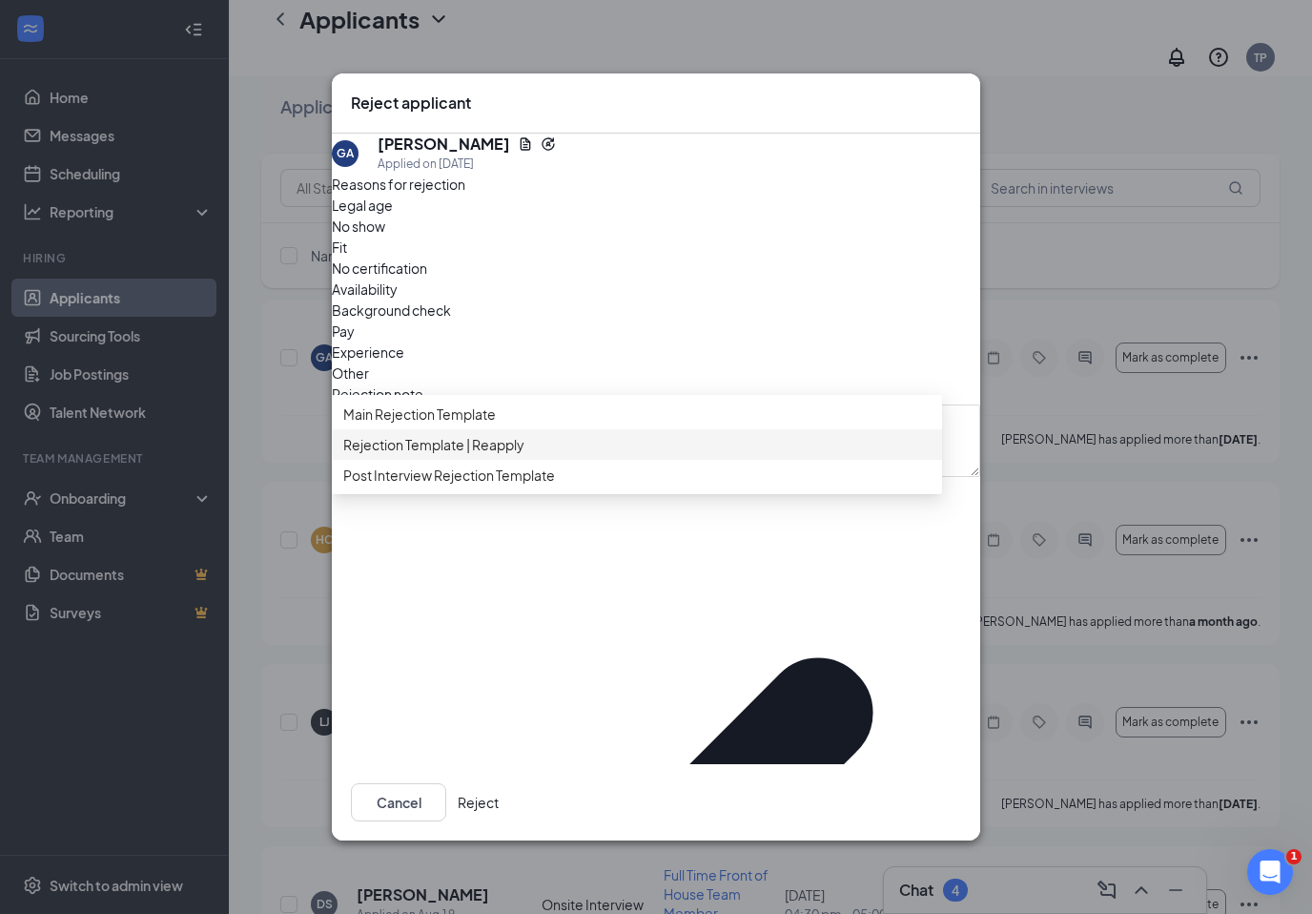
click at [504, 460] on div "Rejection Template | Reapply" at bounding box center [637, 444] width 610 height 31
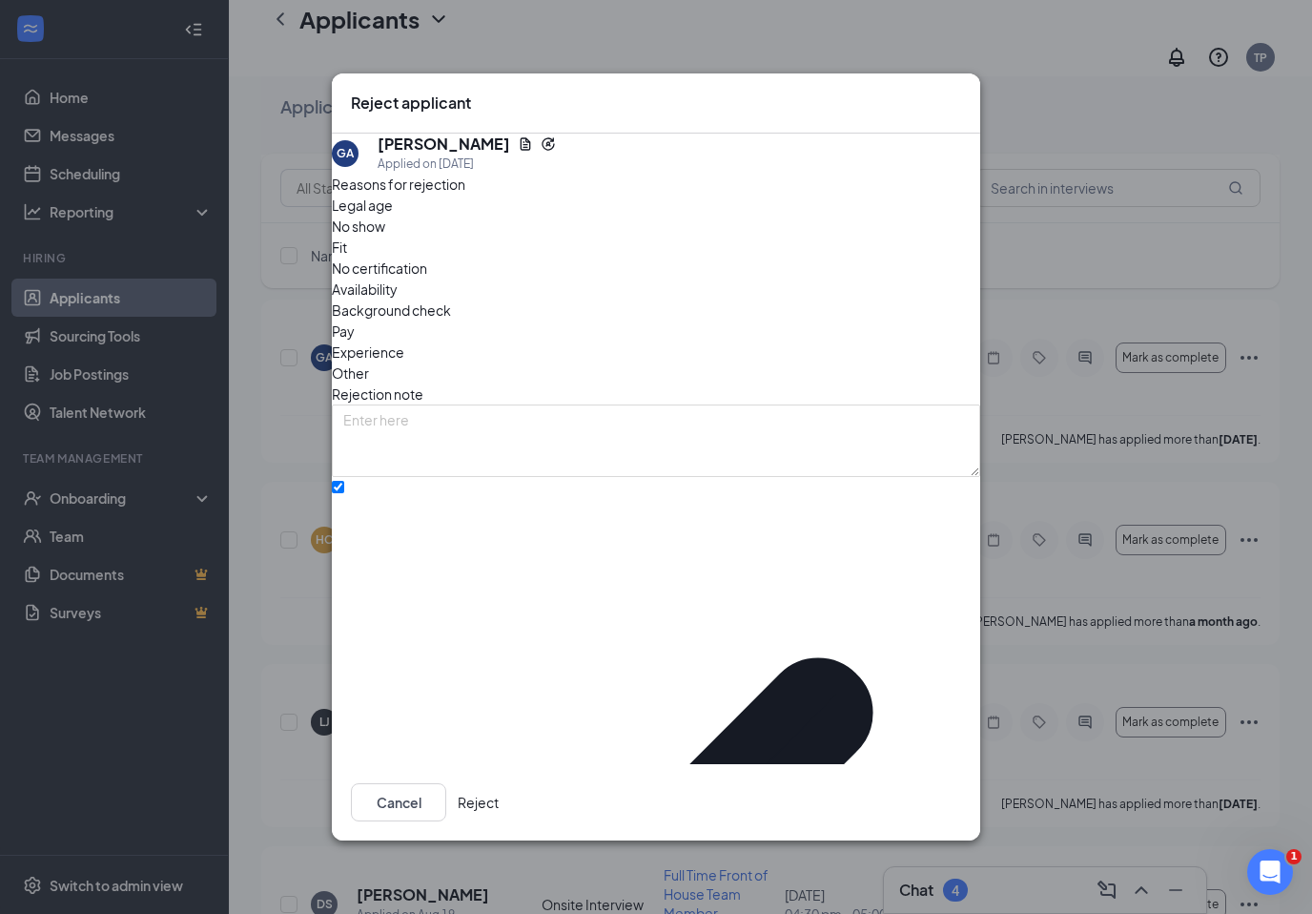
click at [499, 791] on button "Reject" at bounding box center [478, 802] width 41 height 38
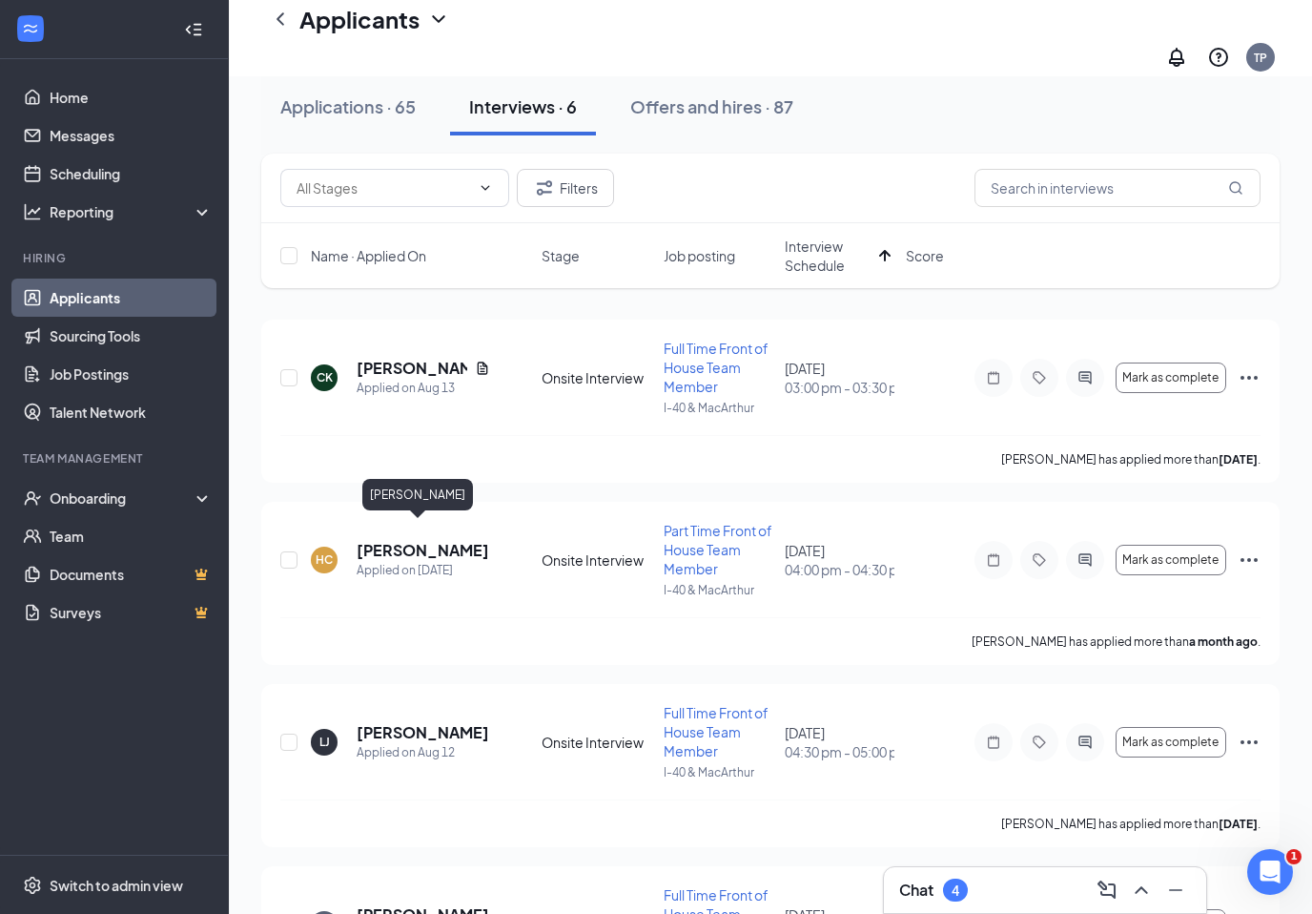
scroll to position [33, 0]
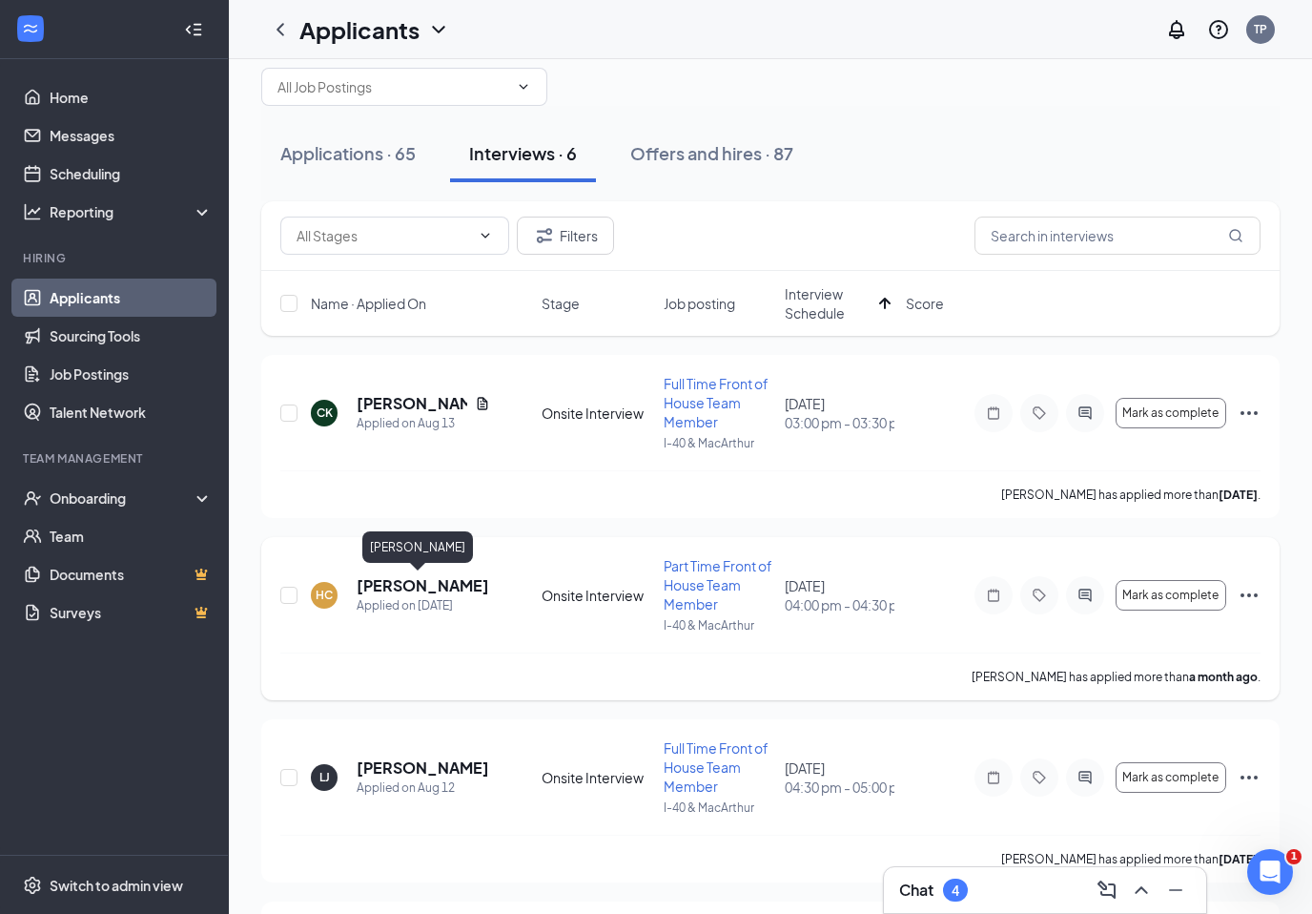
click at [412, 589] on h5 "[PERSON_NAME]" at bounding box center [423, 585] width 133 height 21
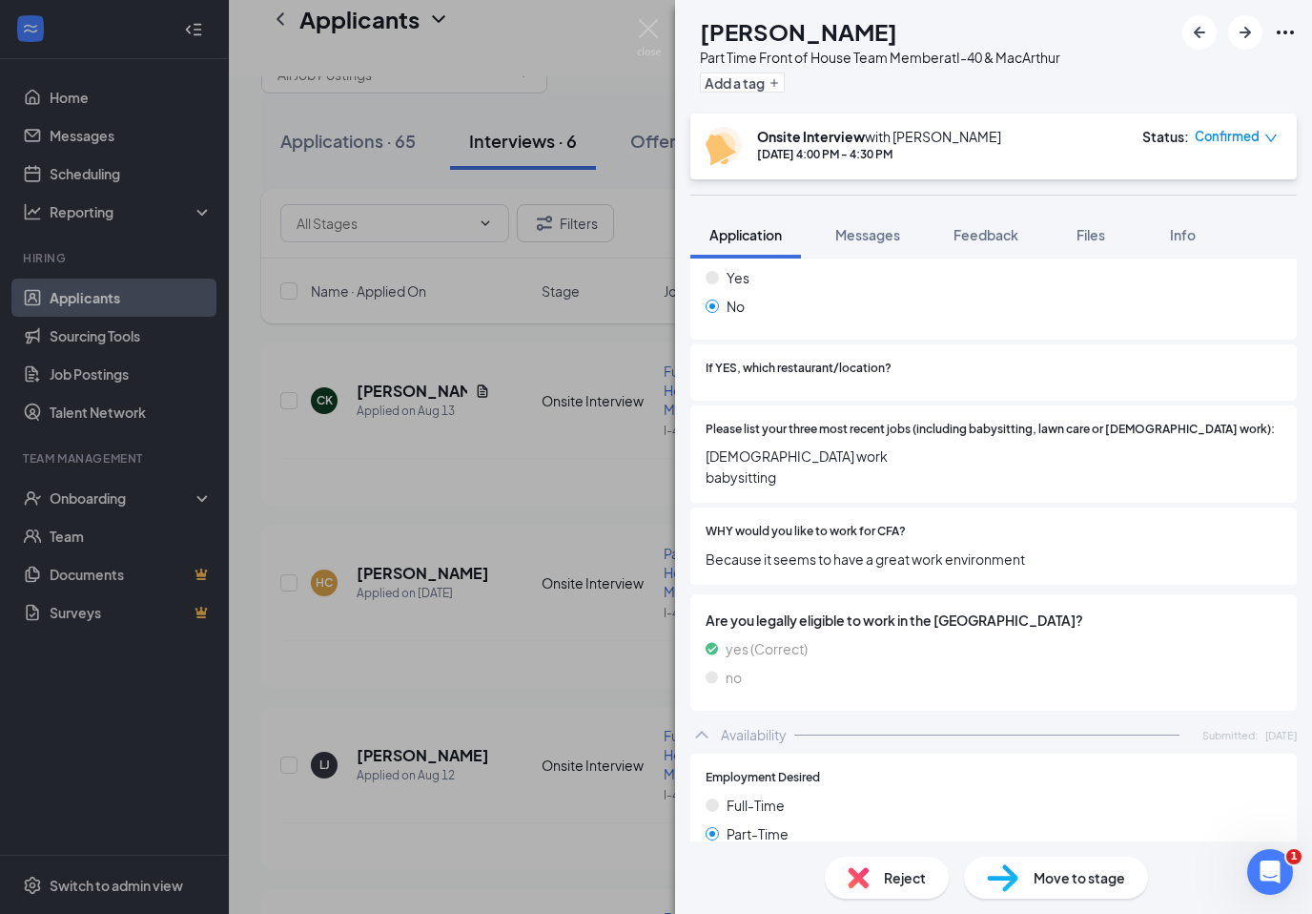
scroll to position [478, 0]
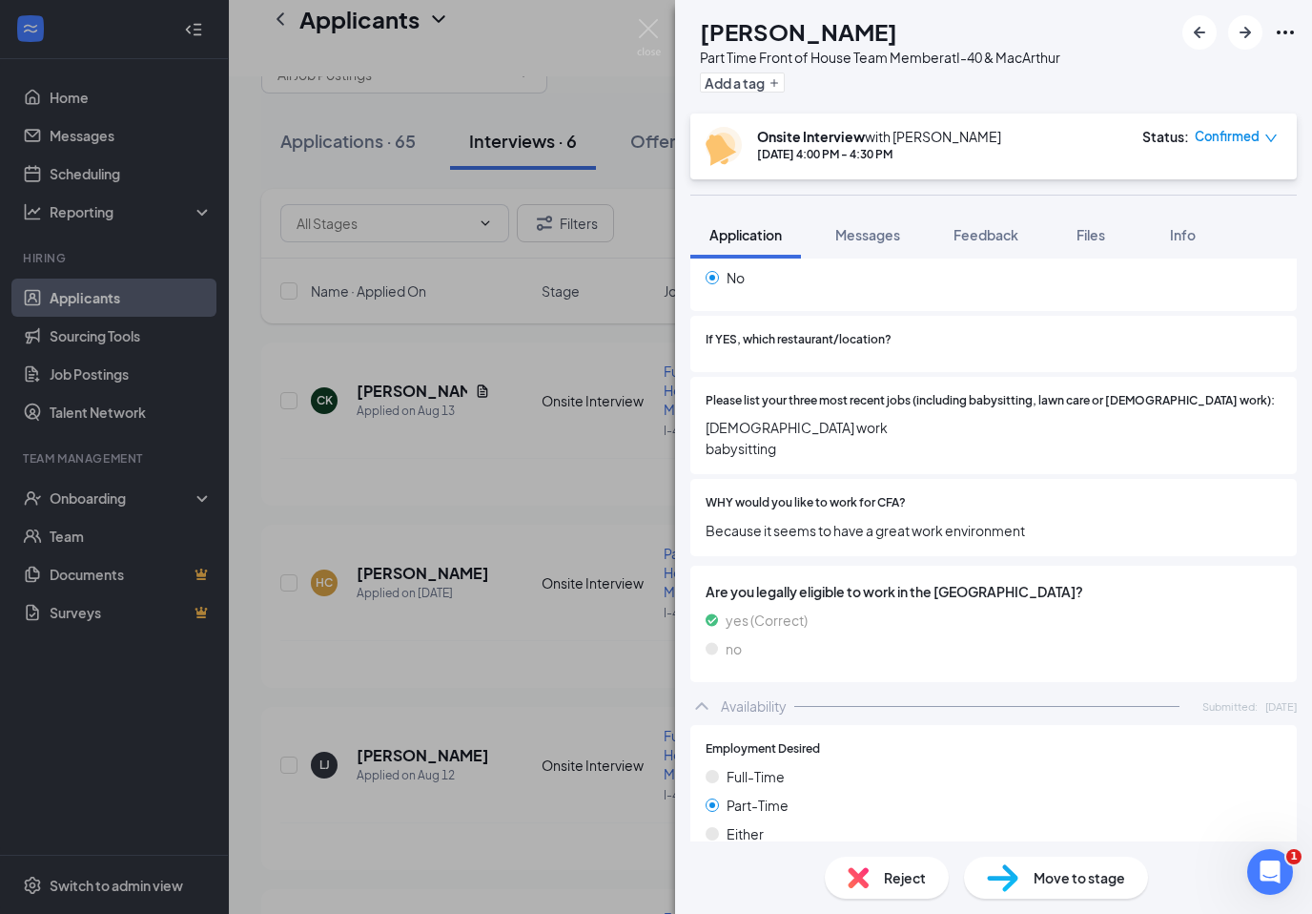
click at [597, 654] on div "HC [PERSON_NAME] Part Time Front of House Team Member at I-40 & MacArthur Add a…" at bounding box center [656, 457] width 1312 height 914
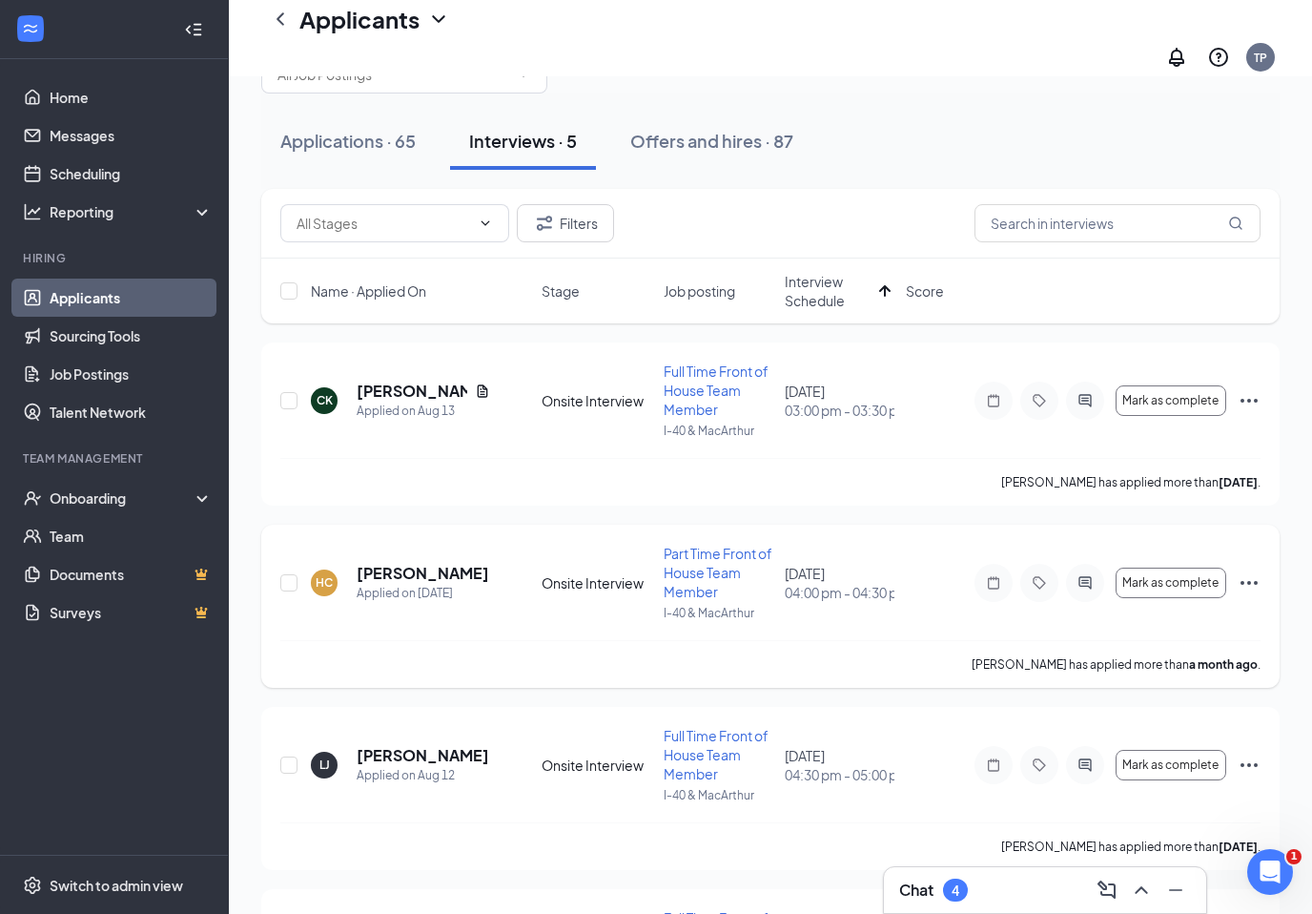
click at [1253, 571] on icon "Ellipses" at bounding box center [1249, 582] width 23 height 23
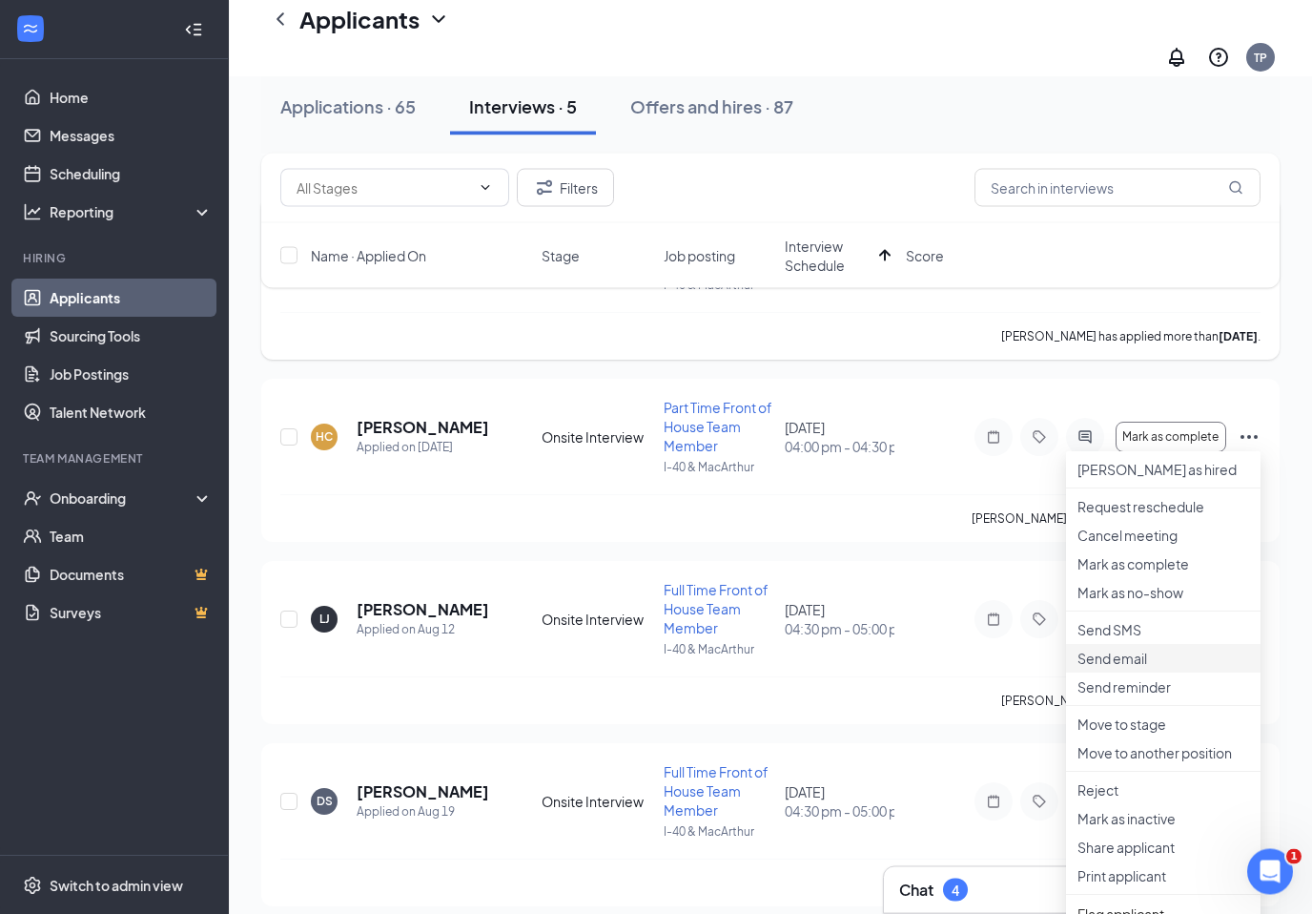
scroll to position [209, 0]
click at [1143, 545] on p "Cancel meeting" at bounding box center [1164, 534] width 172 height 19
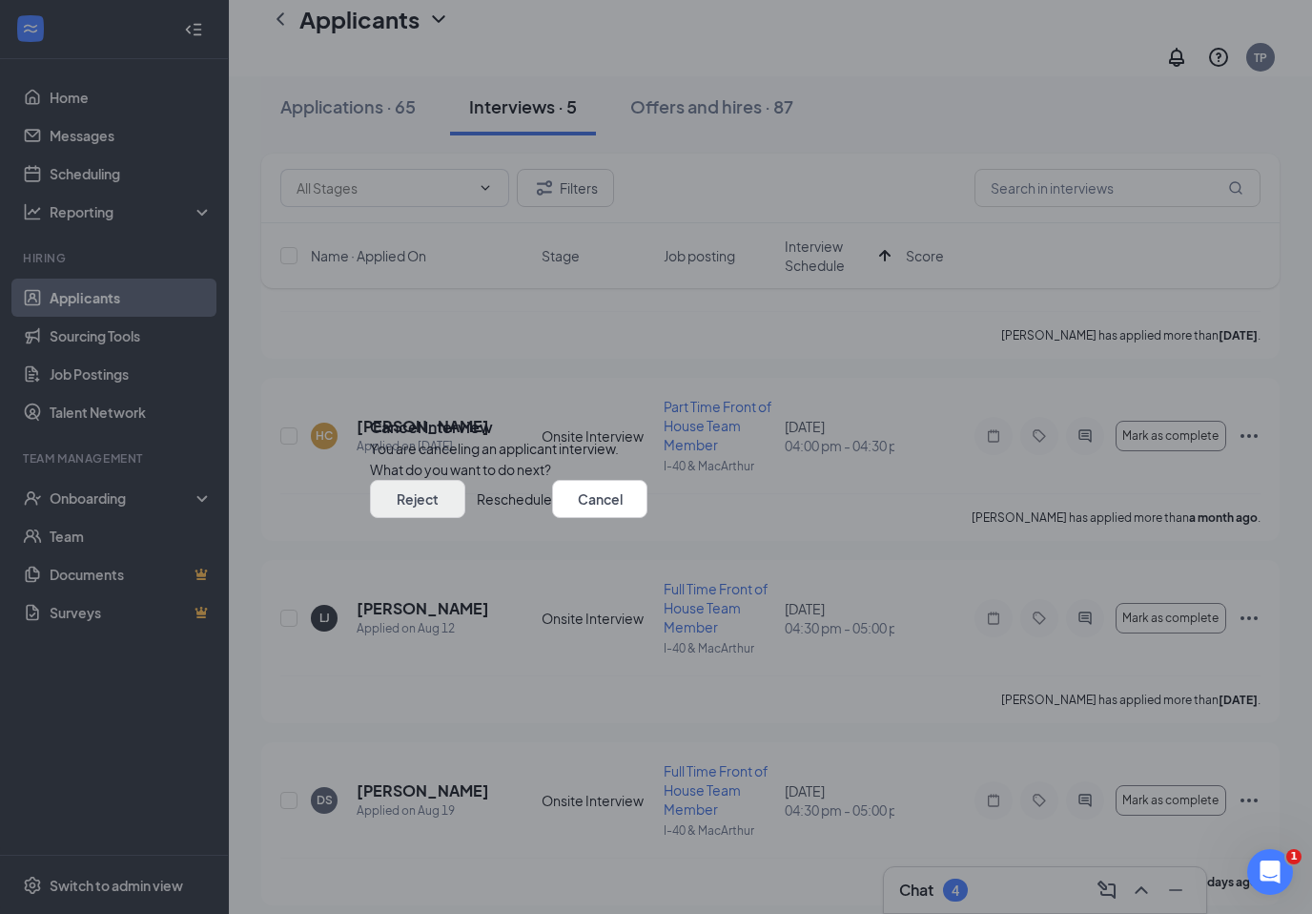
click at [465, 518] on button "Reject" at bounding box center [417, 499] width 95 height 38
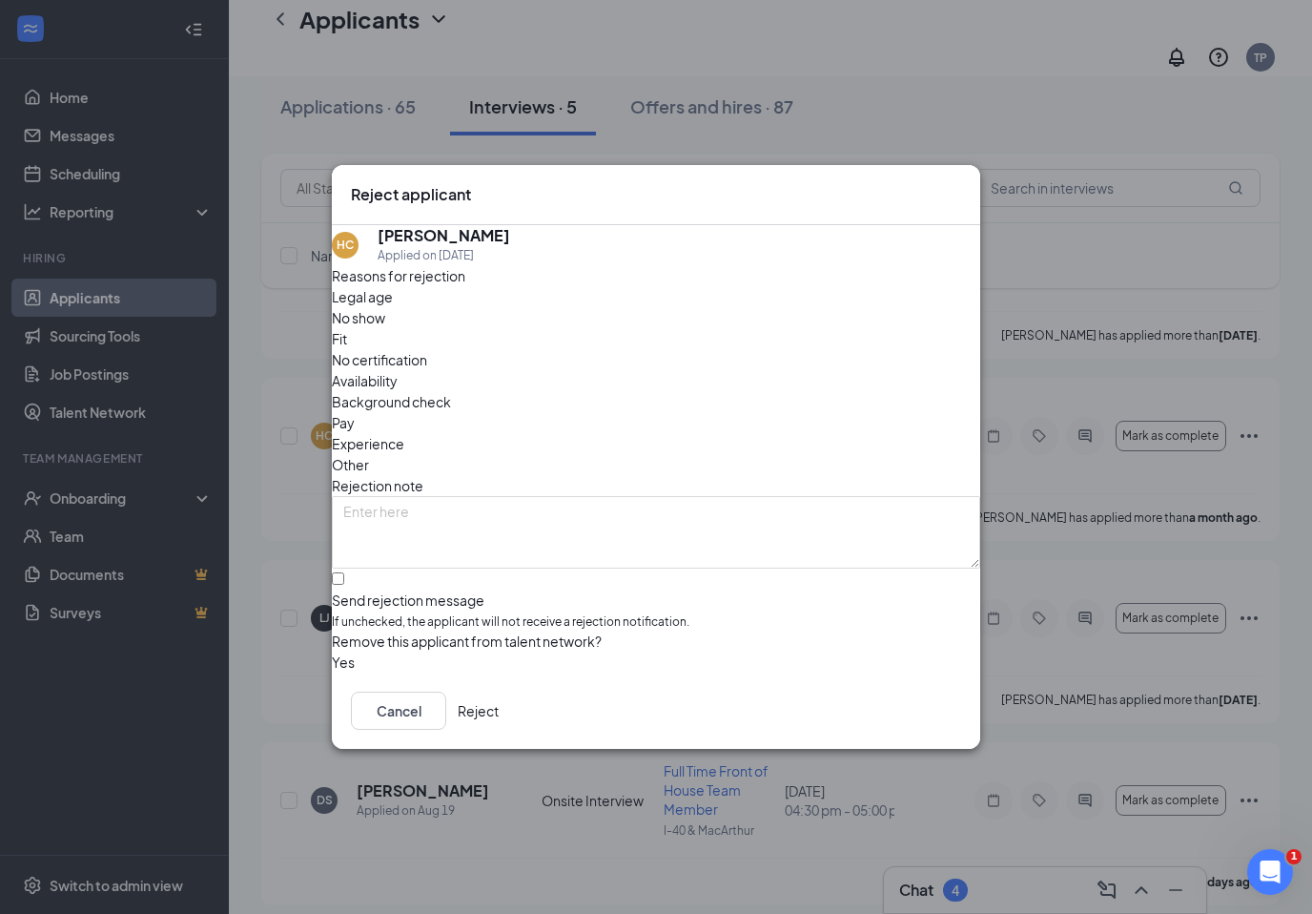
click at [515, 613] on span "If unchecked, the applicant will not receive a rejection notification." at bounding box center [656, 622] width 648 height 18
click at [344, 582] on input "Send rejection message If unchecked, the applicant will not receive a rejection…" at bounding box center [338, 578] width 12 height 12
checkbox input "true"
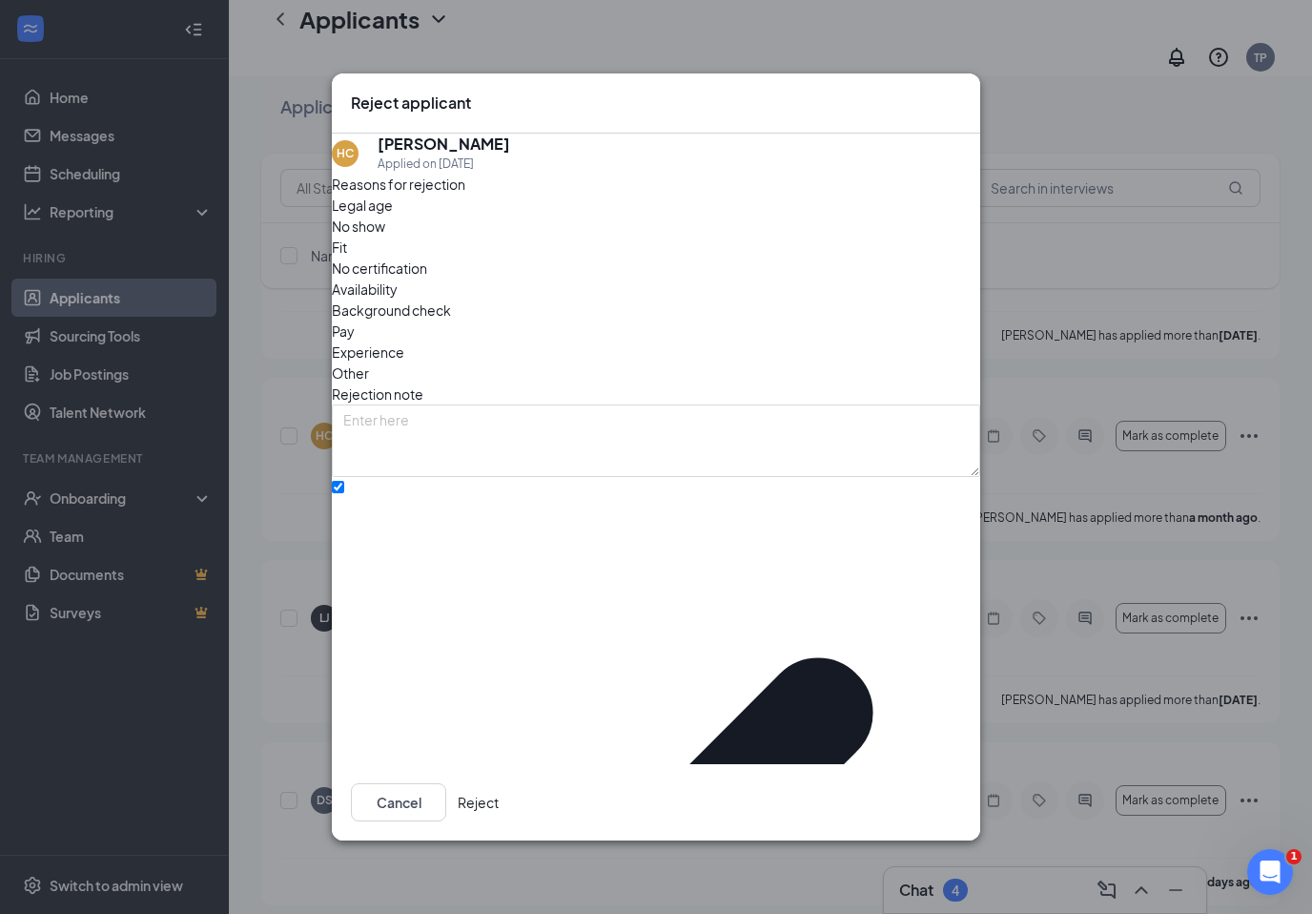
drag, startPoint x: 533, startPoint y: 607, endPoint x: 533, endPoint y: 590, distance: 16.2
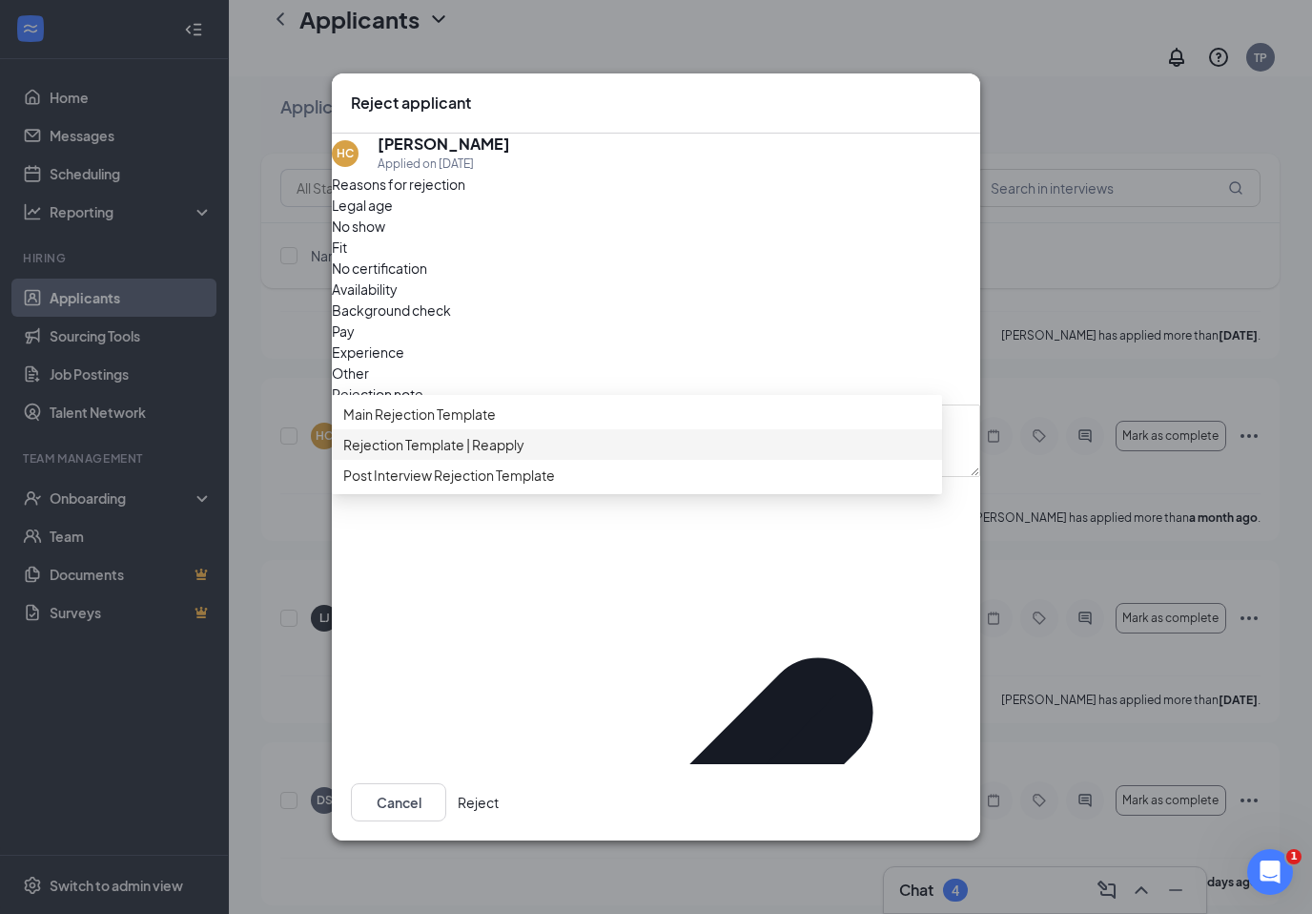
click at [525, 455] on span "Rejection Template | Reapply" at bounding box center [433, 444] width 181 height 21
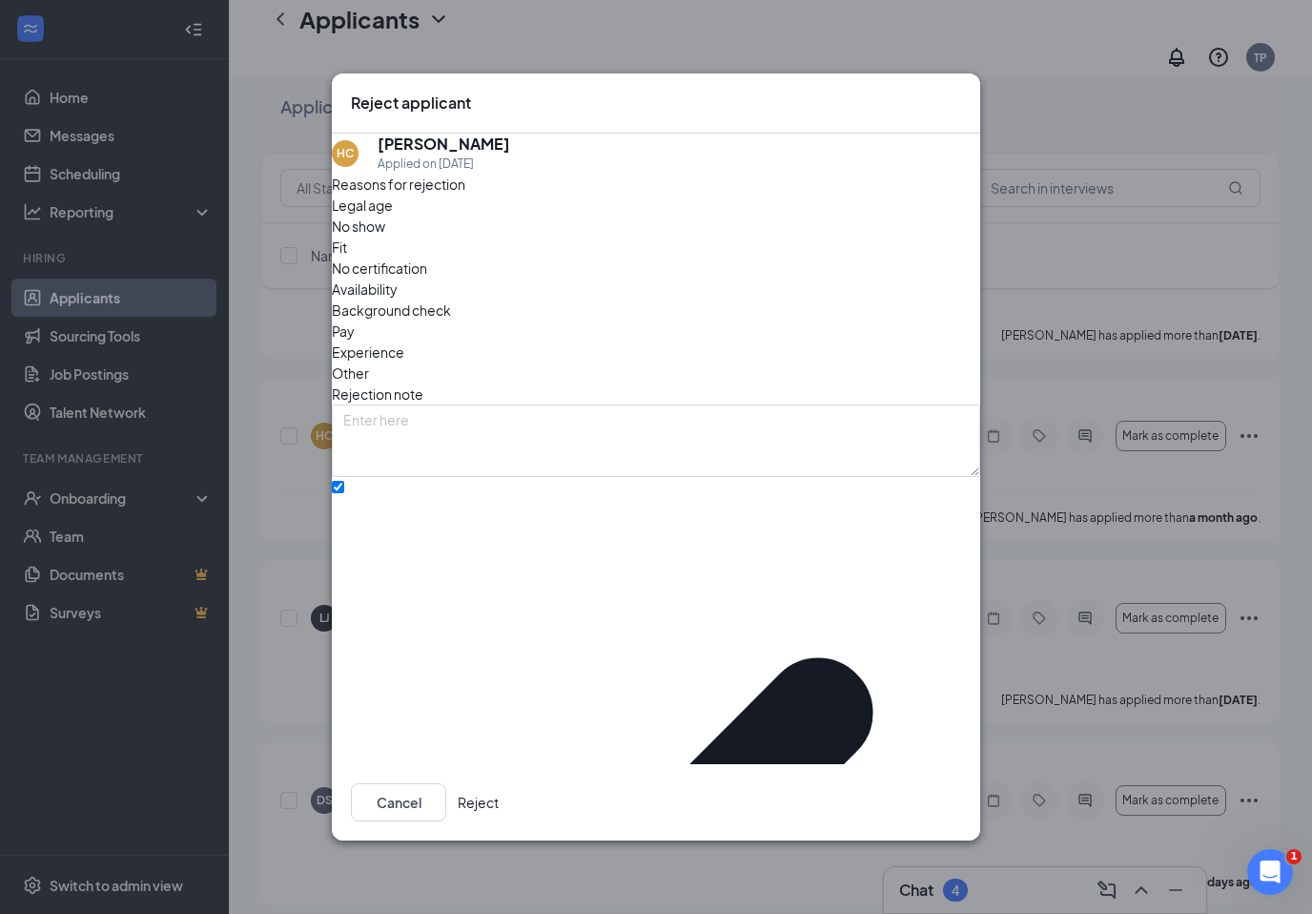
click at [499, 785] on button "Reject" at bounding box center [478, 802] width 41 height 38
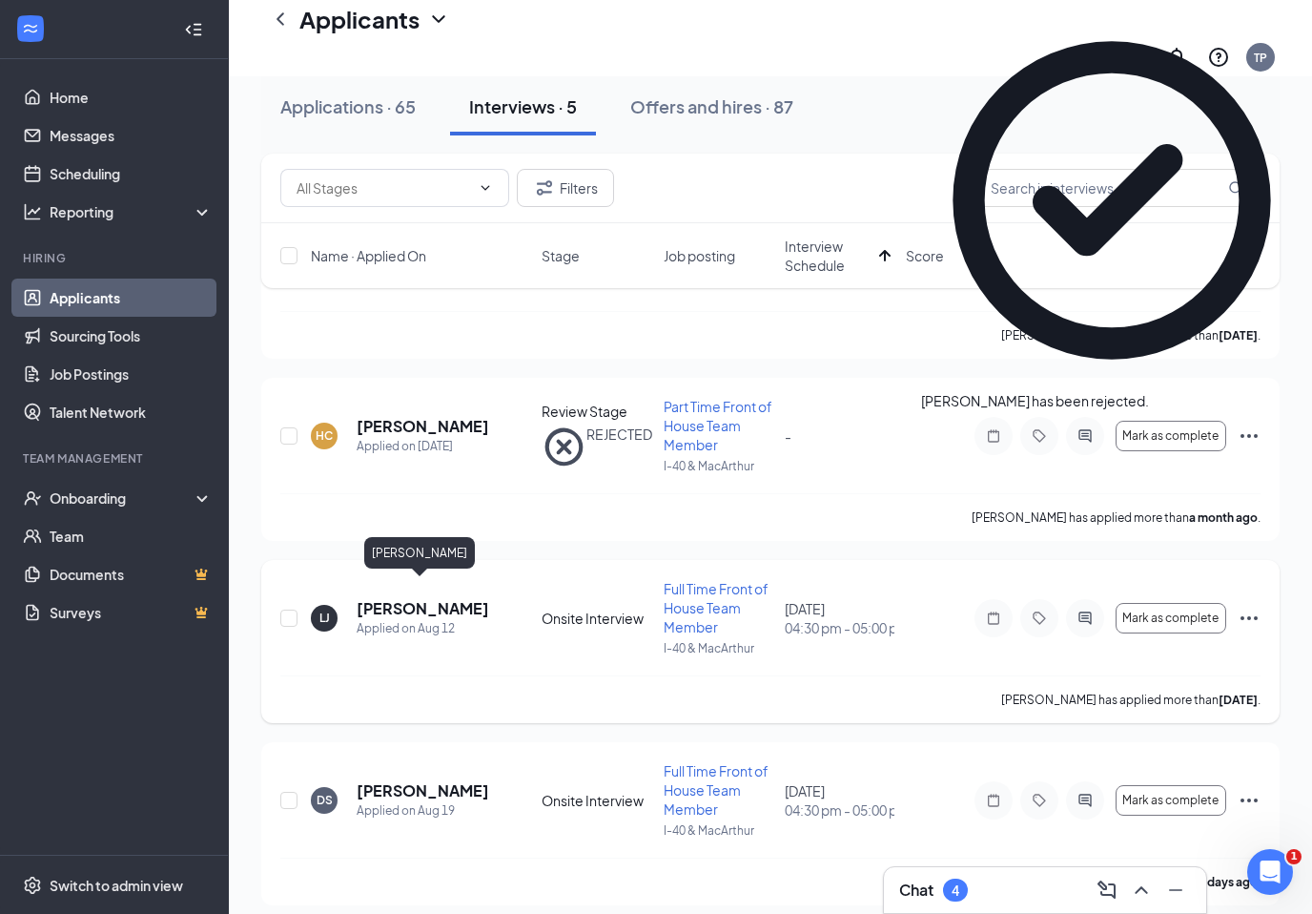
click at [410, 598] on h5 "[PERSON_NAME]" at bounding box center [423, 608] width 133 height 21
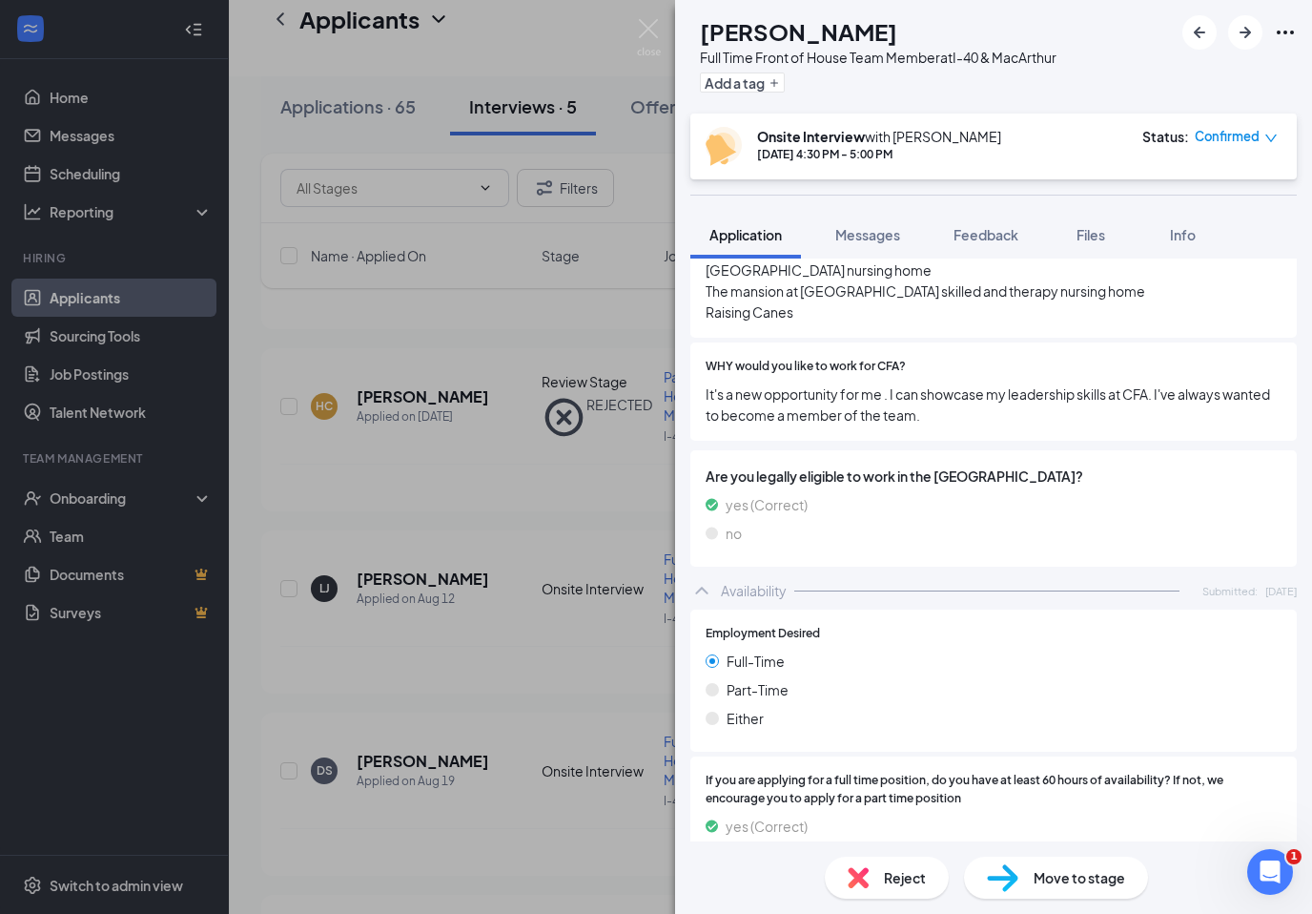
scroll to position [634, 0]
click at [542, 619] on div "LJ [PERSON_NAME] Full Time Front of House Team Member at I-40 & MacArthur Add a…" at bounding box center [656, 457] width 1312 height 914
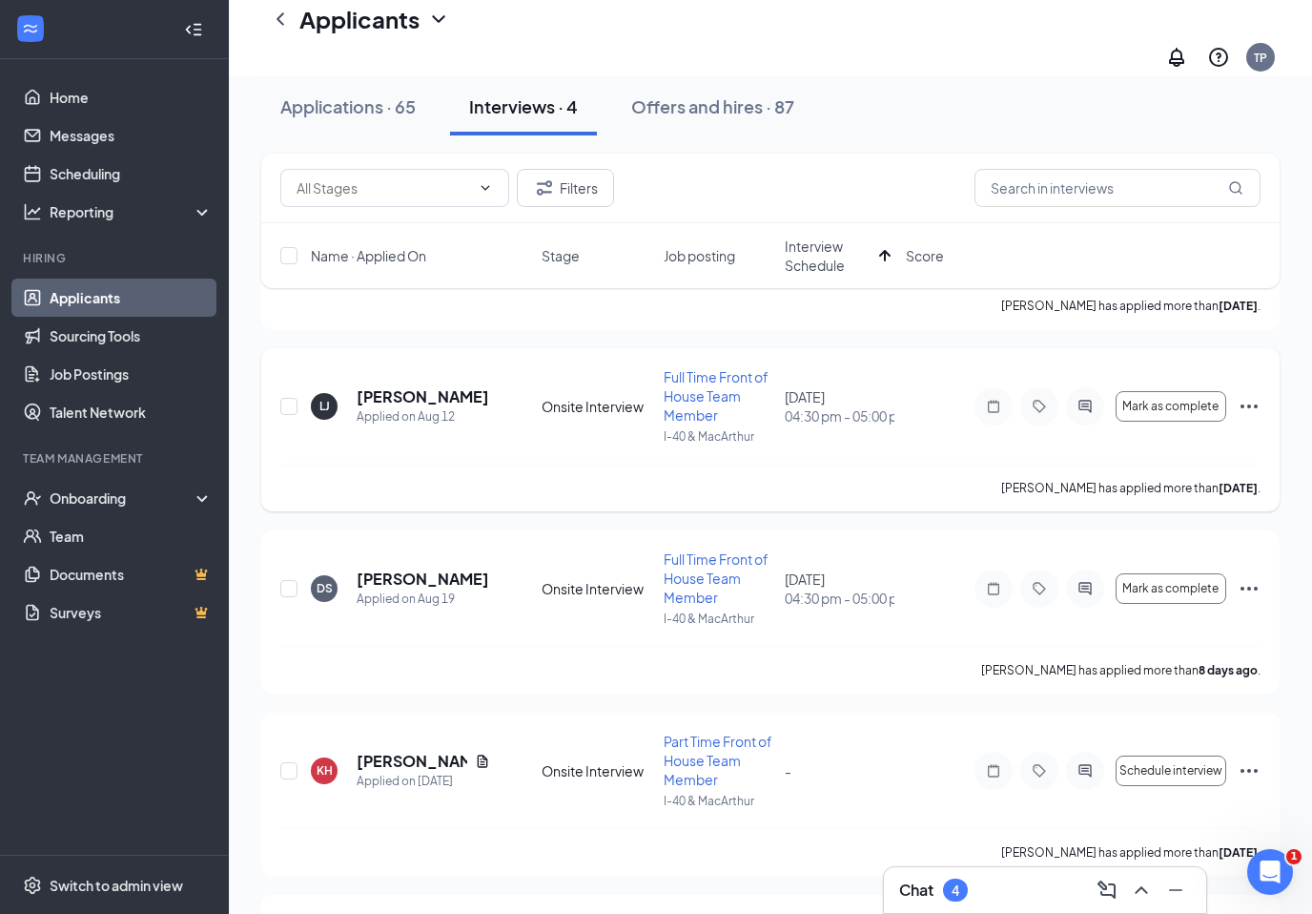
click at [1250, 404] on icon "Ellipses" at bounding box center [1249, 406] width 17 height 4
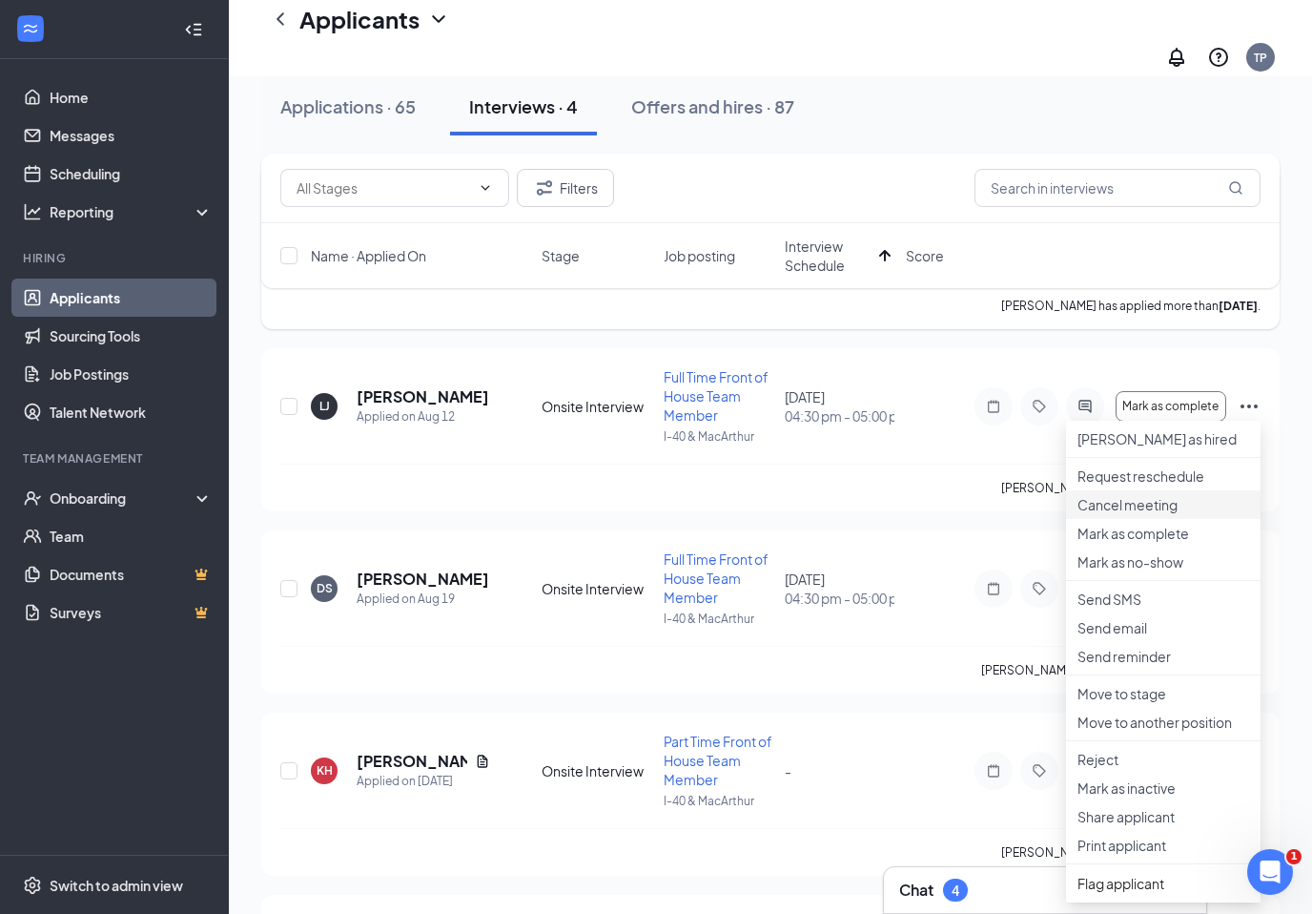
click at [1151, 514] on p "Cancel meeting" at bounding box center [1164, 504] width 172 height 19
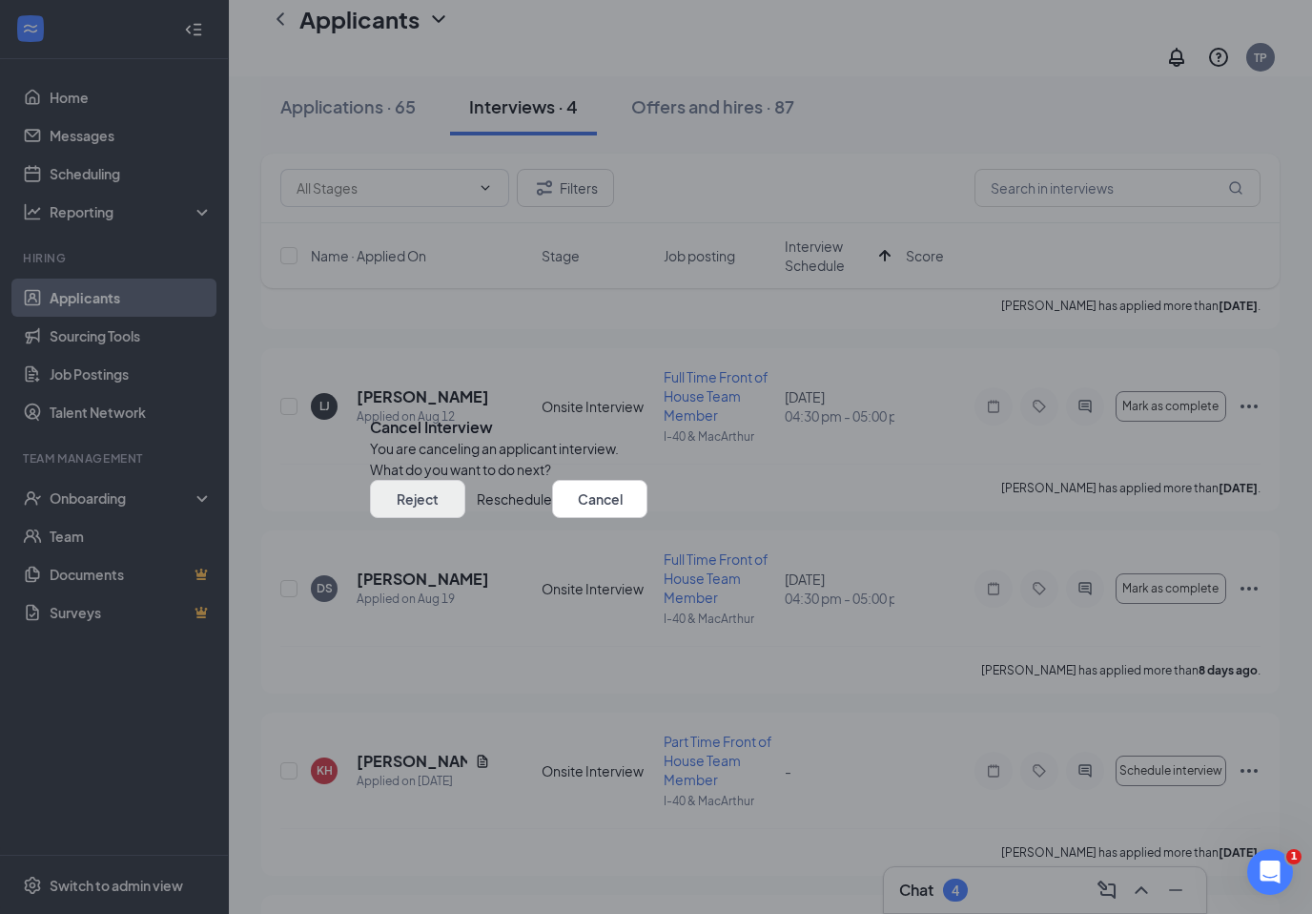
click at [465, 518] on button "Reject" at bounding box center [417, 499] width 95 height 38
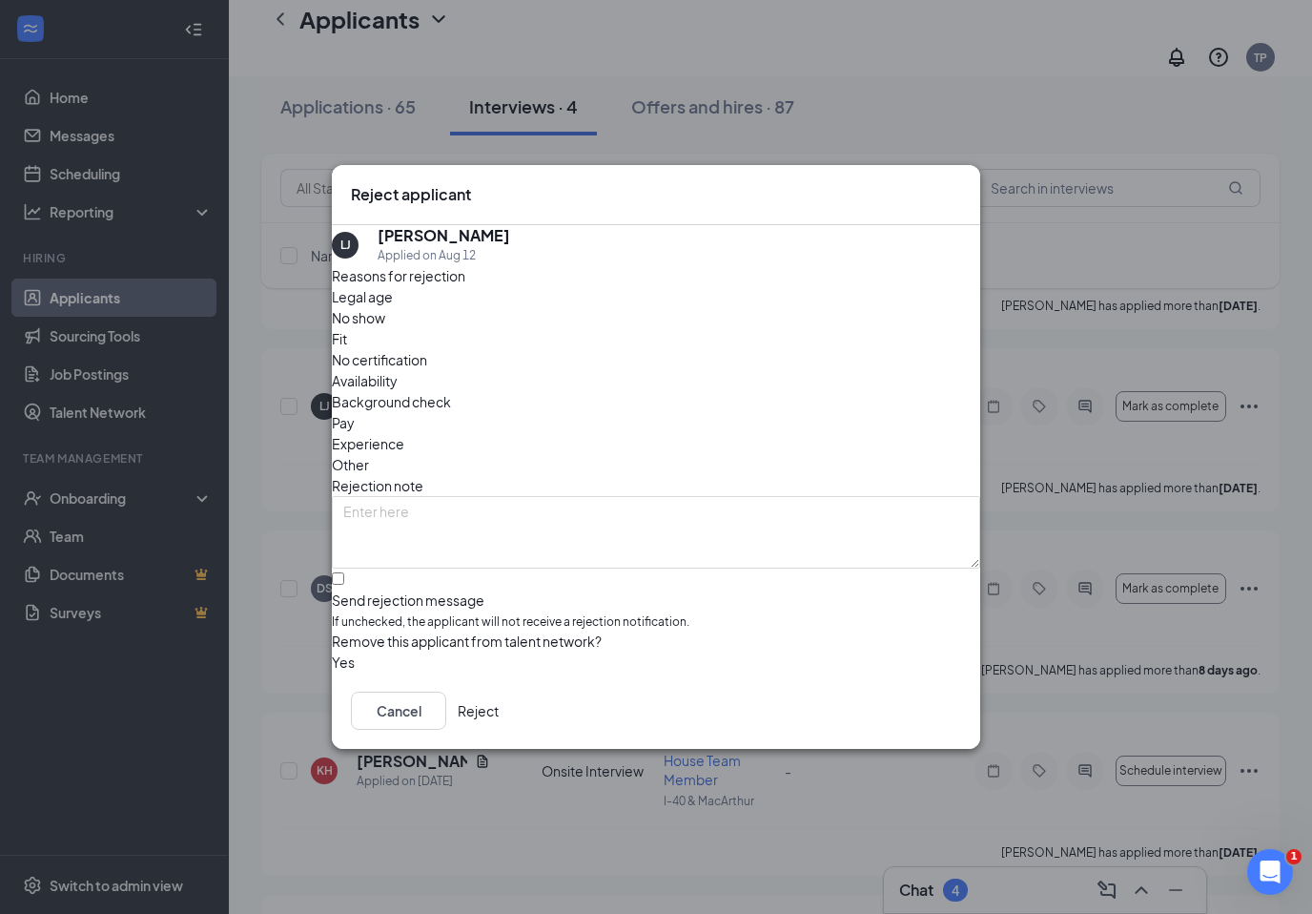
click at [425, 590] on div "Send rejection message" at bounding box center [656, 599] width 648 height 19
click at [344, 572] on input "Send rejection message If unchecked, the applicant will not receive a rejection…" at bounding box center [338, 578] width 12 height 12
checkbox input "true"
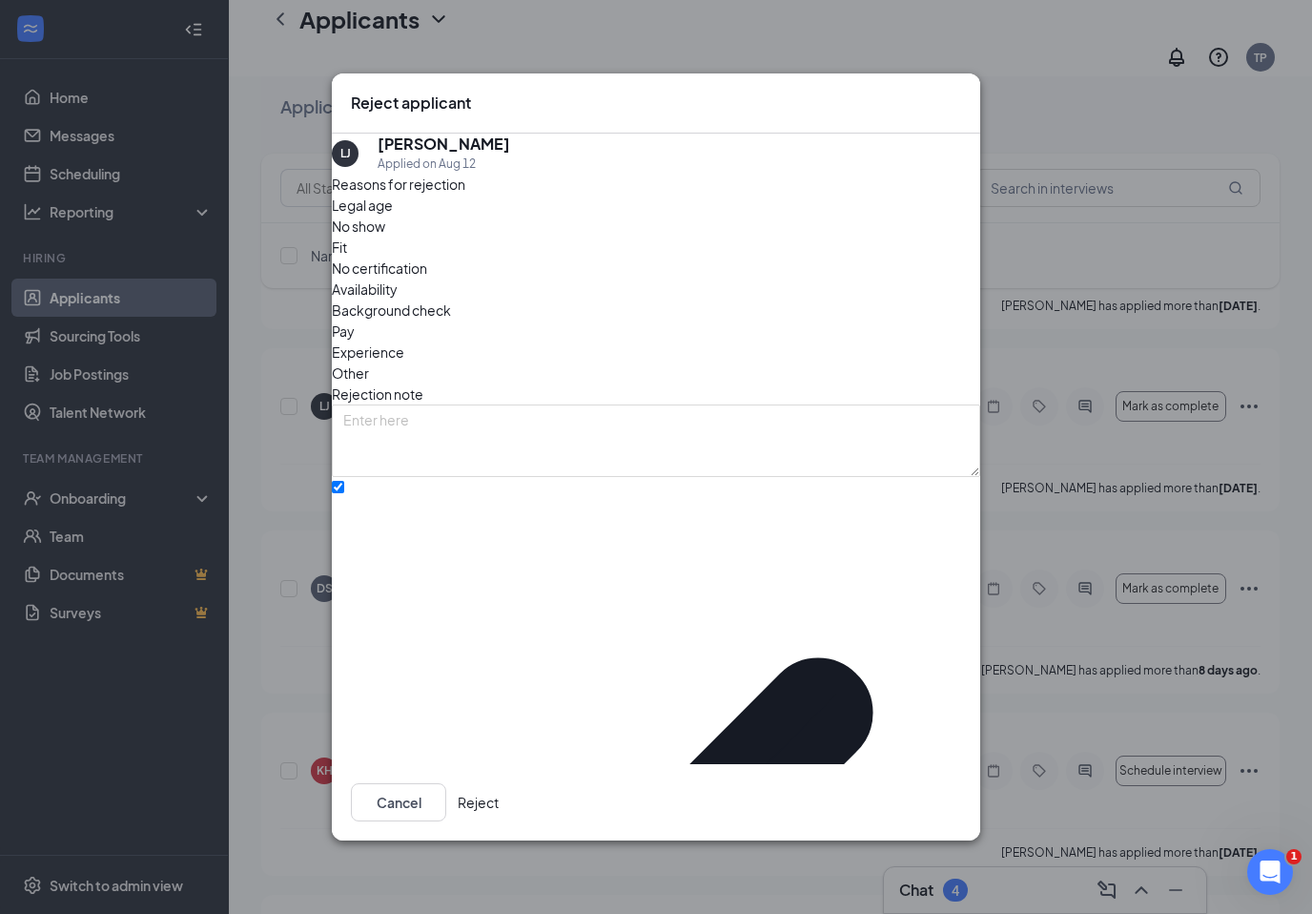
click at [552, 570] on div "Reasons for rejection Legal age No show Fit No certification Availability Backg…" at bounding box center [656, 738] width 648 height 1129
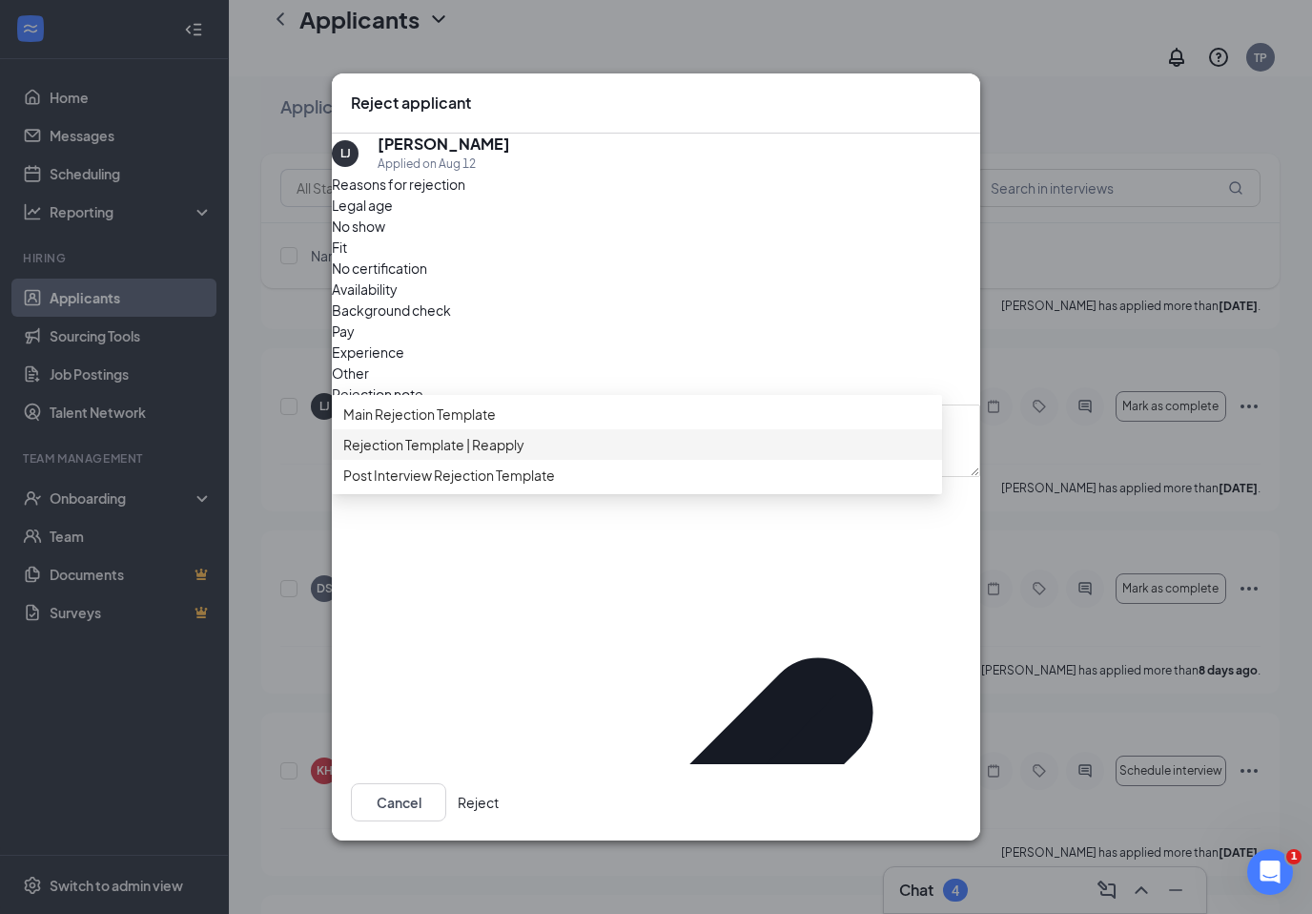
click at [571, 455] on span "Rejection Template | Reapply" at bounding box center [636, 444] width 587 height 21
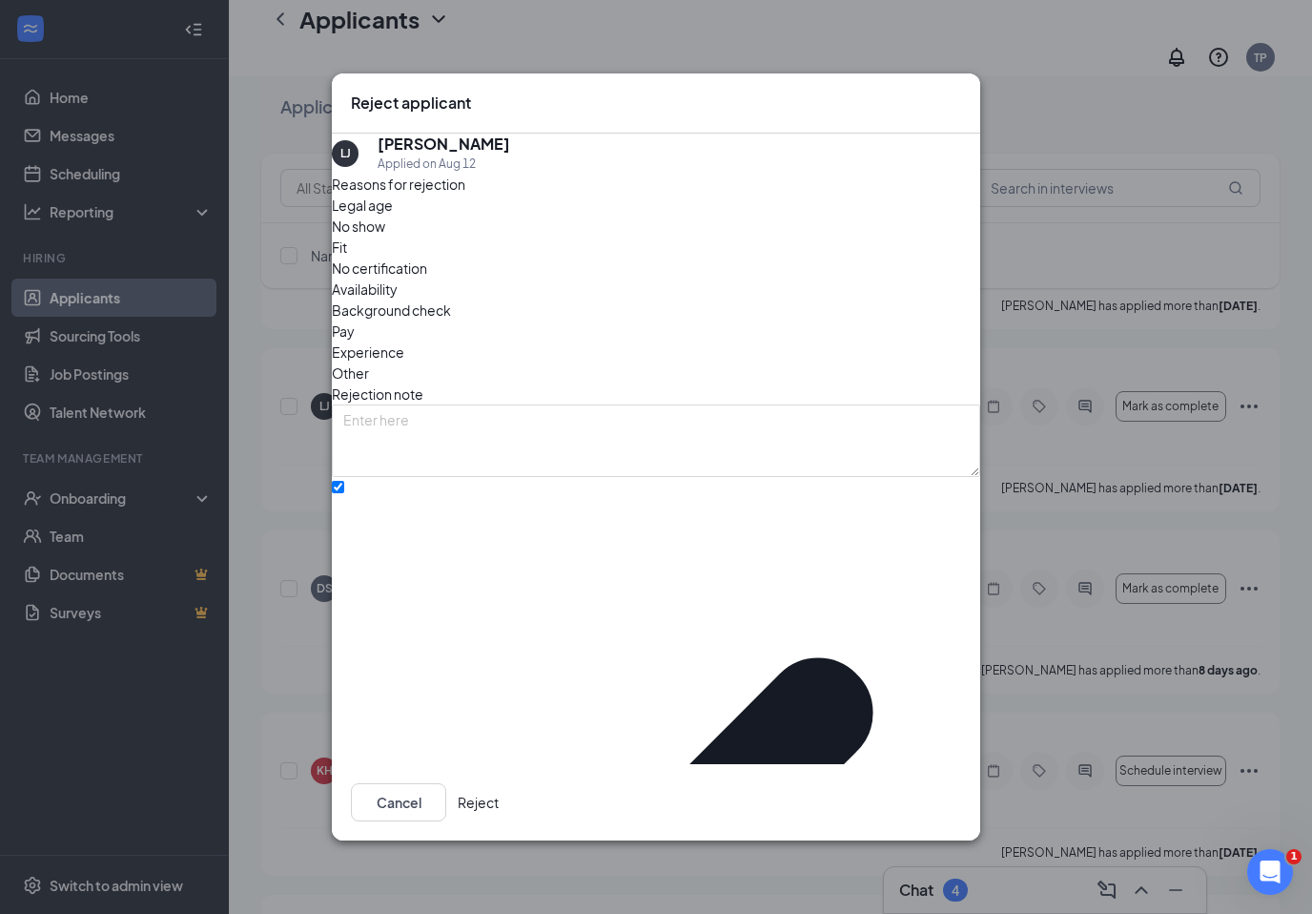
click at [499, 783] on button "Reject" at bounding box center [478, 802] width 41 height 38
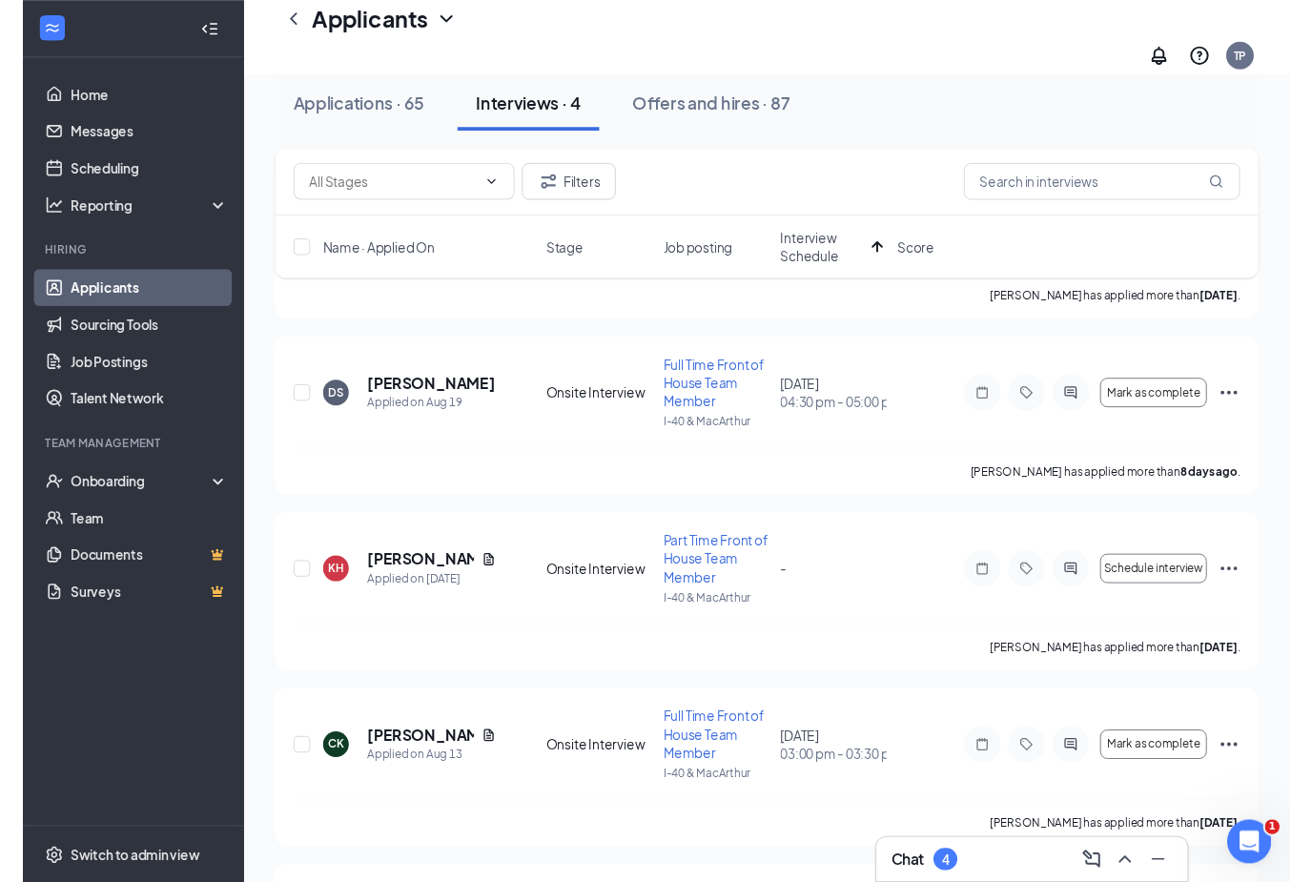
scroll to position [255, 0]
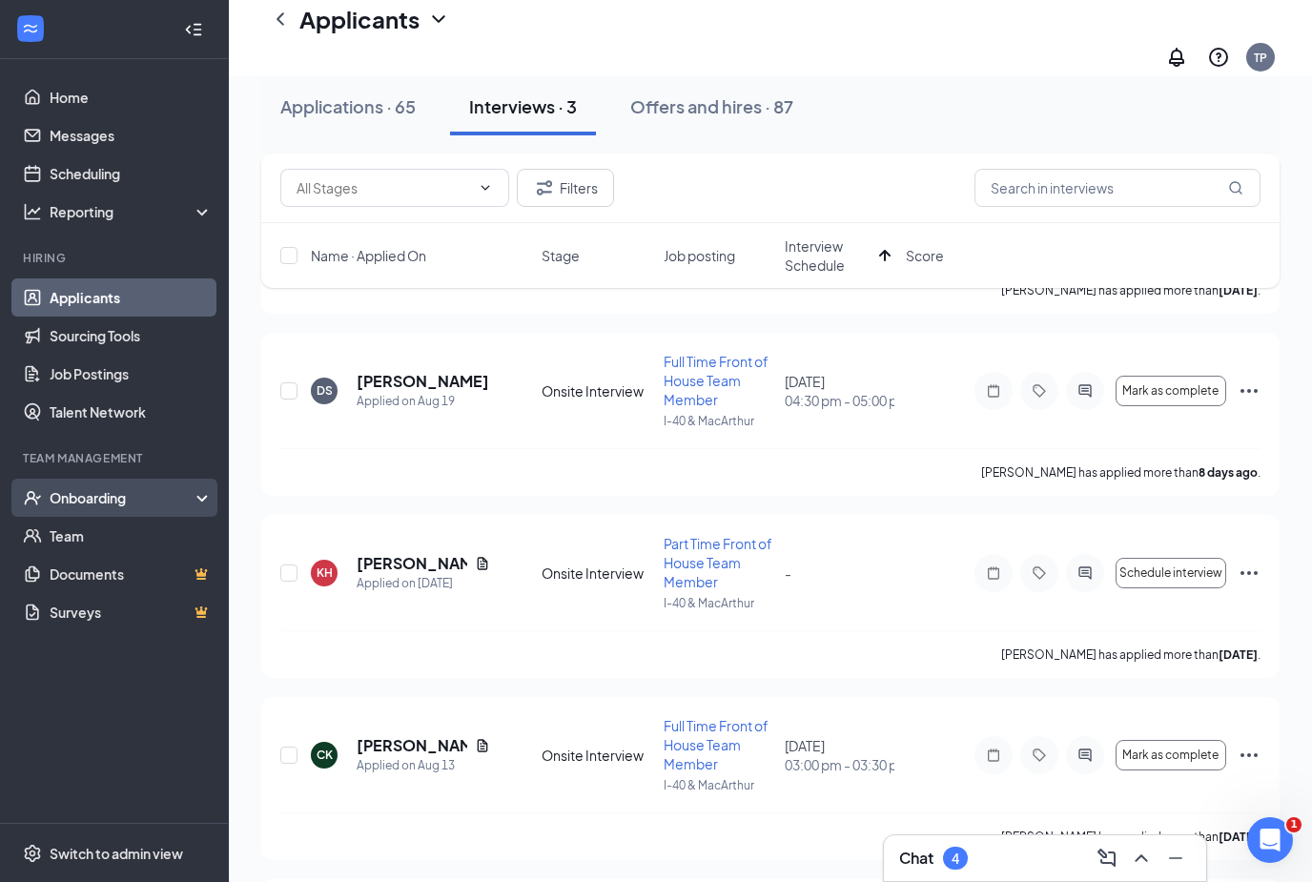
click at [156, 503] on div "Onboarding" at bounding box center [123, 497] width 147 height 19
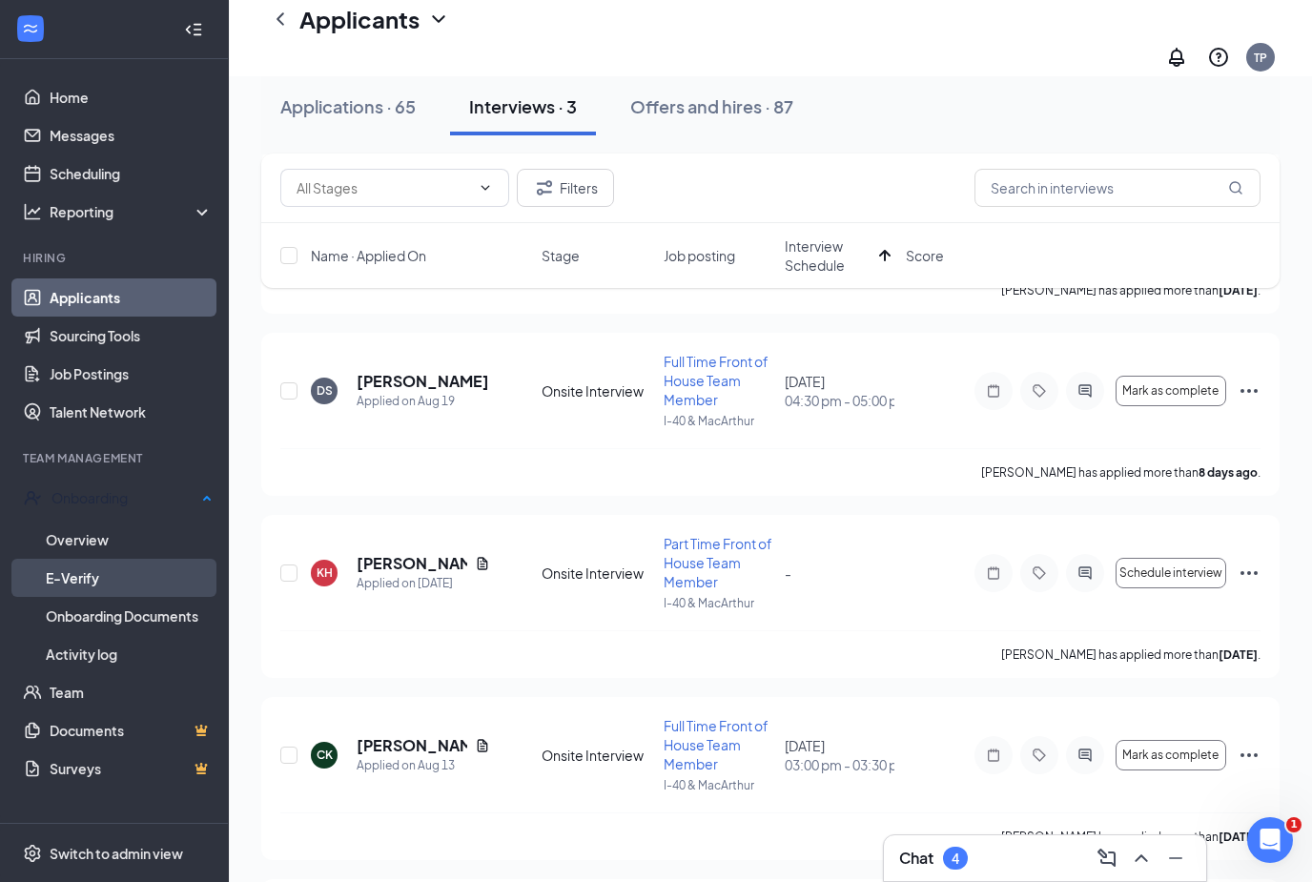
click at [104, 562] on link "E-Verify" at bounding box center [129, 578] width 167 height 38
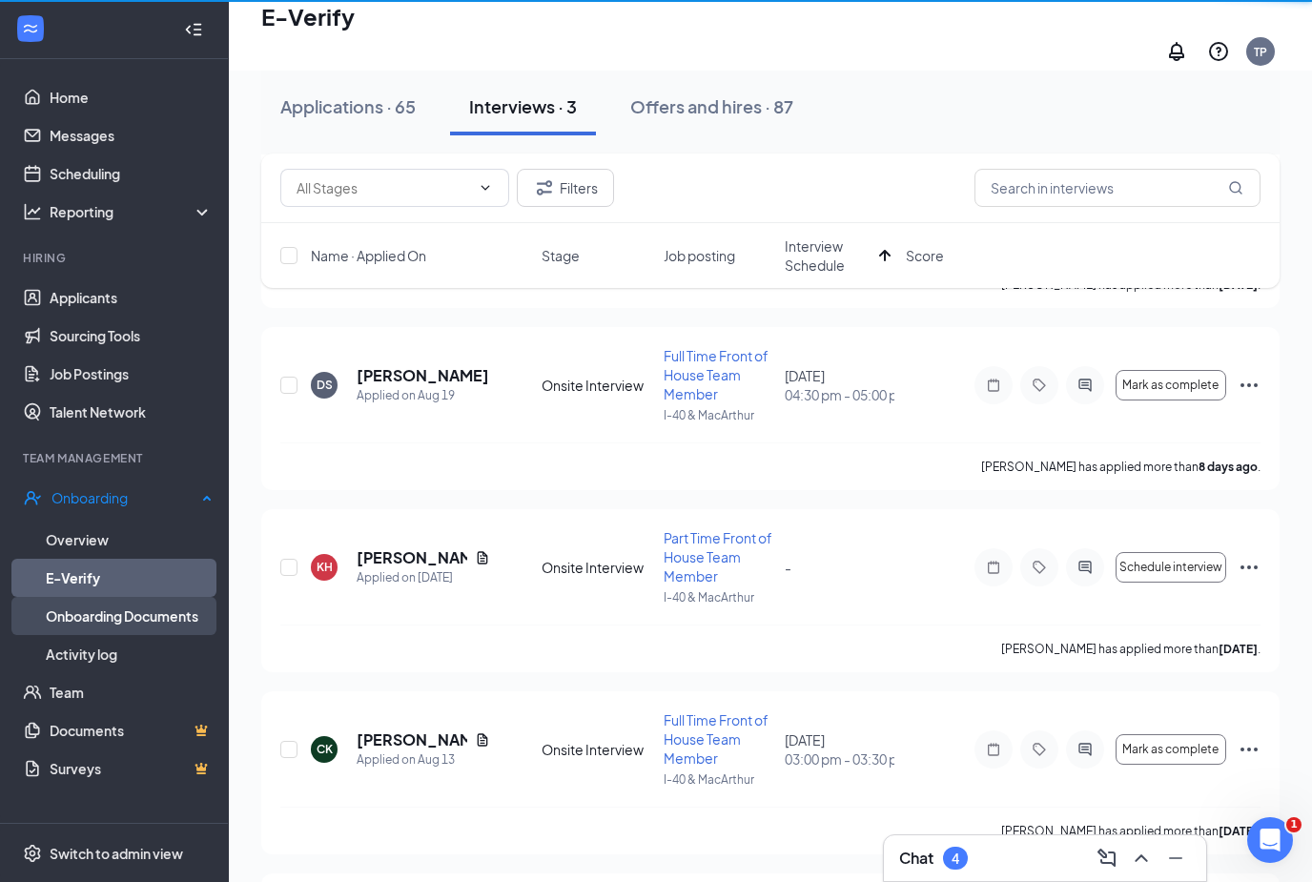
scroll to position [61, 0]
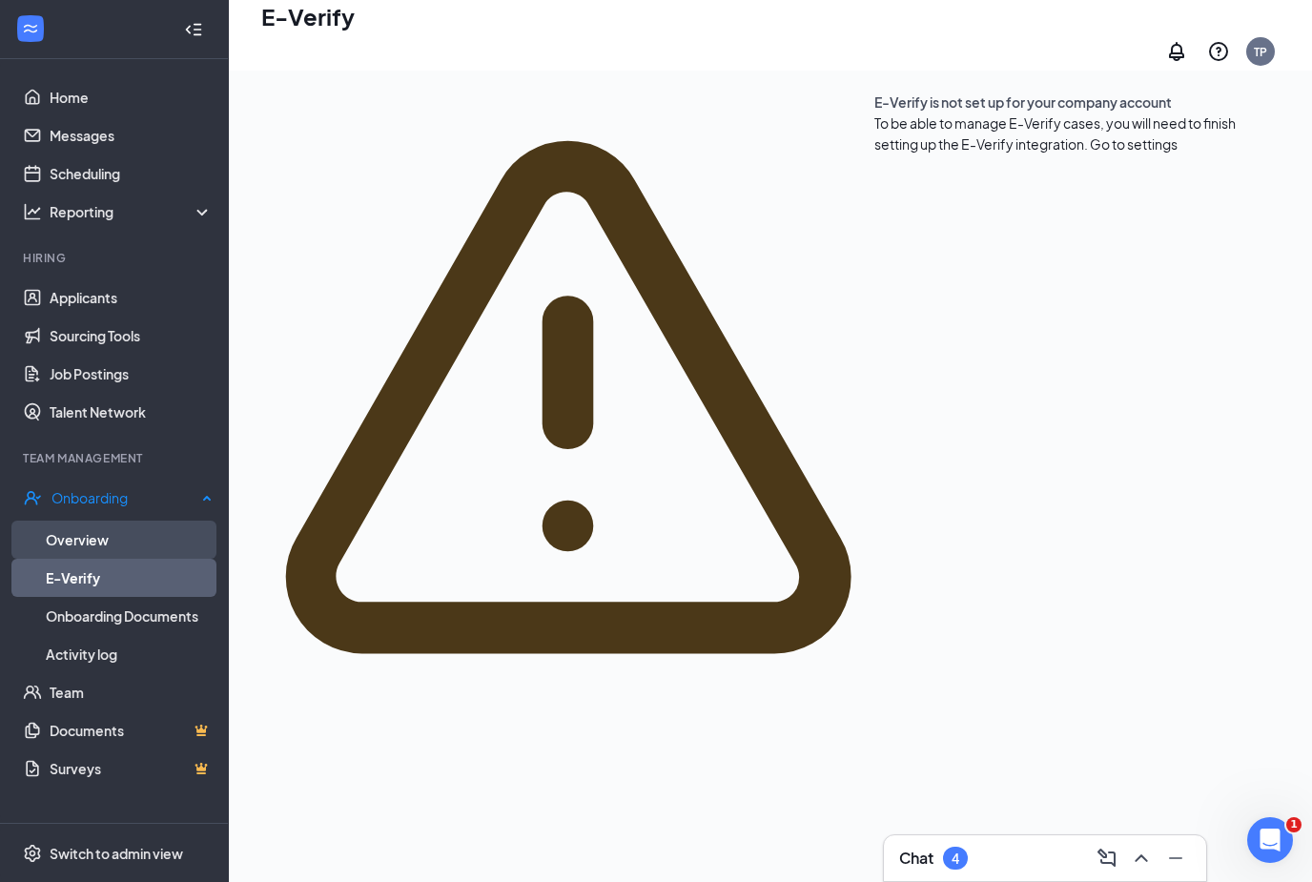
click at [74, 526] on link "Overview" at bounding box center [129, 540] width 167 height 38
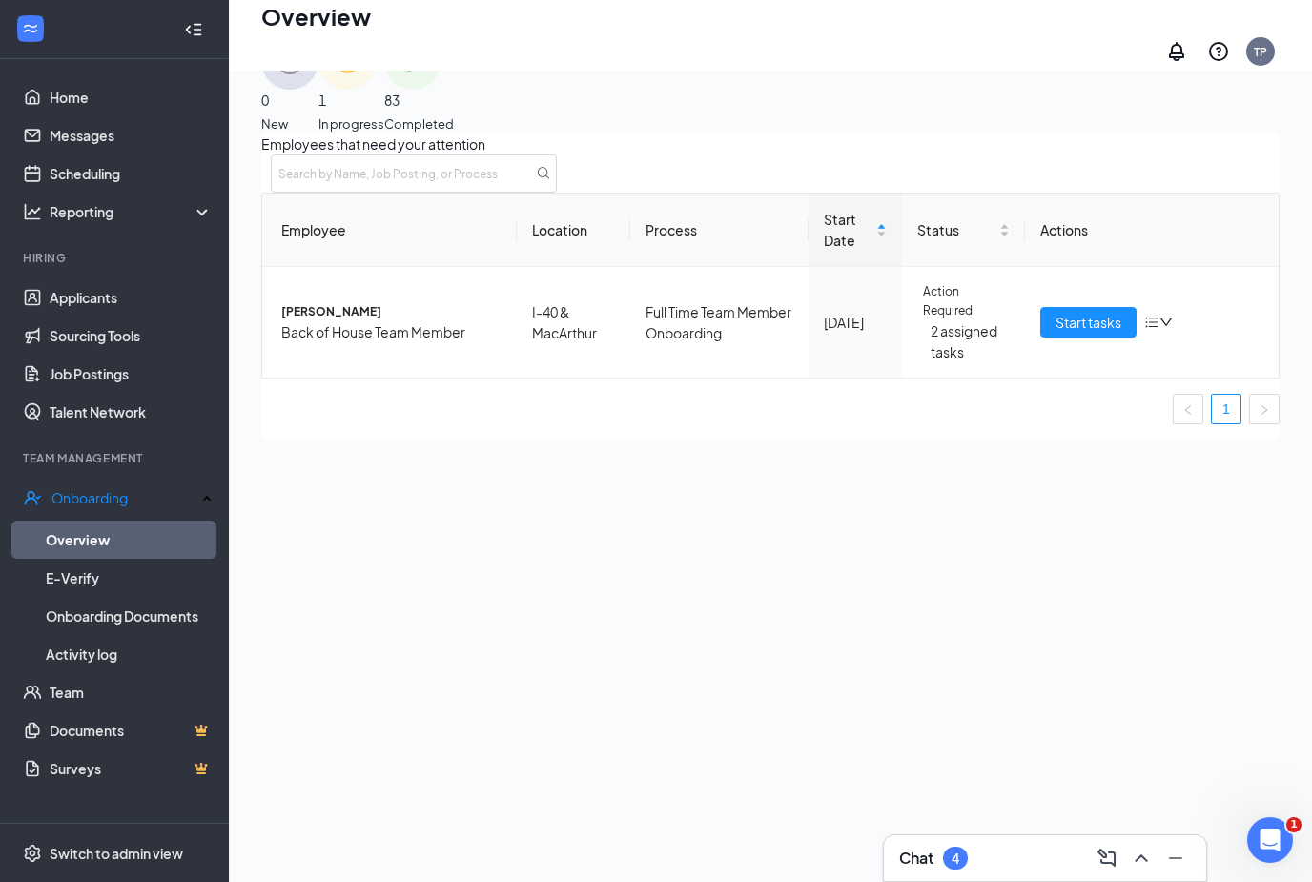
click at [384, 85] on div "1 In progress" at bounding box center [352, 82] width 66 height 101
click at [1160, 329] on icon "down" at bounding box center [1166, 322] width 13 height 13
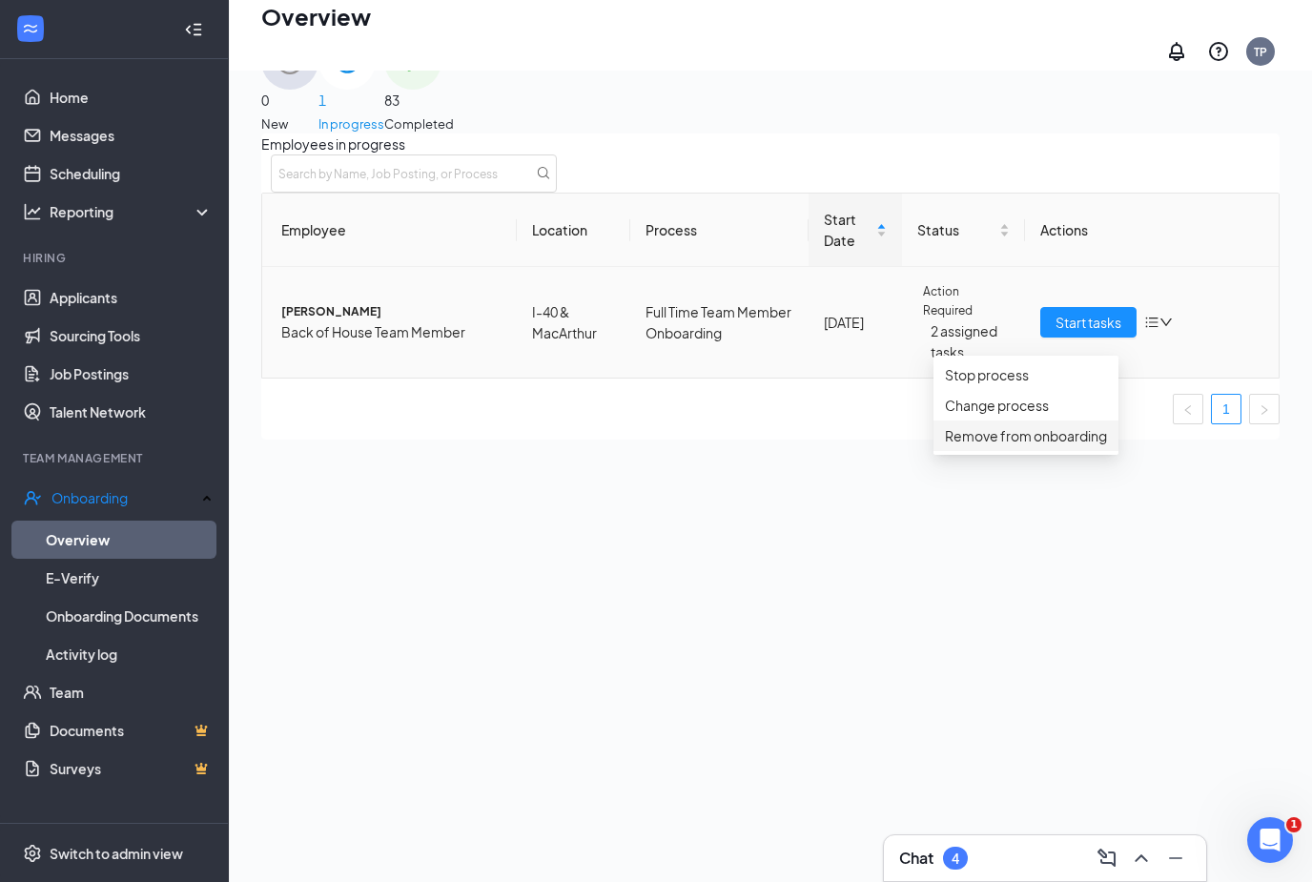
click at [1037, 446] on div "Remove from onboarding" at bounding box center [1026, 435] width 162 height 21
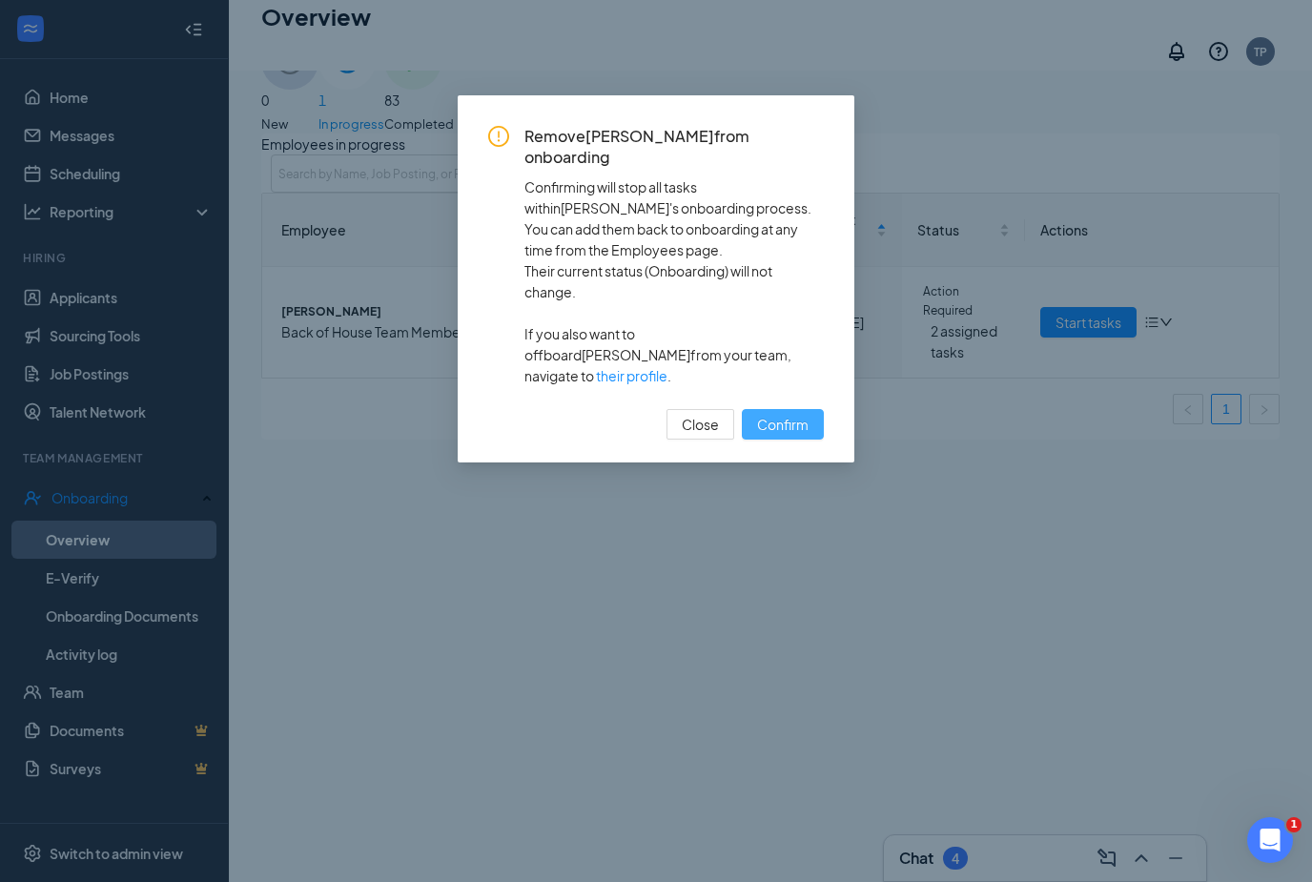
click at [785, 414] on span "Confirm" at bounding box center [782, 424] width 51 height 21
